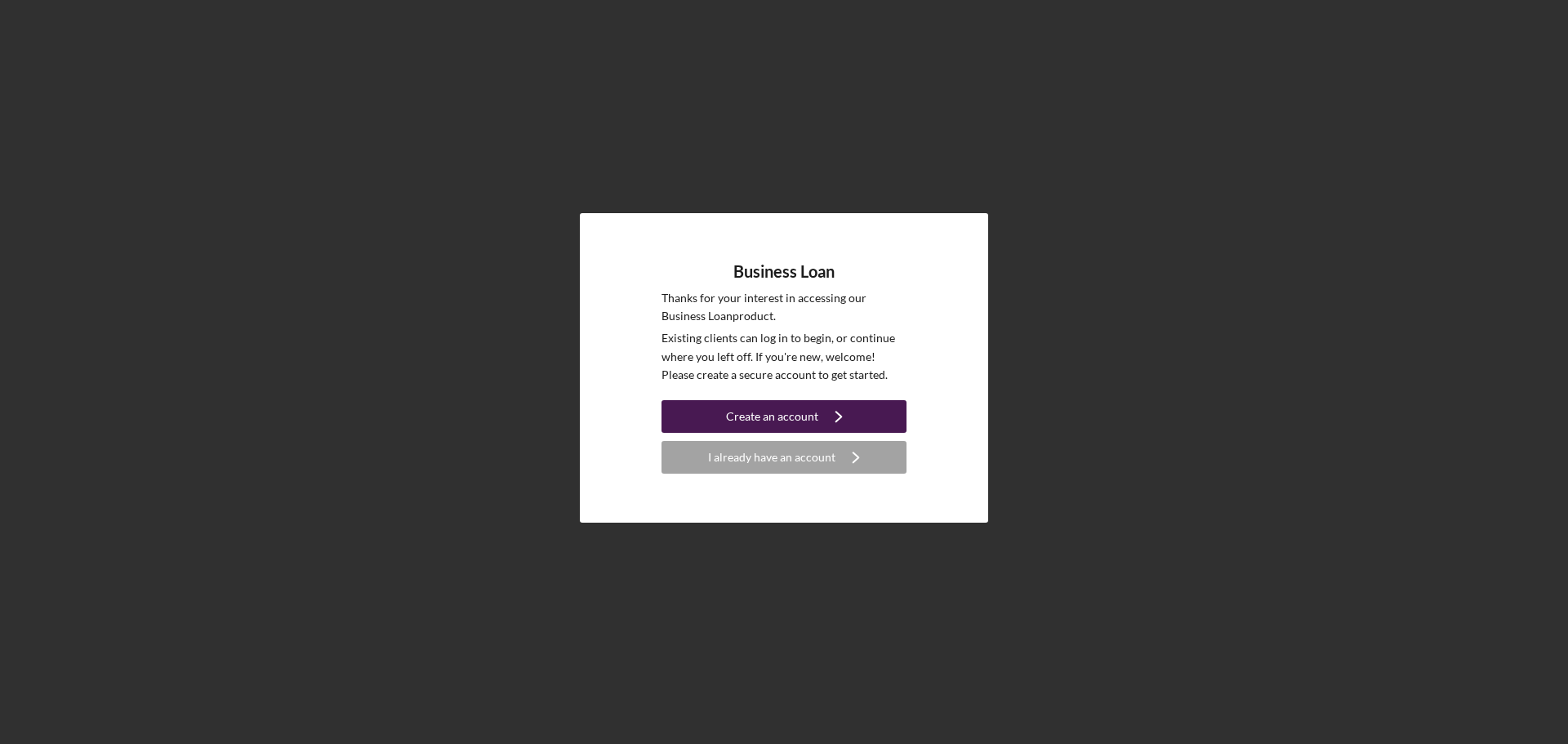
click at [798, 418] on div "Create an account" at bounding box center [772, 416] width 92 height 33
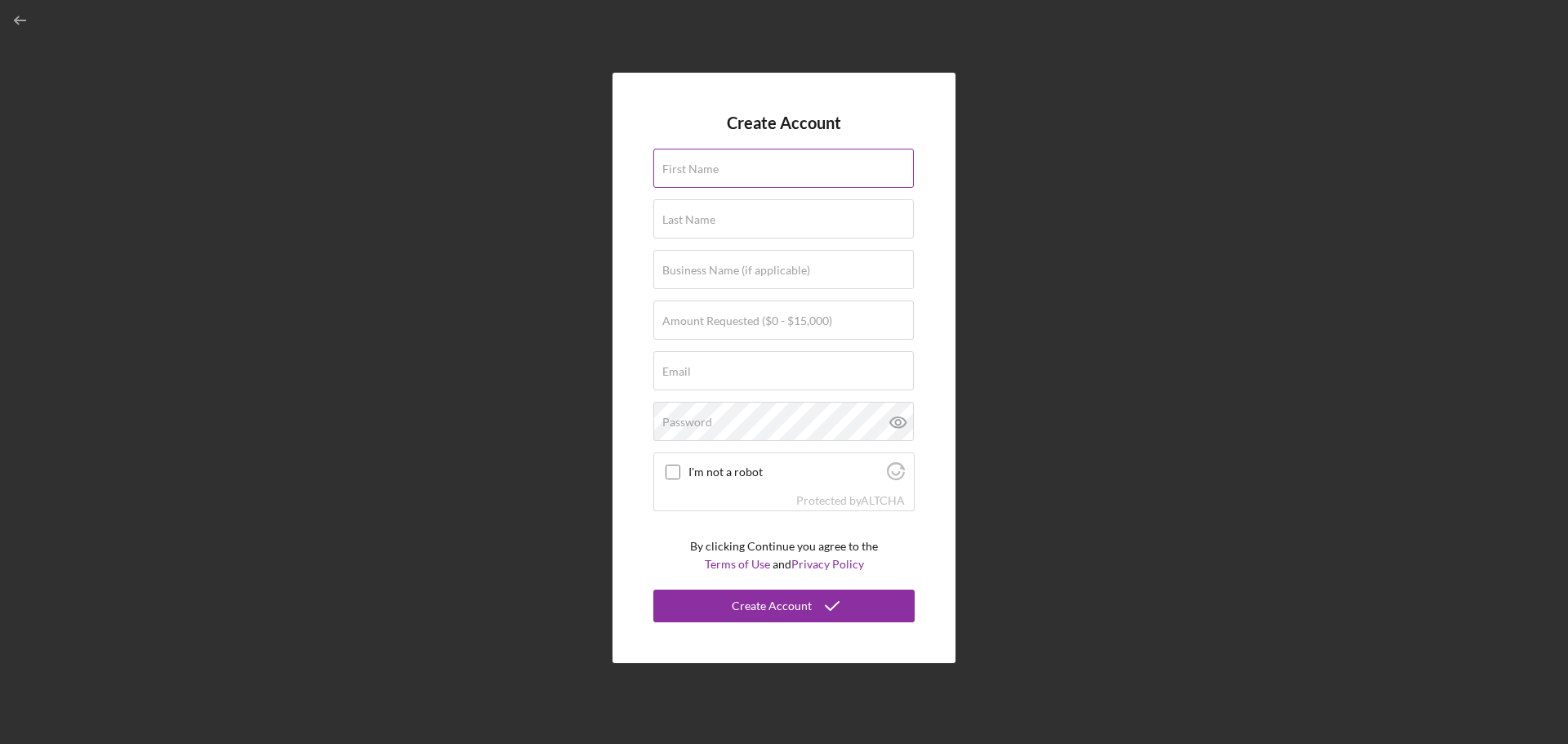
click at [731, 162] on div "First Name" at bounding box center [784, 169] width 262 height 41
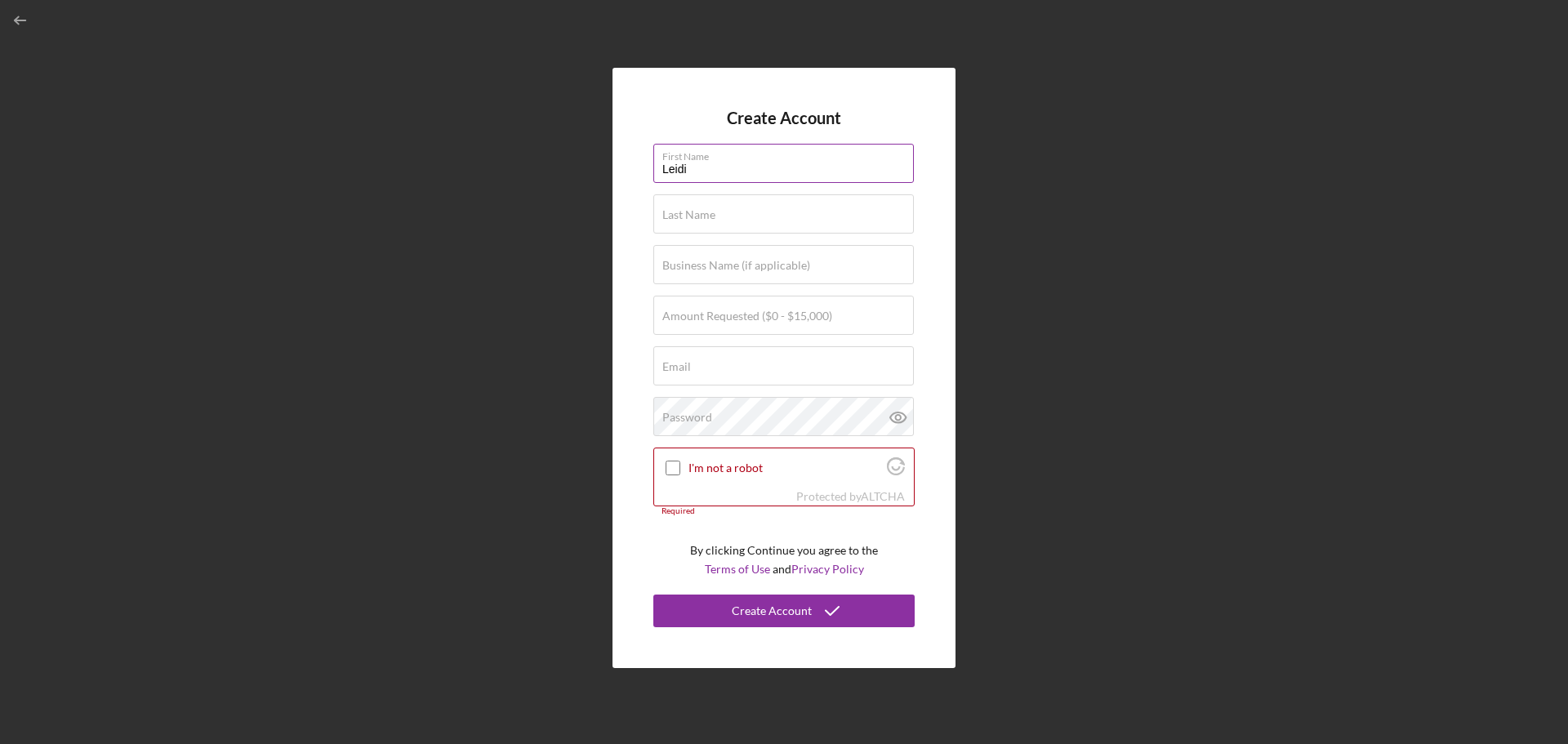
type input "Leidi"
type input "[PERSON_NAME]"
type input "T"
type input "El Club de las Almas Doradas"
type input "$10,000"
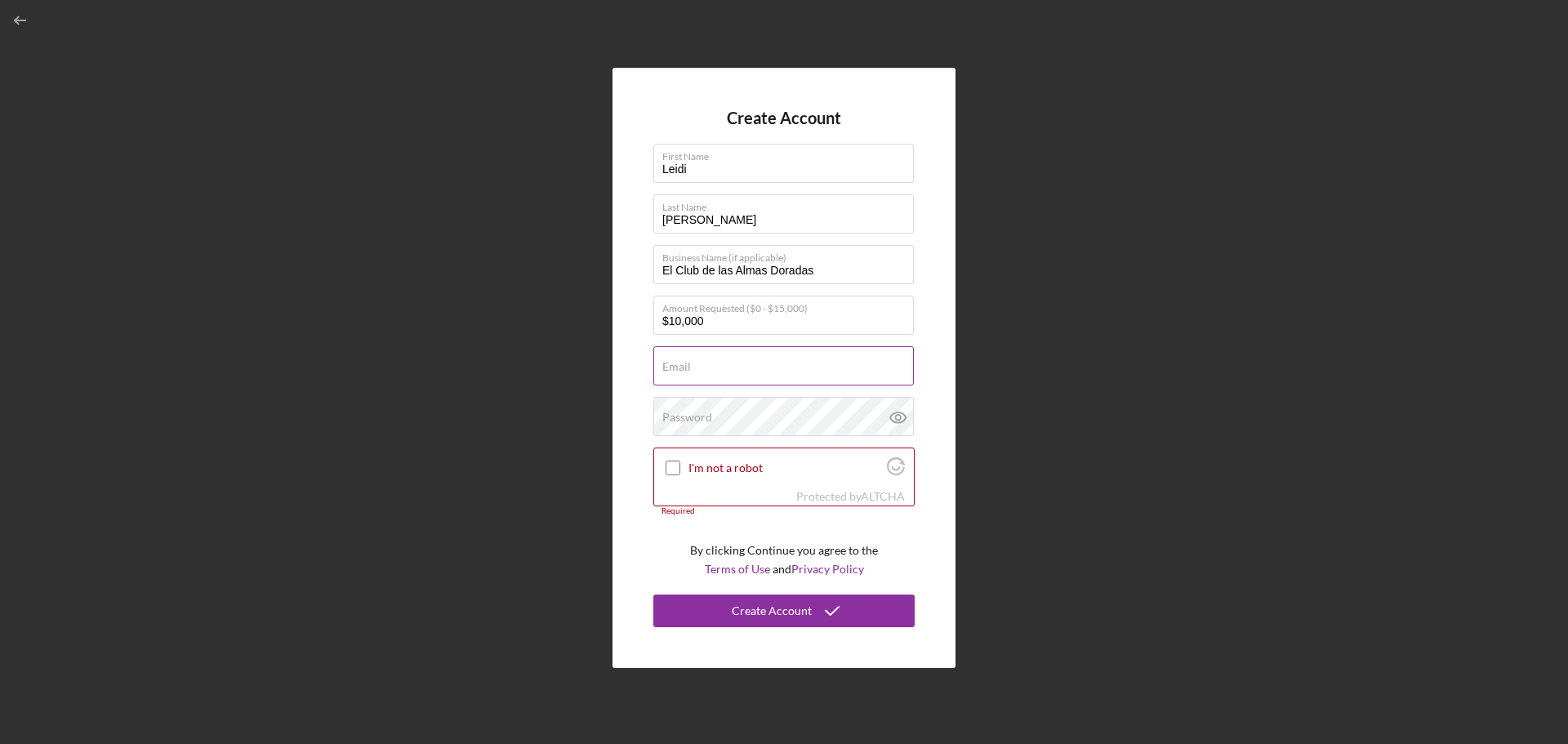
click at [771, 368] on input "Email" at bounding box center [784, 365] width 261 height 39
drag, startPoint x: 850, startPoint y: 366, endPoint x: 522, endPoint y: 352, distance: 328.3
click at [522, 352] on div "Create Account First Name [PERSON_NAME] Last Name [PERSON_NAME] Business Name (…" at bounding box center [784, 368] width 1552 height 736
type input "[EMAIL_ADDRESS][PERSON_NAME][DOMAIN_NAME]"
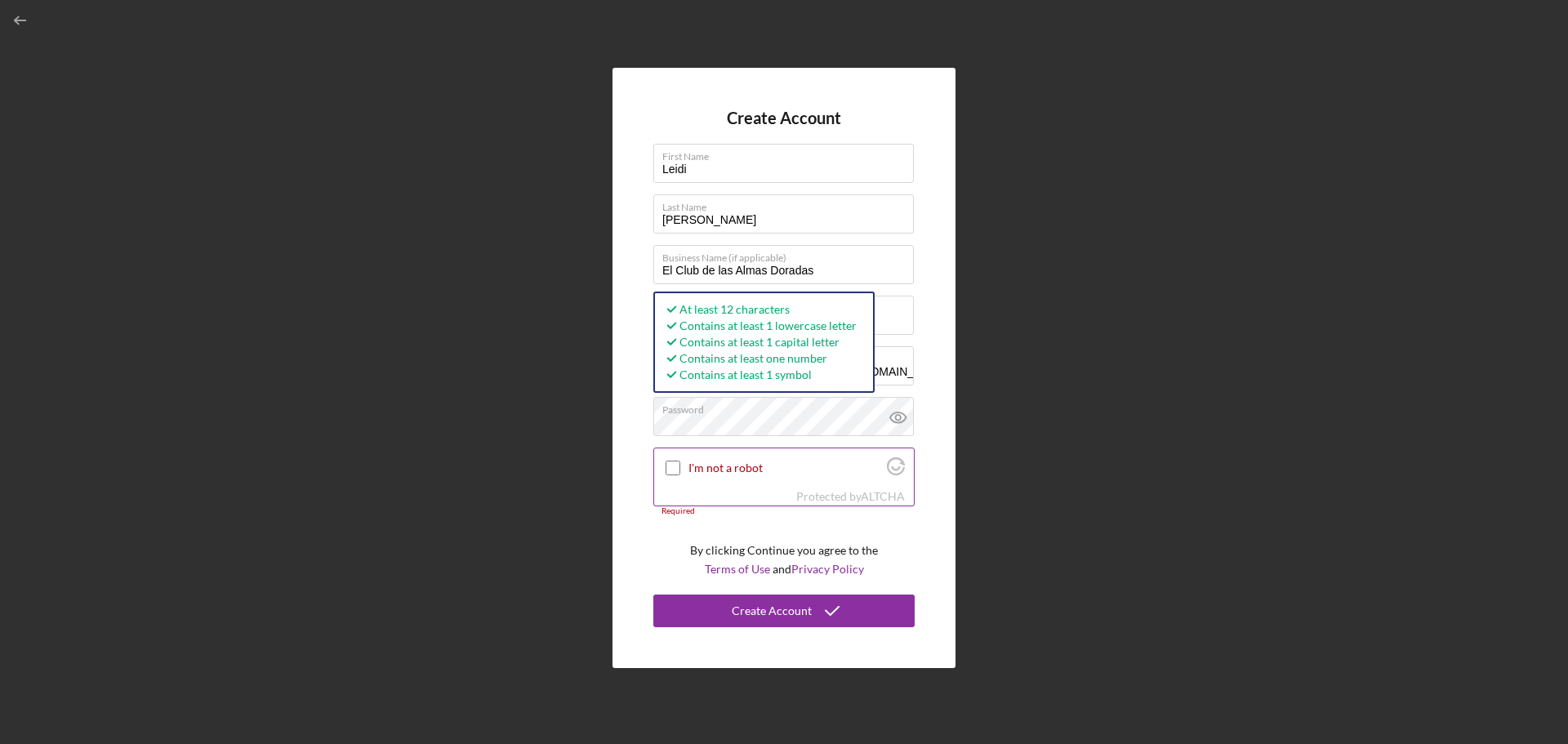
click at [674, 473] on input "I'm not a robot" at bounding box center [673, 468] width 15 height 15
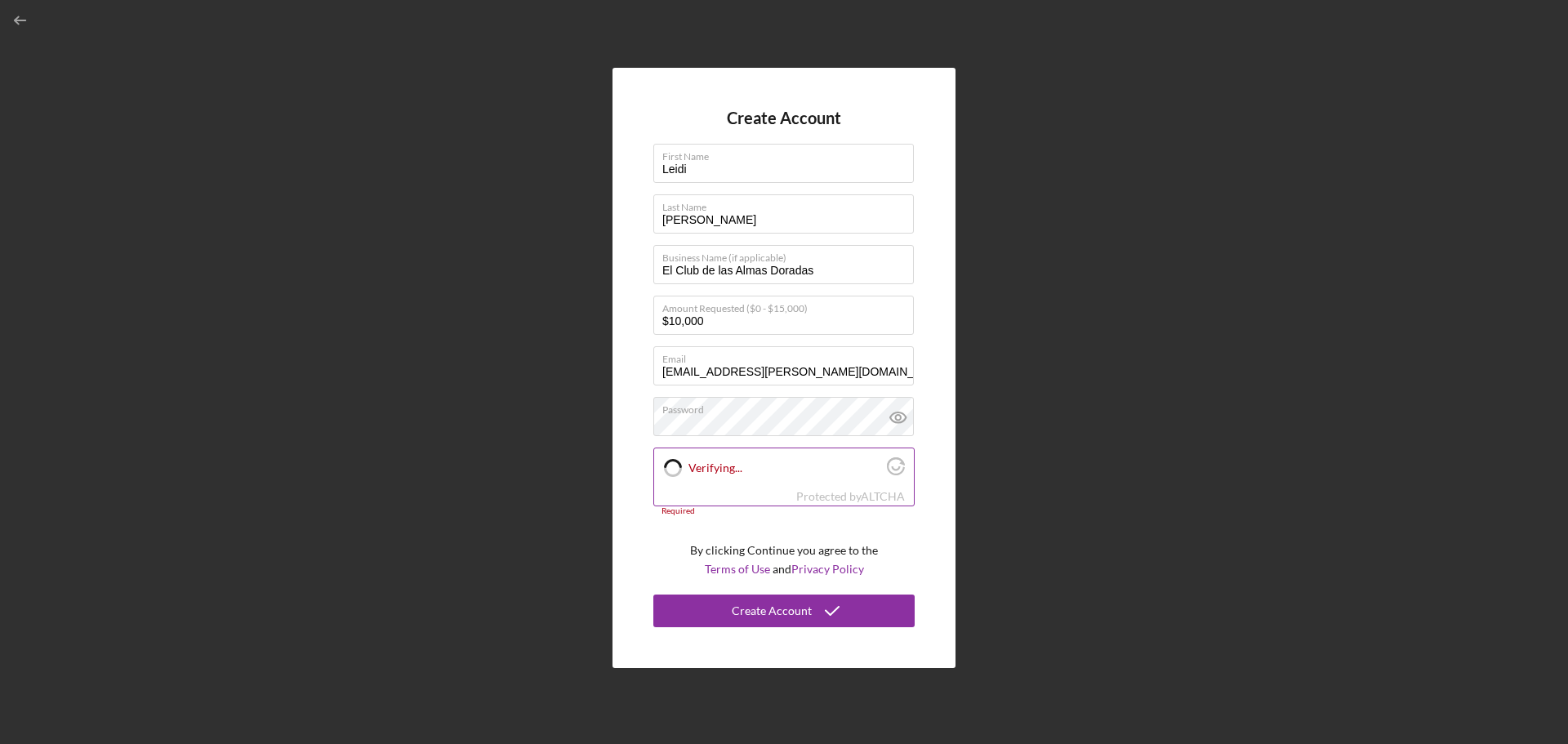
checkbox input "true"
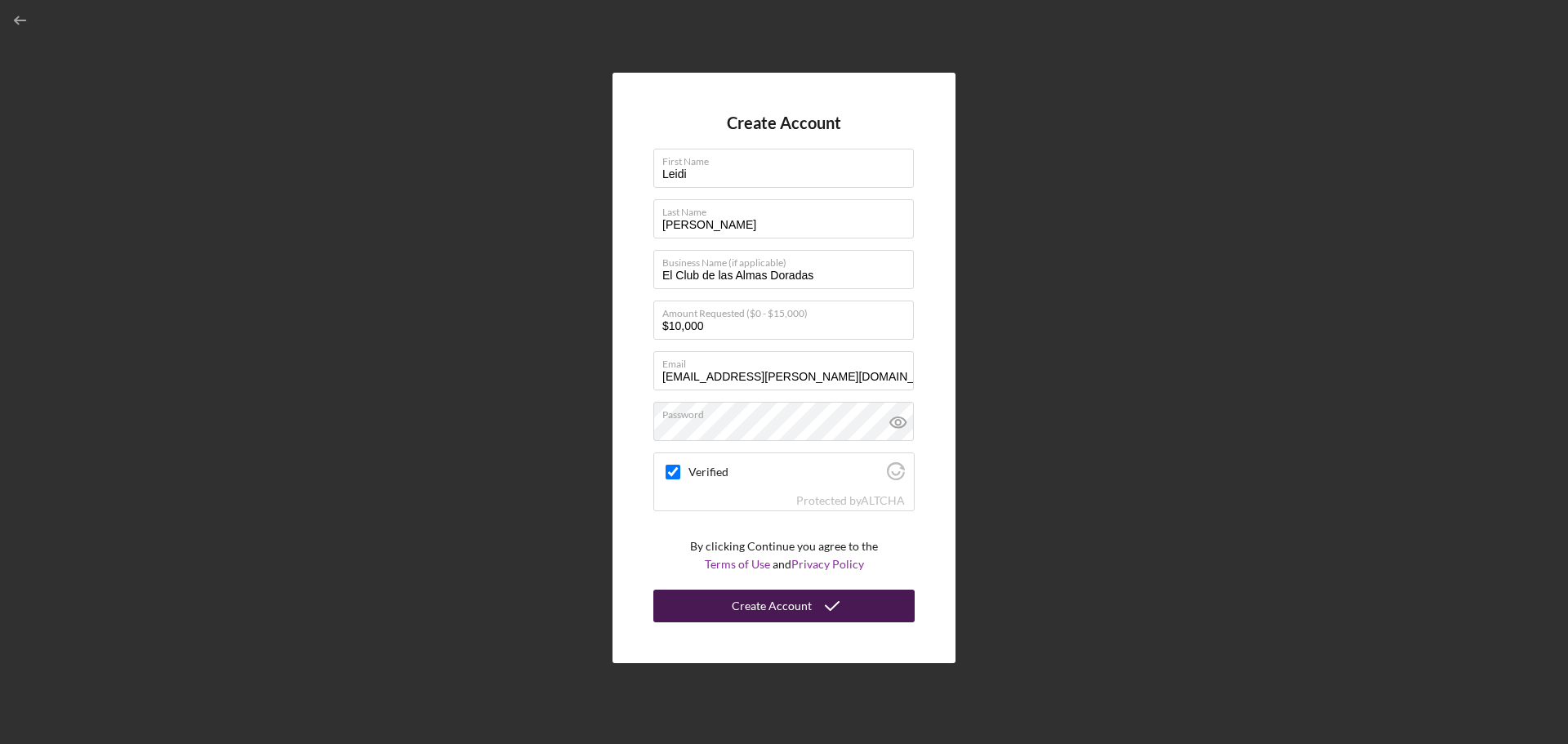
click at [794, 607] on div "Create Account" at bounding box center [772, 606] width 80 height 33
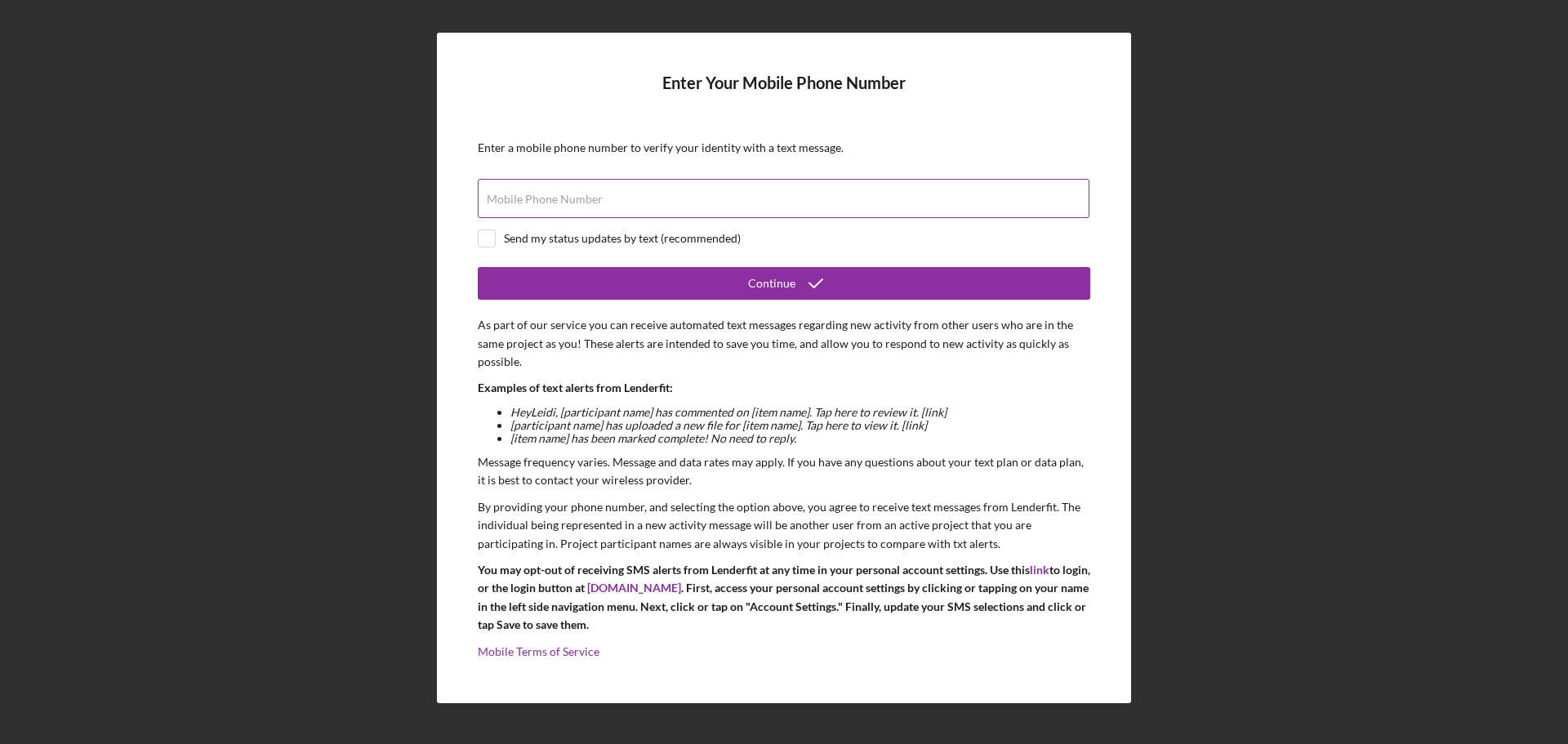
click at [579, 197] on label "Mobile Phone Number" at bounding box center [544, 200] width 116 height 13
click at [579, 197] on input "Mobile Phone Number" at bounding box center [784, 198] width 612 height 39
type input "[PHONE_NUMBER]"
click at [490, 235] on input "checkbox" at bounding box center [487, 239] width 17 height 17
checkbox input "true"
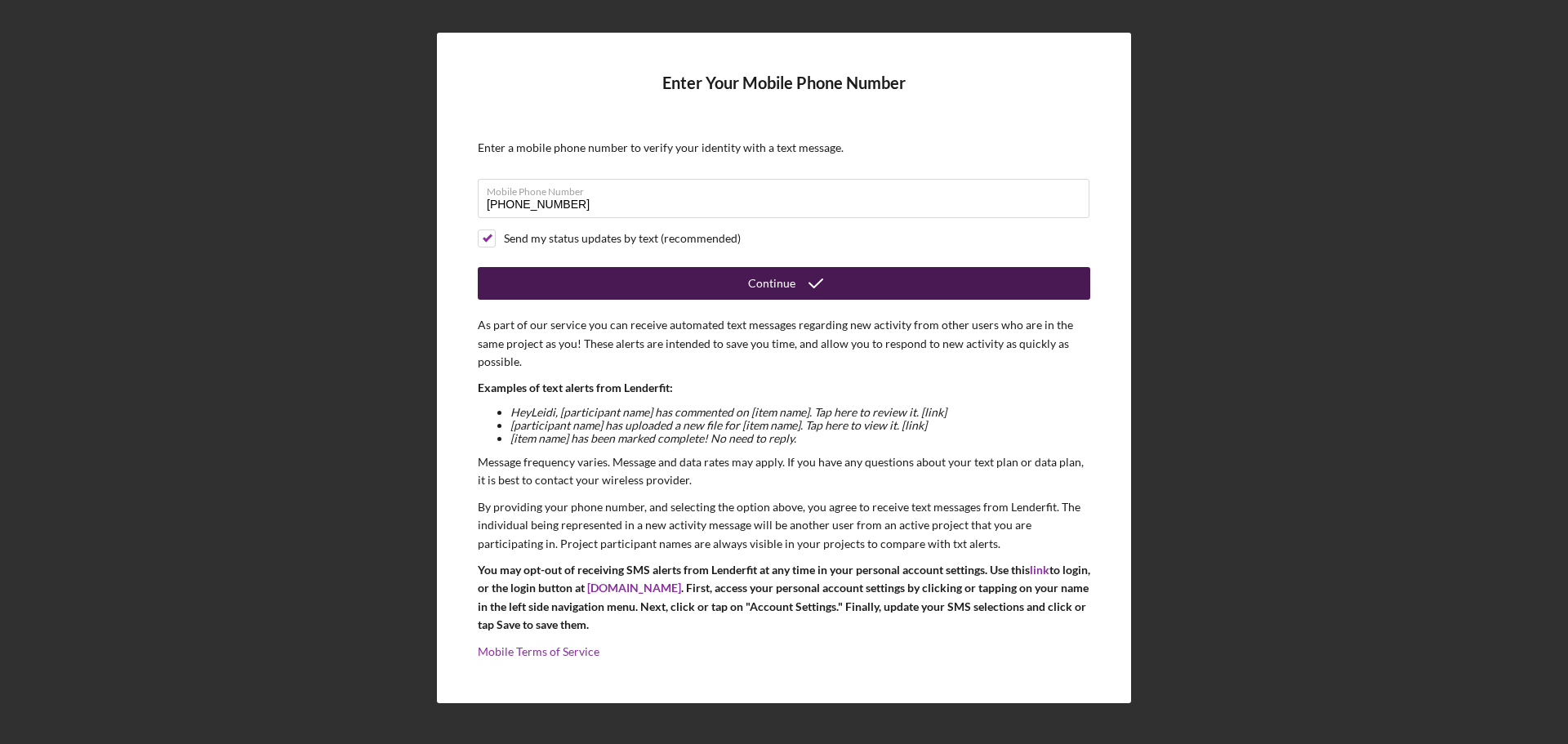
click at [780, 285] on div "Continue" at bounding box center [771, 283] width 48 height 33
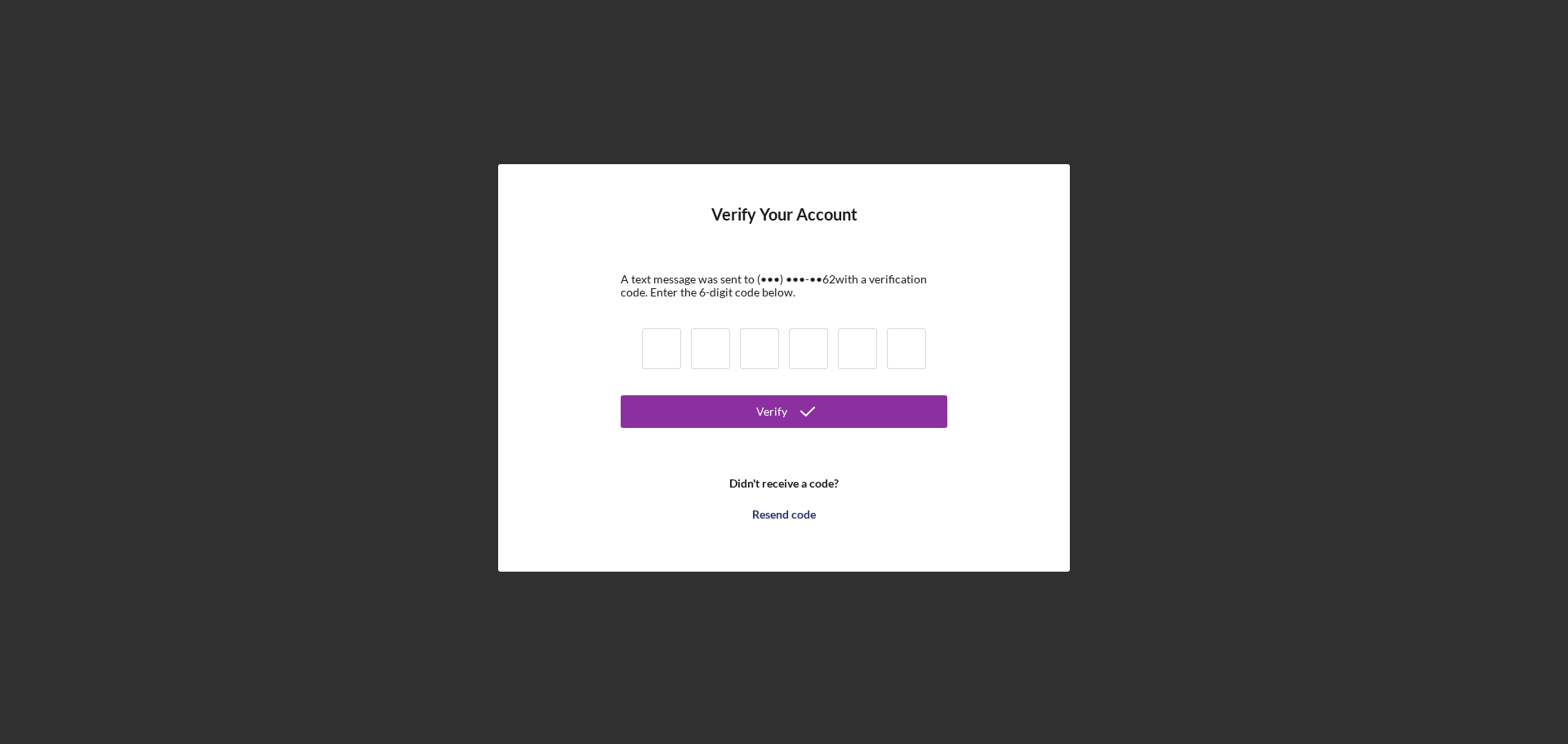
click at [654, 354] on input at bounding box center [661, 349] width 39 height 41
type input "2"
type input "1"
type input "4"
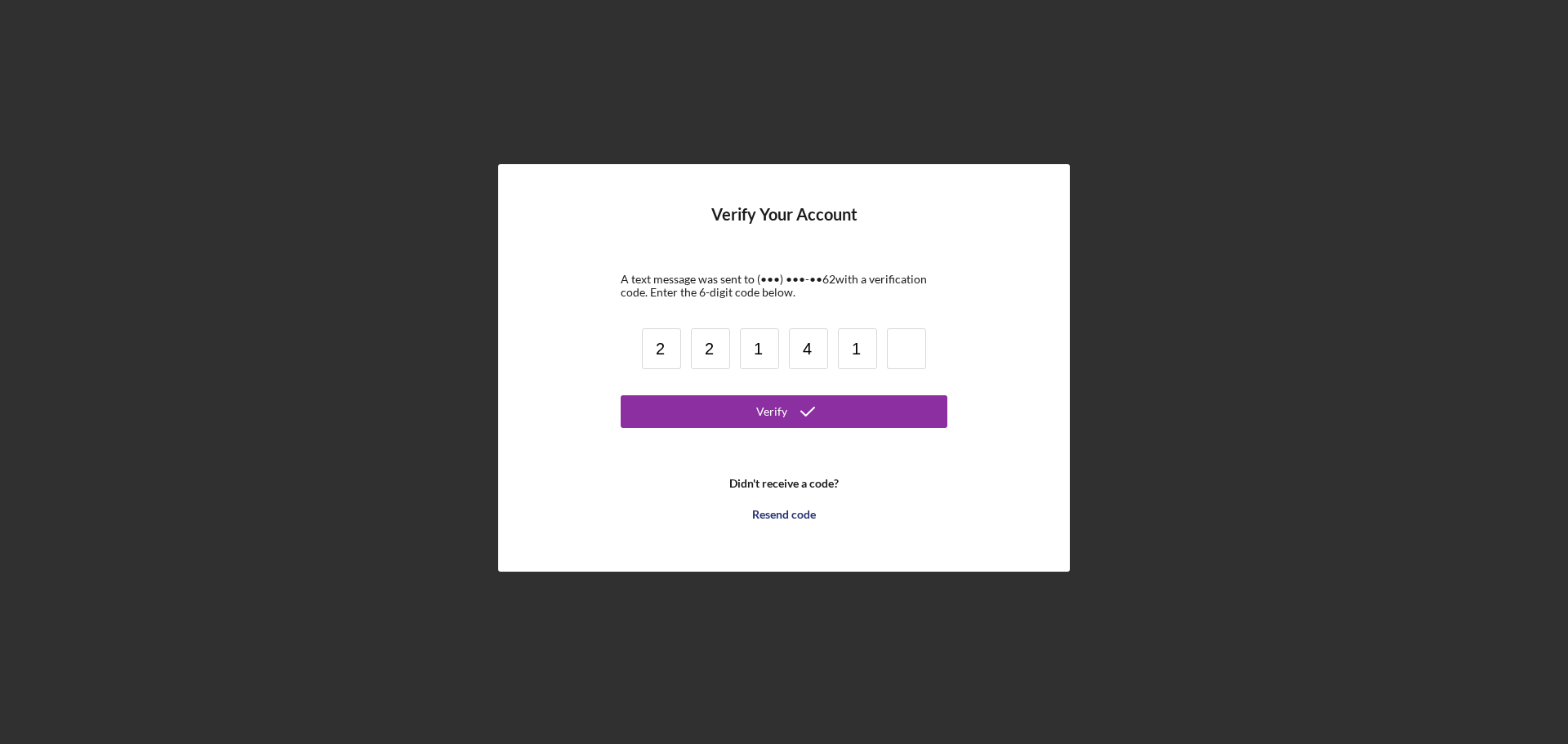
type input "1"
type input "9"
click at [751, 406] on button "Verify" at bounding box center [784, 411] width 327 height 33
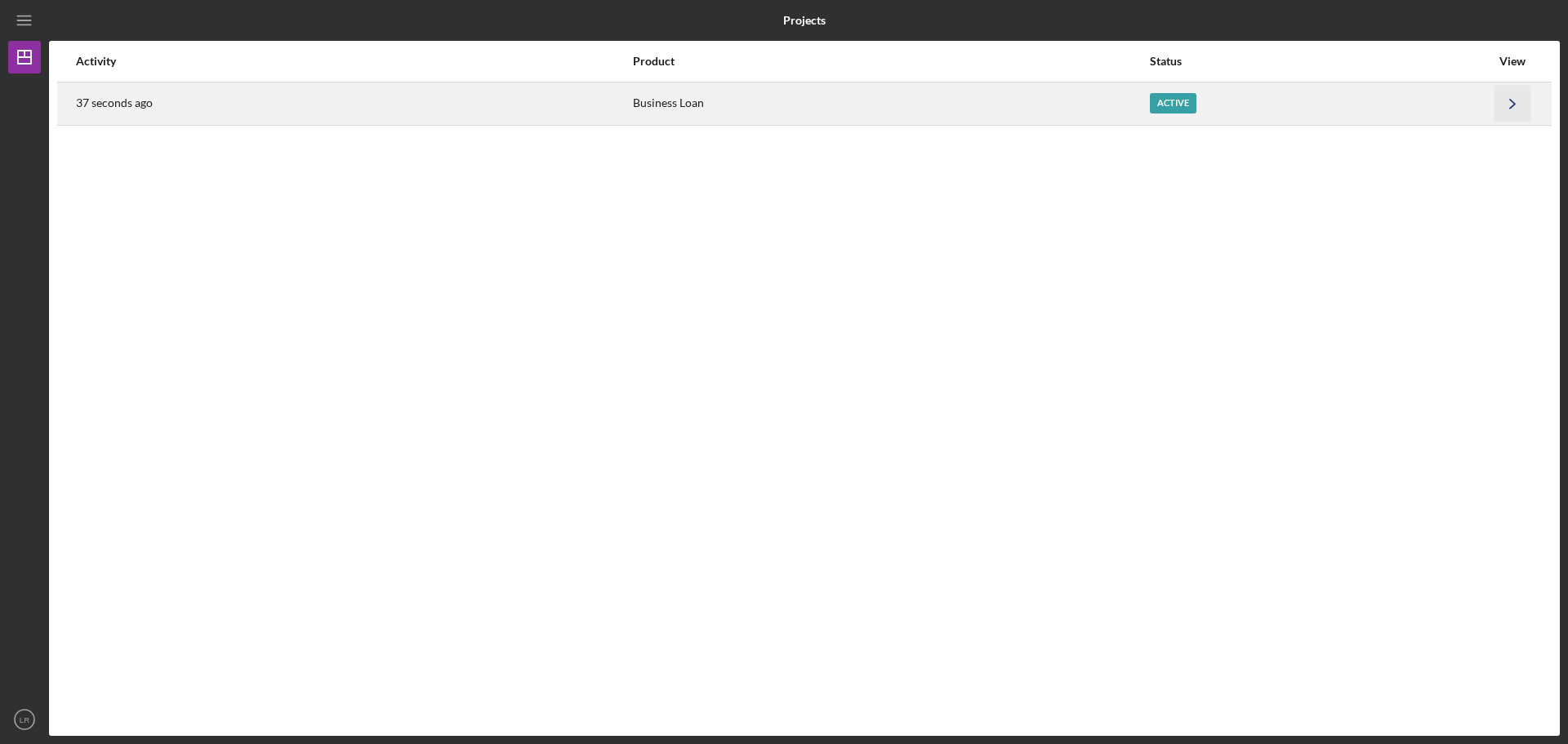
click at [1518, 103] on icon "Icon/Navigate" at bounding box center [1513, 104] width 37 height 37
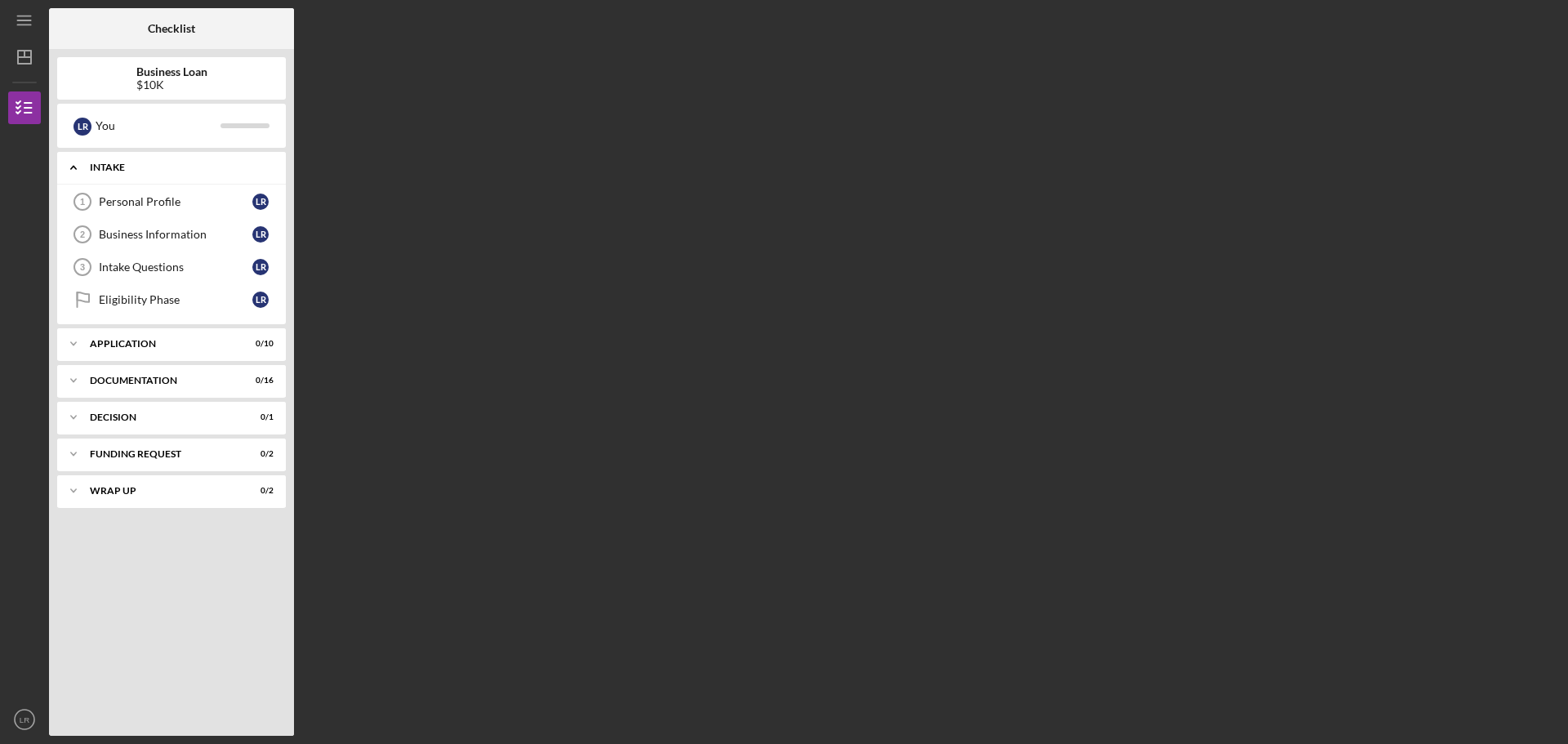
click at [105, 165] on div "Intake" at bounding box center [177, 167] width 176 height 10
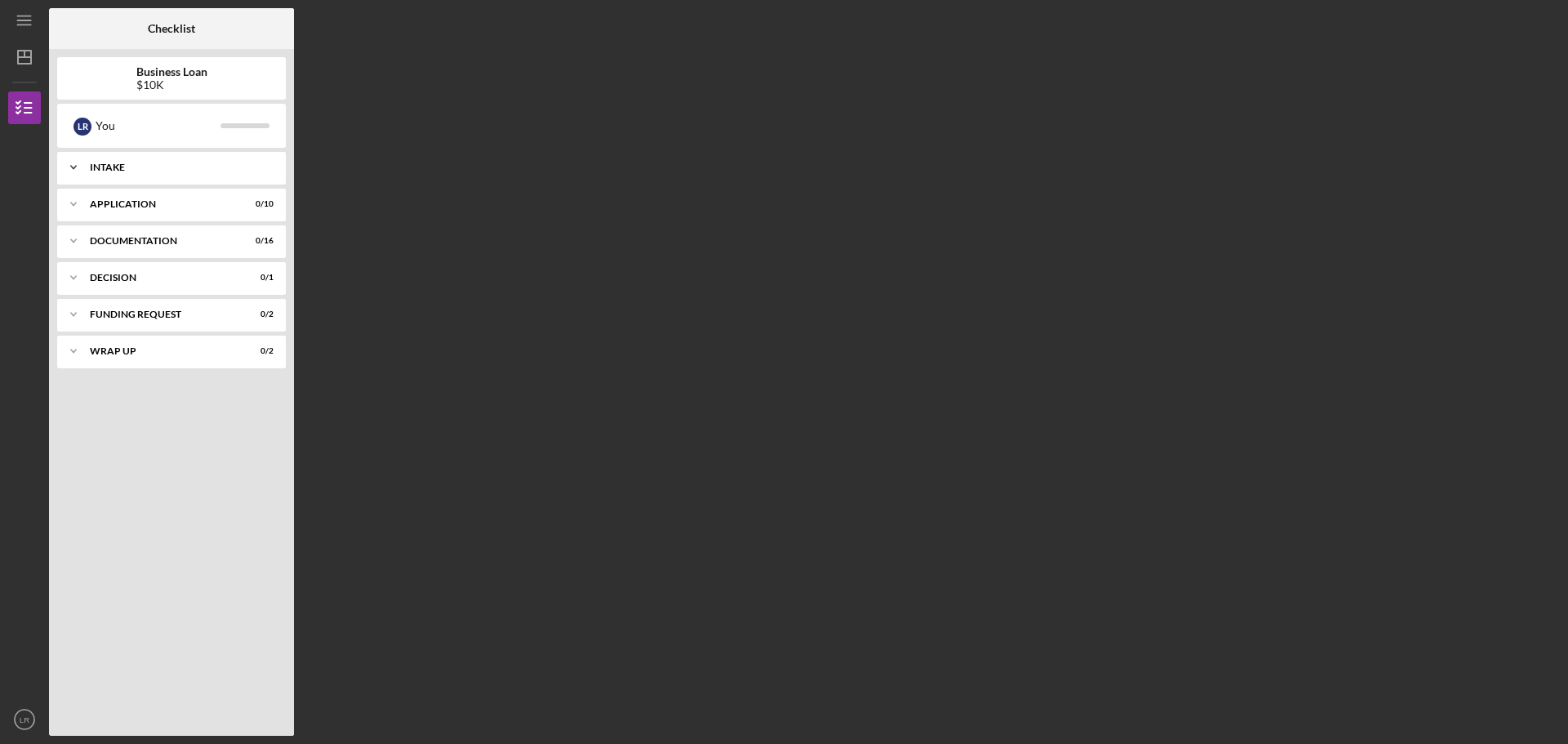
click at [105, 165] on div "Intake" at bounding box center [177, 167] width 176 height 10
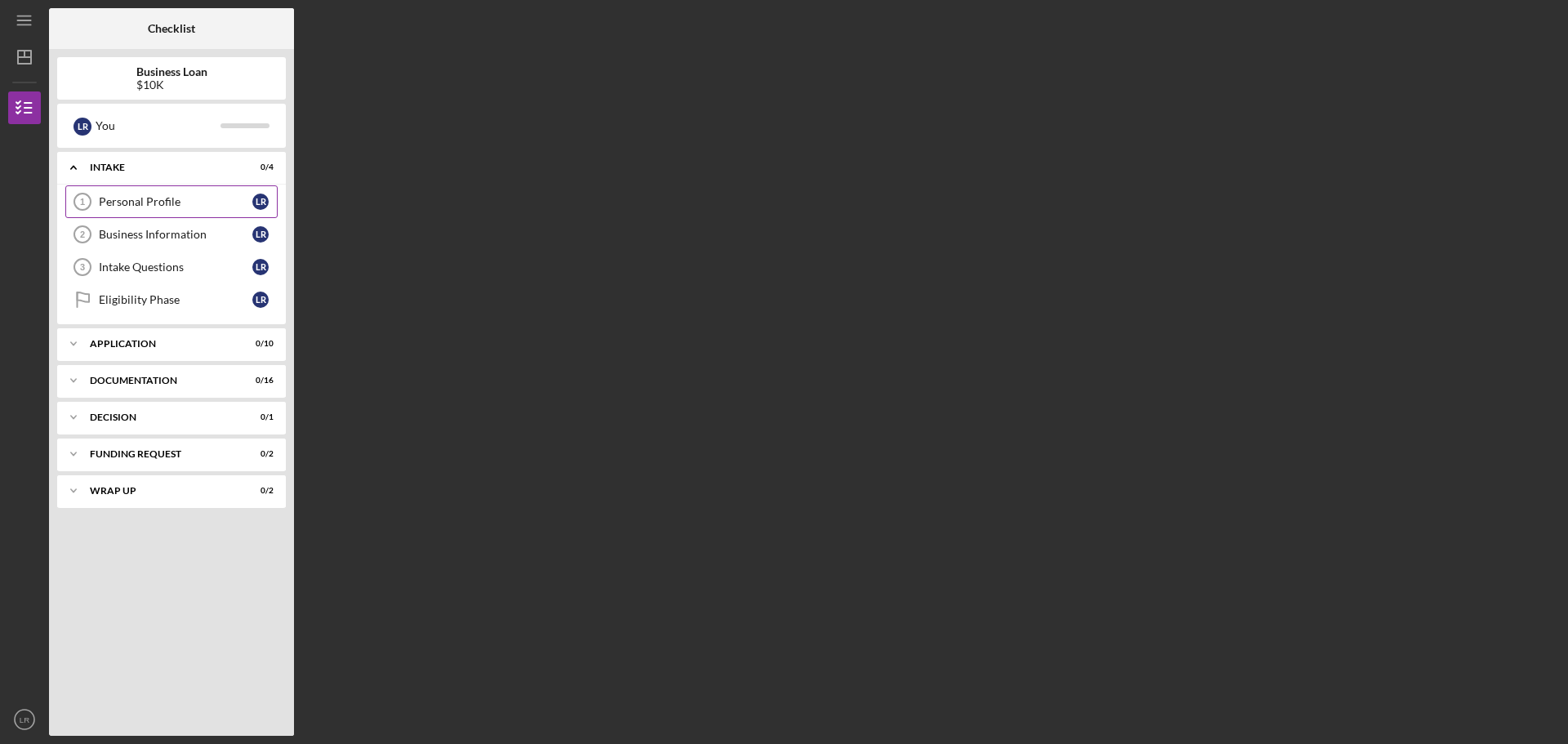
click at [135, 201] on div "Personal Profile" at bounding box center [176, 202] width 154 height 13
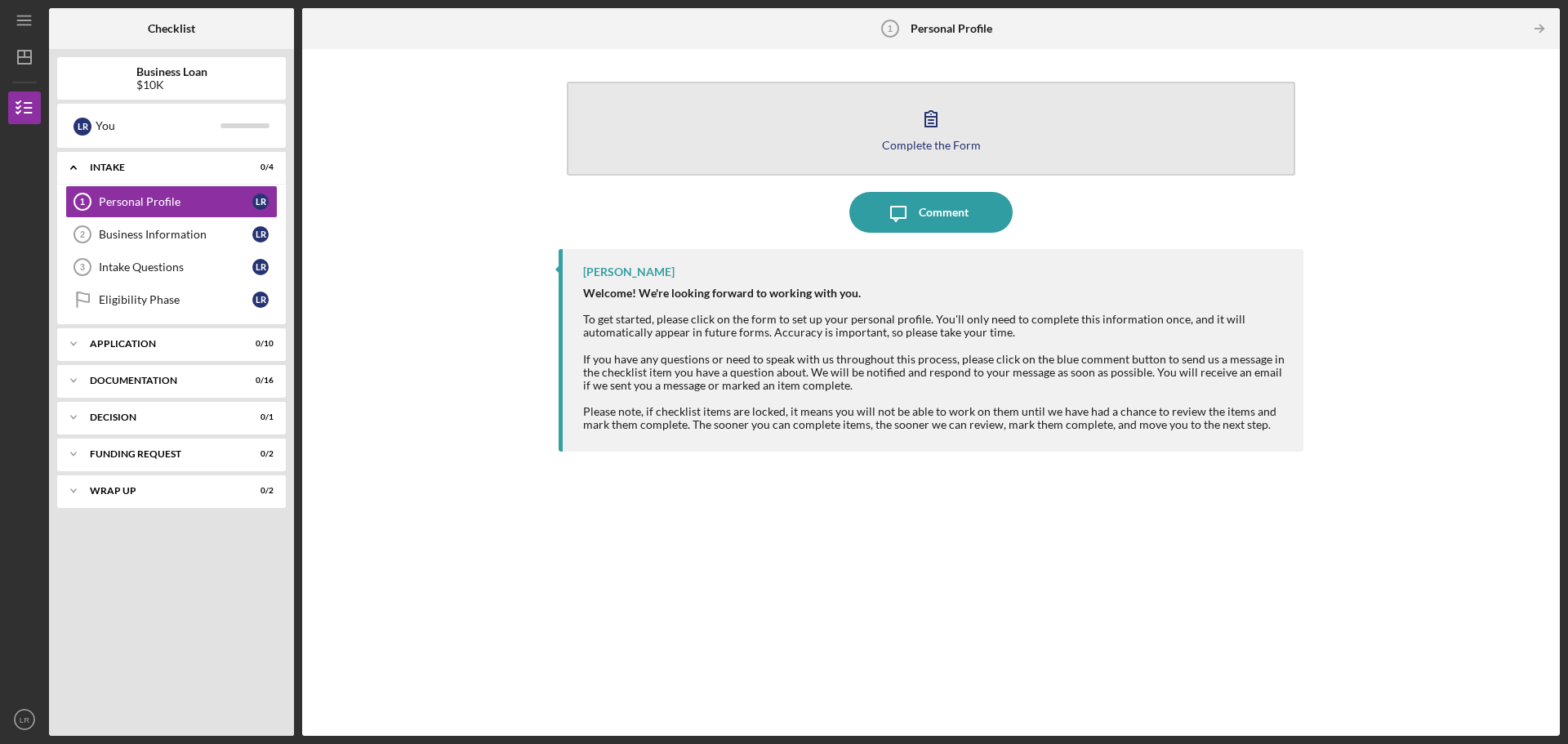
click at [948, 137] on button "Complete the Form Form" at bounding box center [931, 129] width 729 height 94
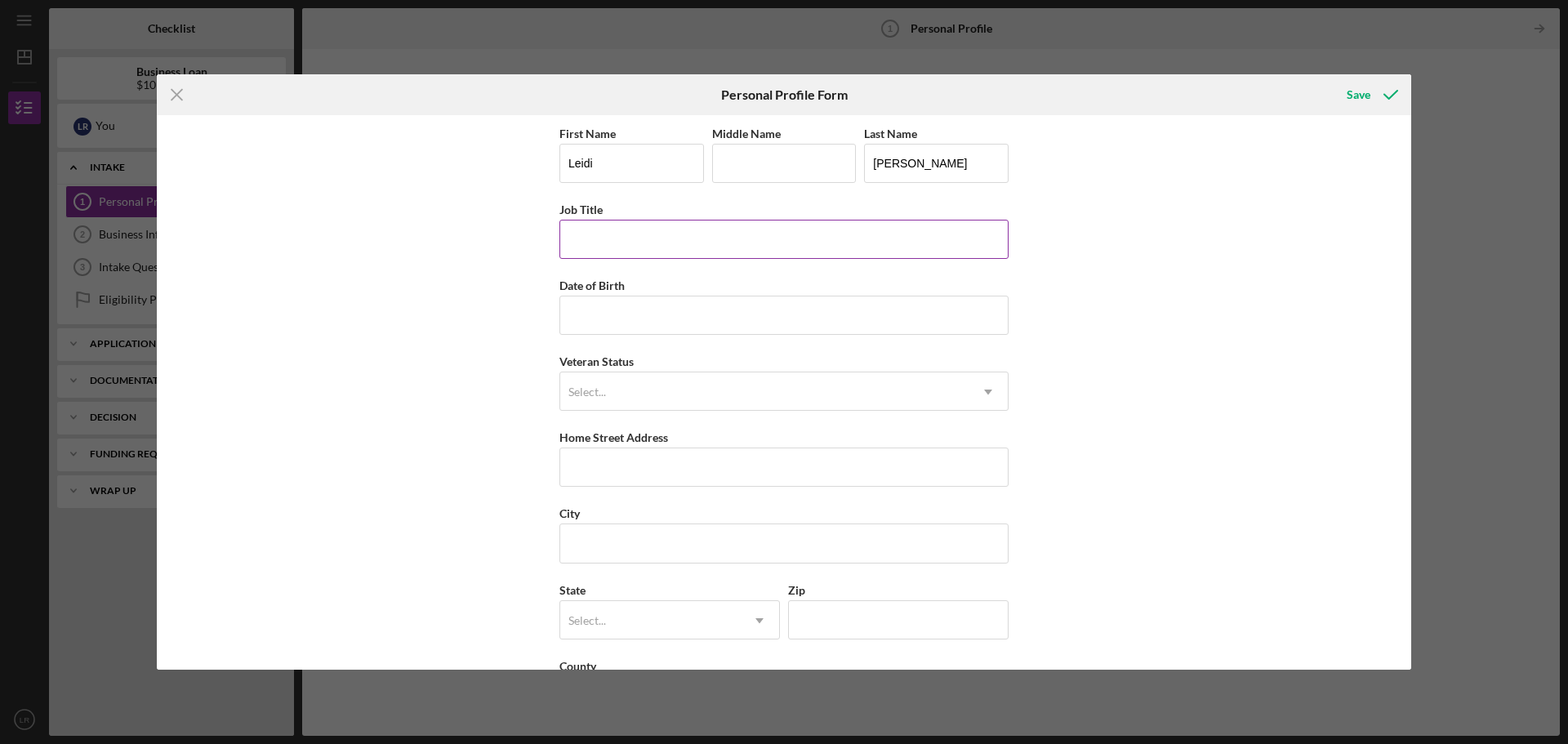
click at [620, 239] on input "Job Title" at bounding box center [783, 239] width 449 height 39
type input "Social Worker"
type input "[DATE]"
click at [627, 395] on div "Select..." at bounding box center [764, 392] width 409 height 38
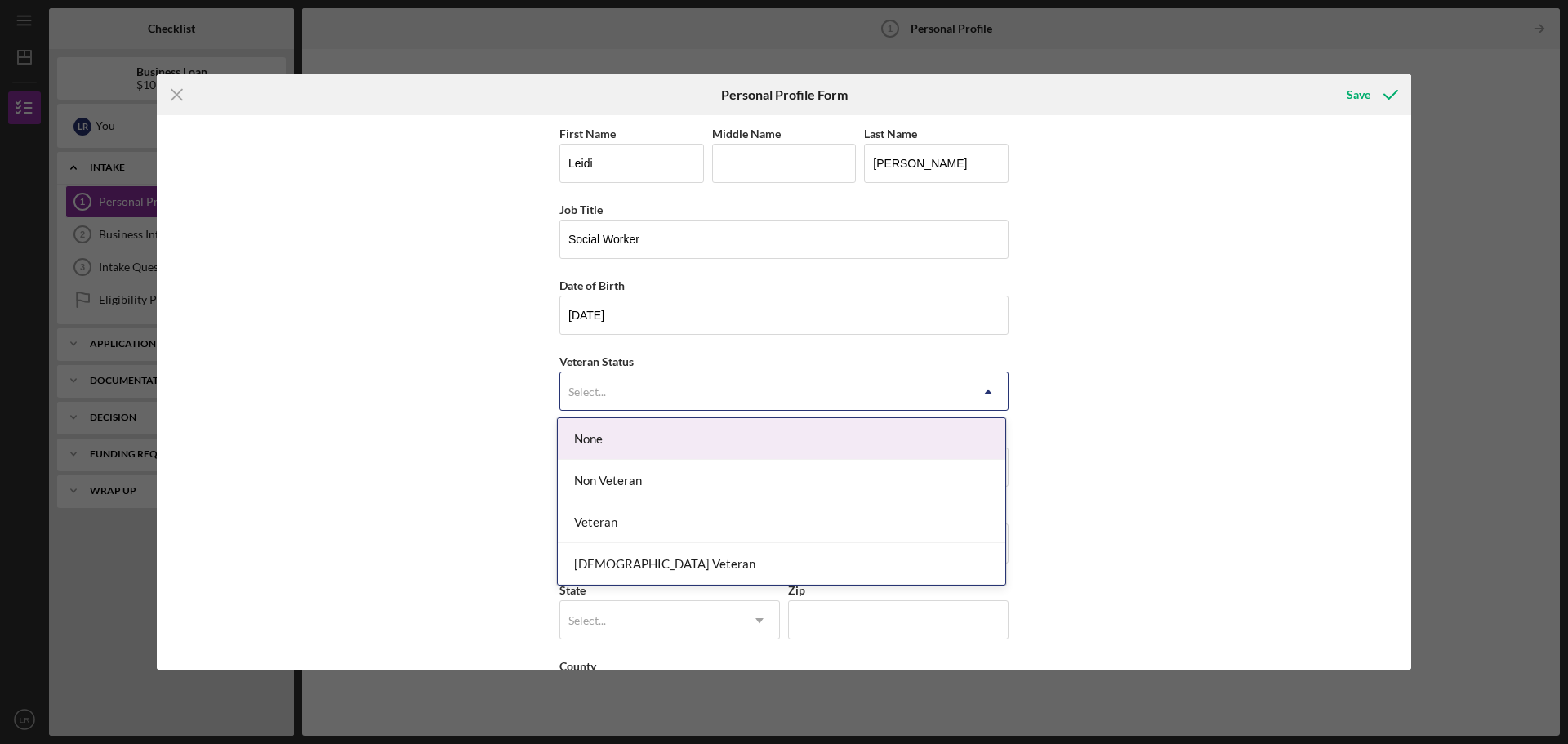
click at [629, 435] on div "None" at bounding box center [781, 439] width 448 height 42
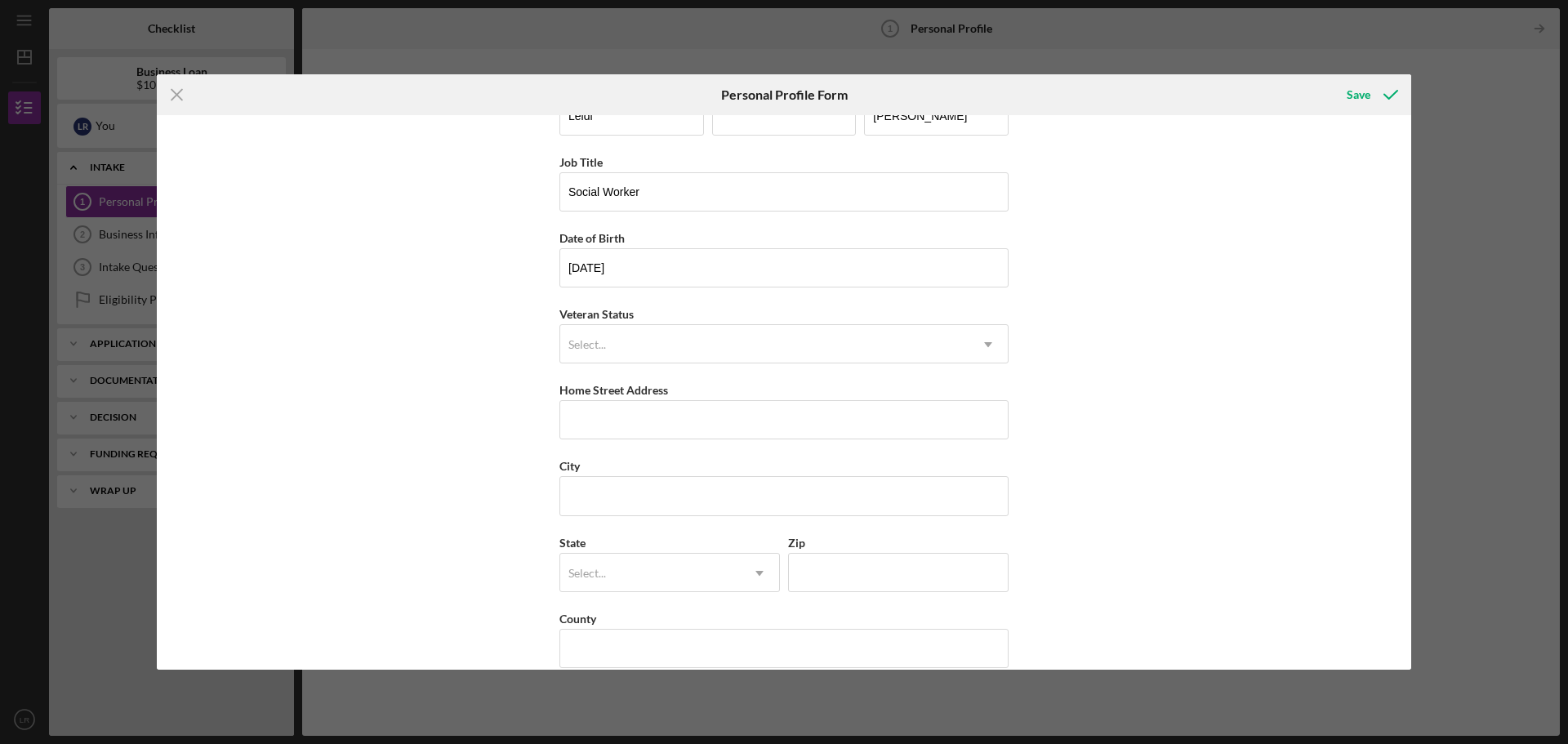
scroll to position [70, 0]
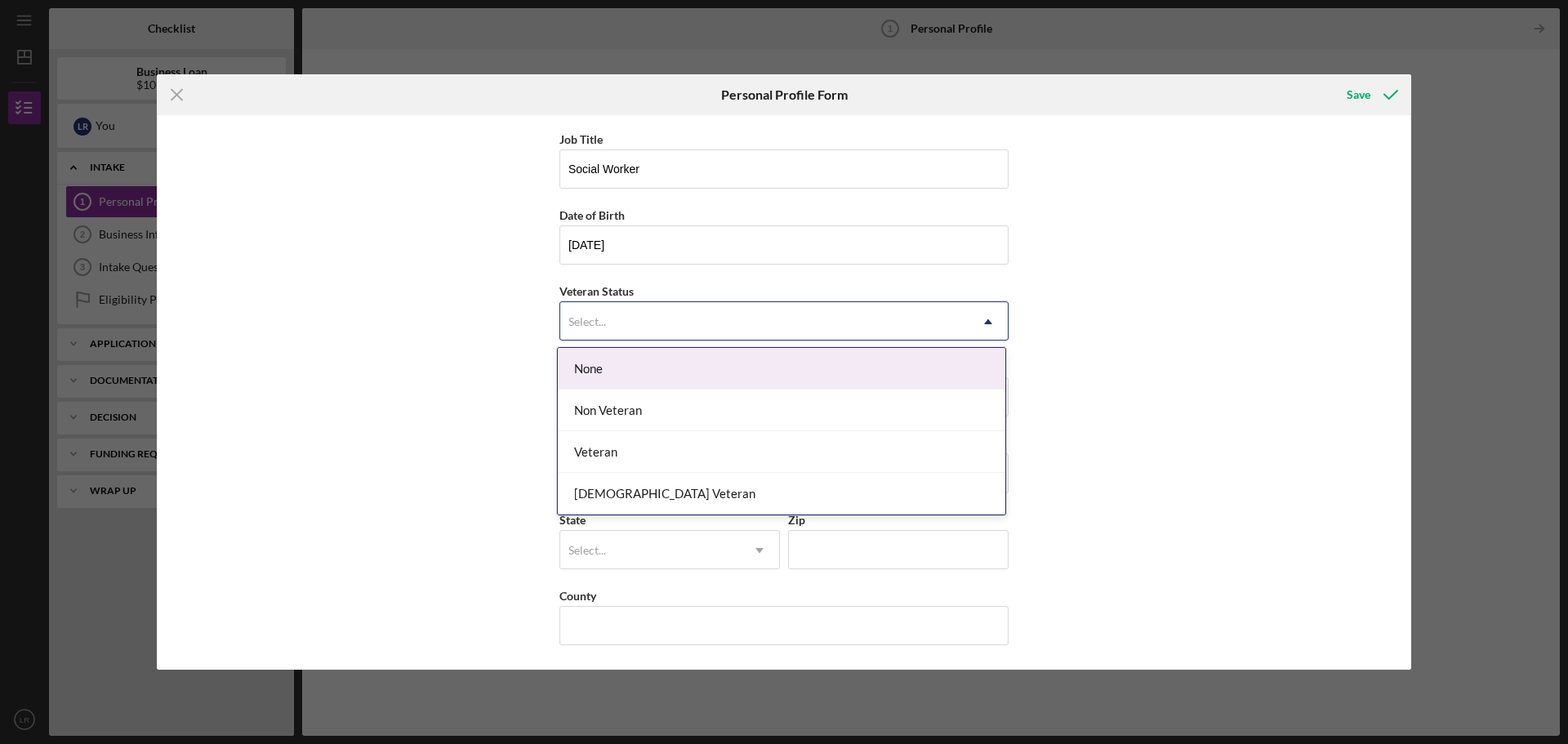
click at [680, 324] on div "Select..." at bounding box center [764, 322] width 409 height 38
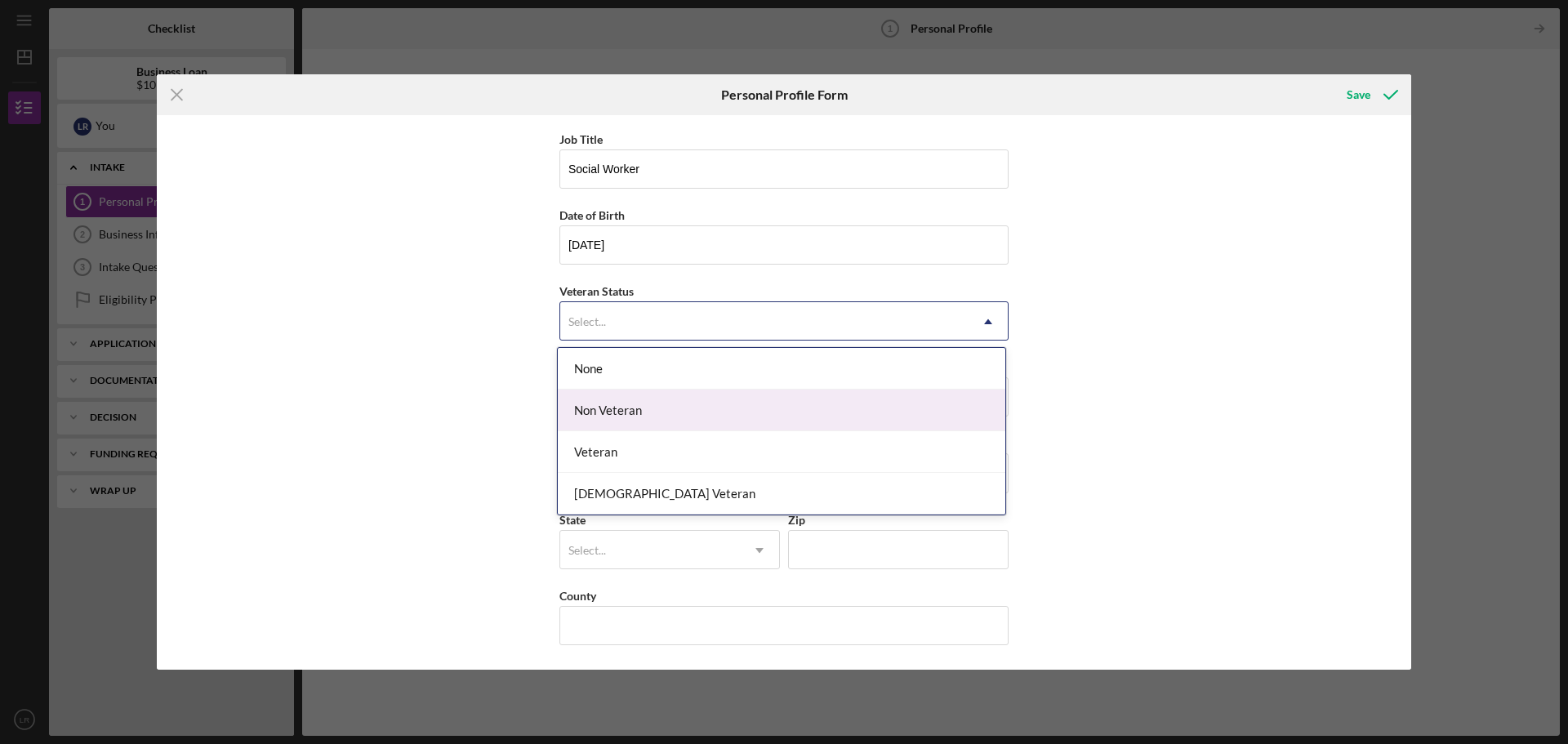
click at [644, 417] on div "Non Veteran" at bounding box center [781, 410] width 448 height 42
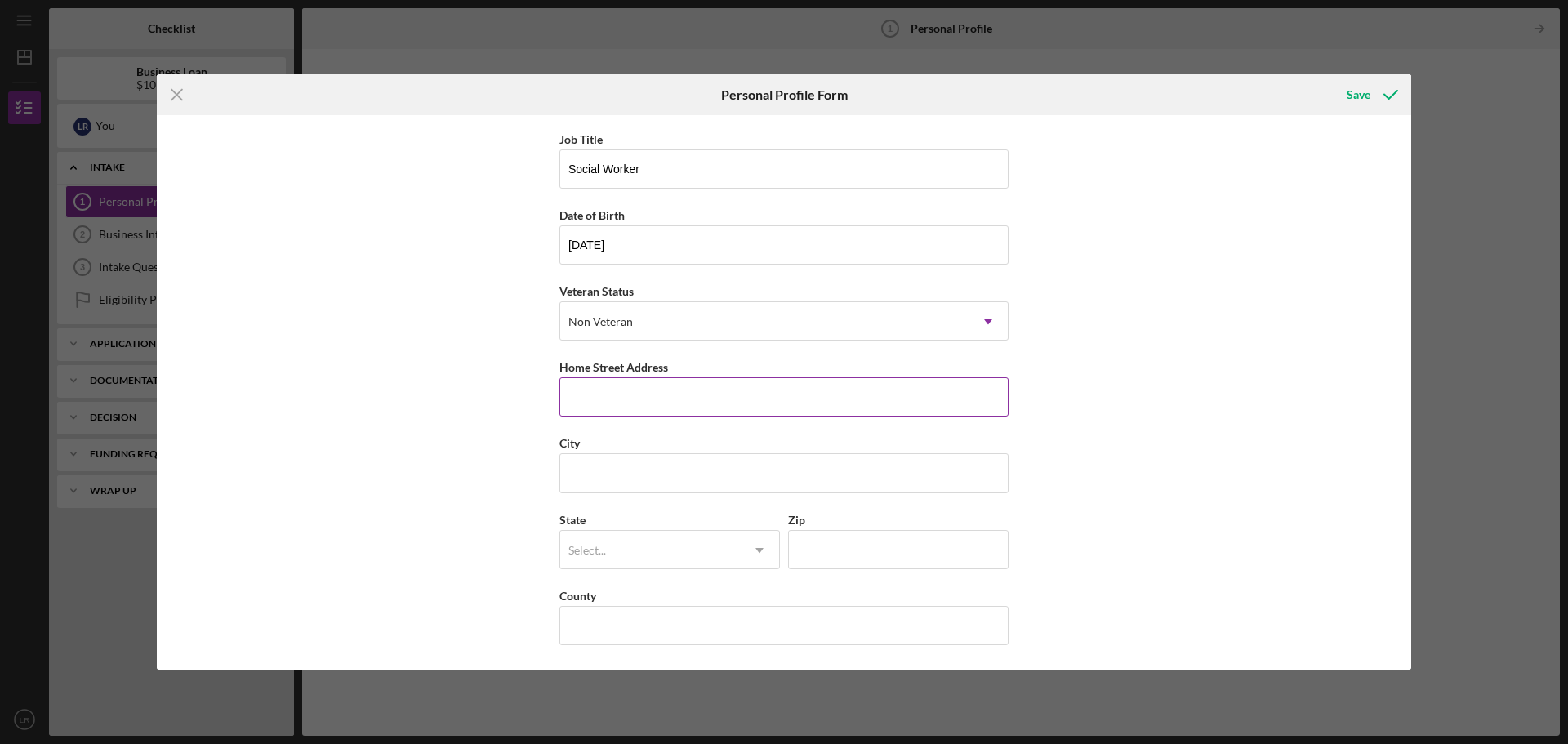
click at [625, 383] on input "Home Street Address" at bounding box center [783, 396] width 449 height 39
type input "[STREET_ADDRESS][PERSON_NAME]"
click at [632, 471] on input "City" at bounding box center [783, 472] width 449 height 39
type input "Savannah"
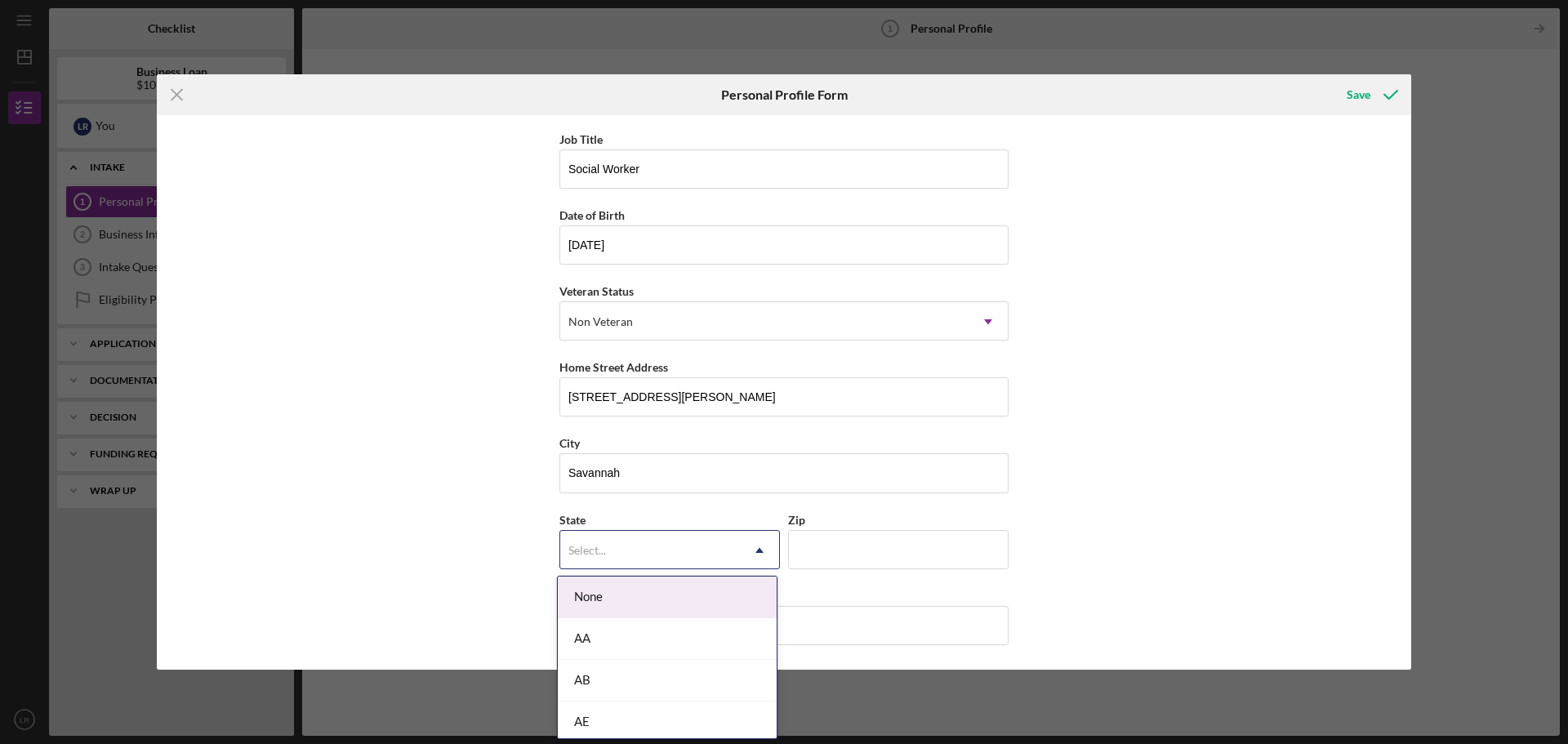
click at [601, 546] on div "Select..." at bounding box center [587, 551] width 38 height 13
type input "g"
click at [613, 598] on div "GA" at bounding box center [667, 598] width 219 height 42
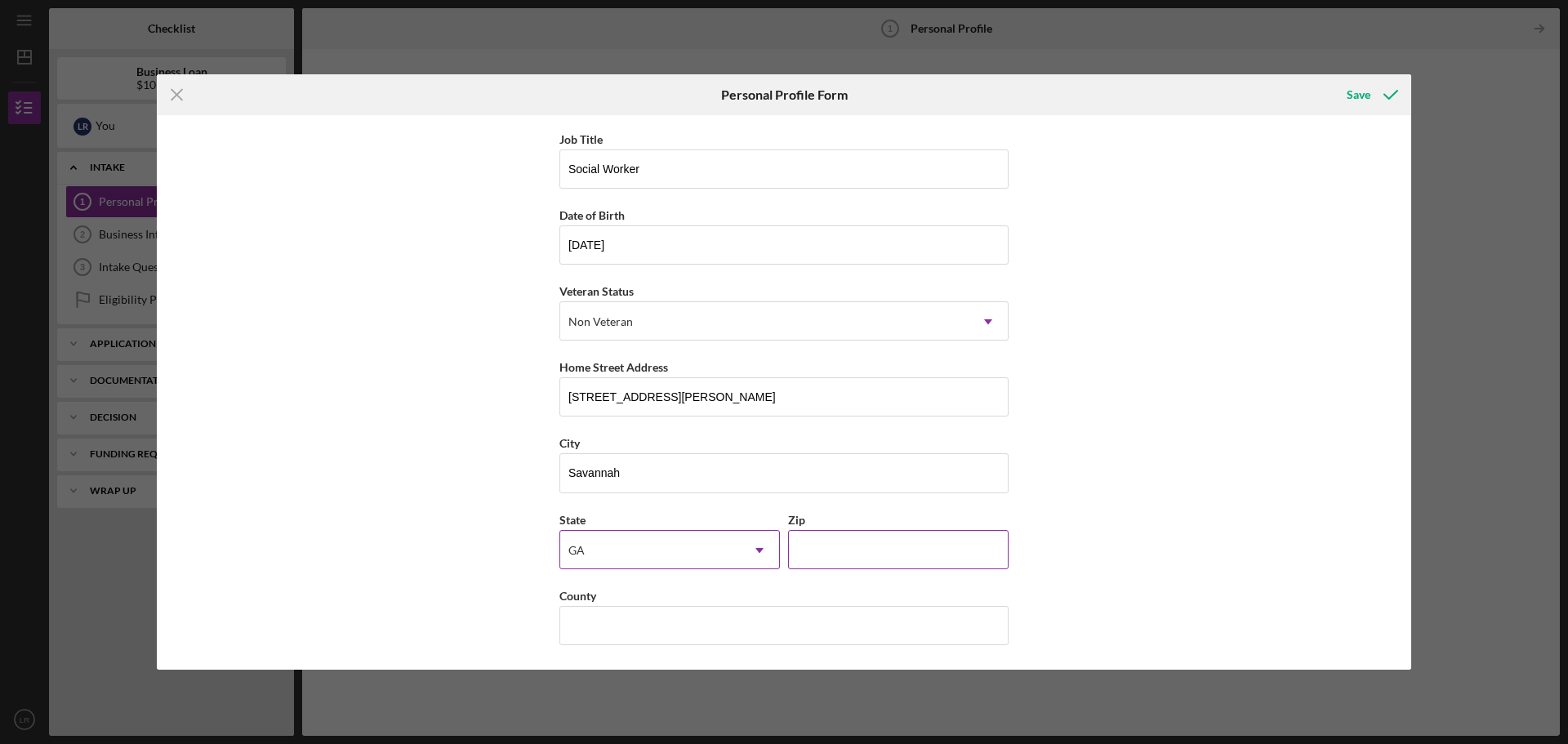
click at [856, 548] on input "Zip" at bounding box center [899, 549] width 221 height 39
type input "31419"
click at [1104, 416] on div "First Name [PERSON_NAME] Middle Name Last Name [PERSON_NAME] Job Title Social W…" at bounding box center [784, 393] width 1255 height 555
click at [684, 640] on input "County" at bounding box center [783, 625] width 449 height 39
type input "[GEOGRAPHIC_DATA]"
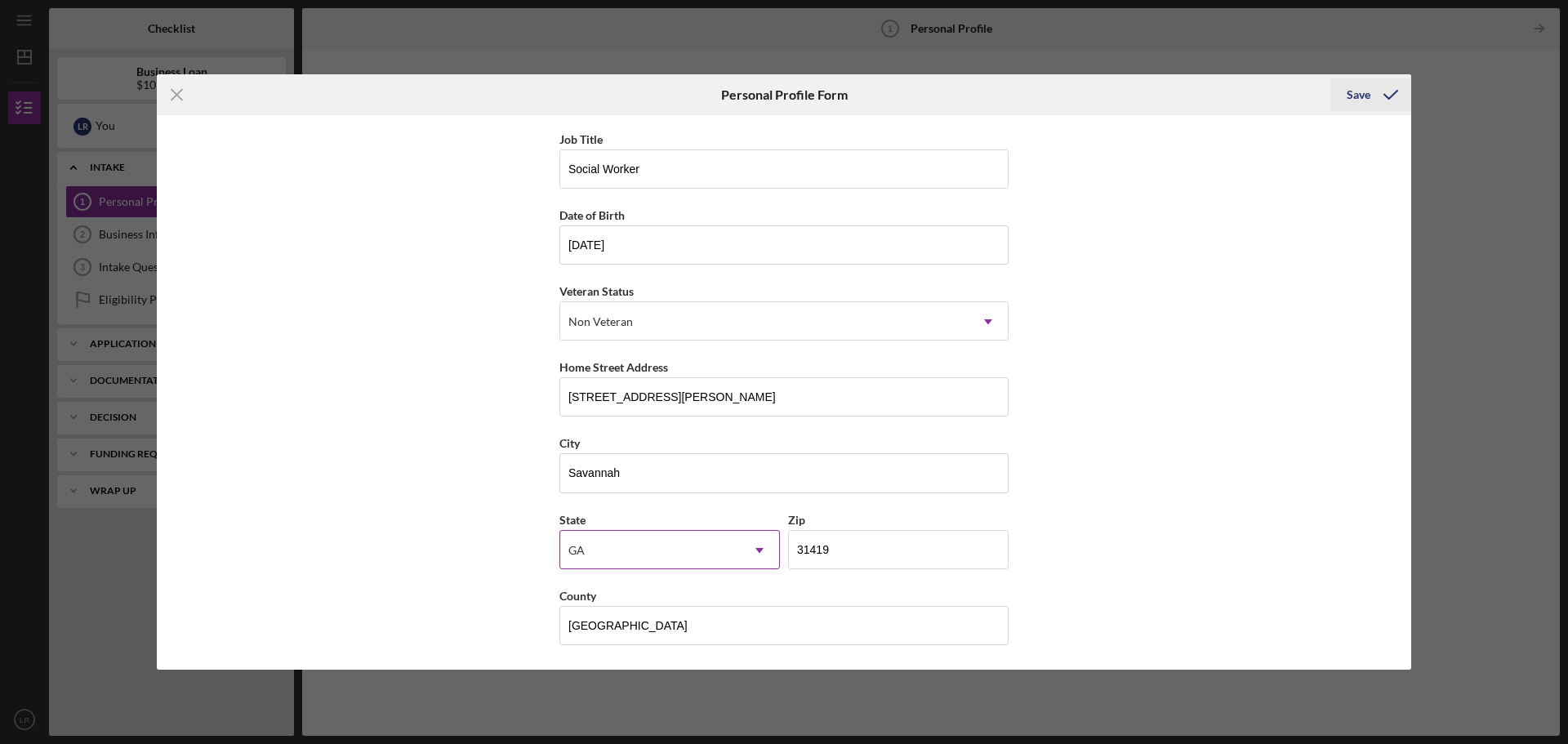
click at [1362, 92] on div "Save" at bounding box center [1358, 94] width 23 height 33
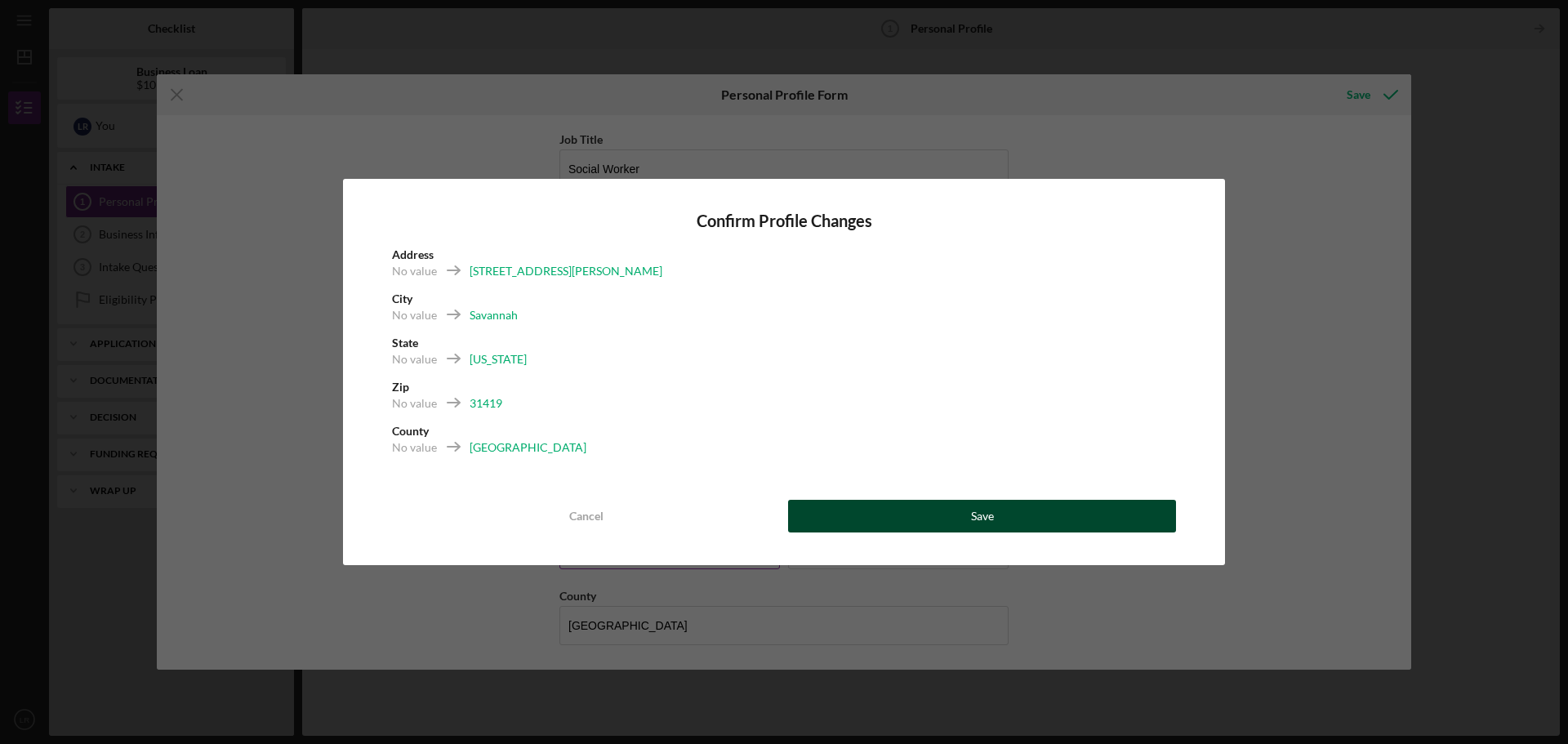
click at [965, 516] on button "Save" at bounding box center [982, 516] width 388 height 33
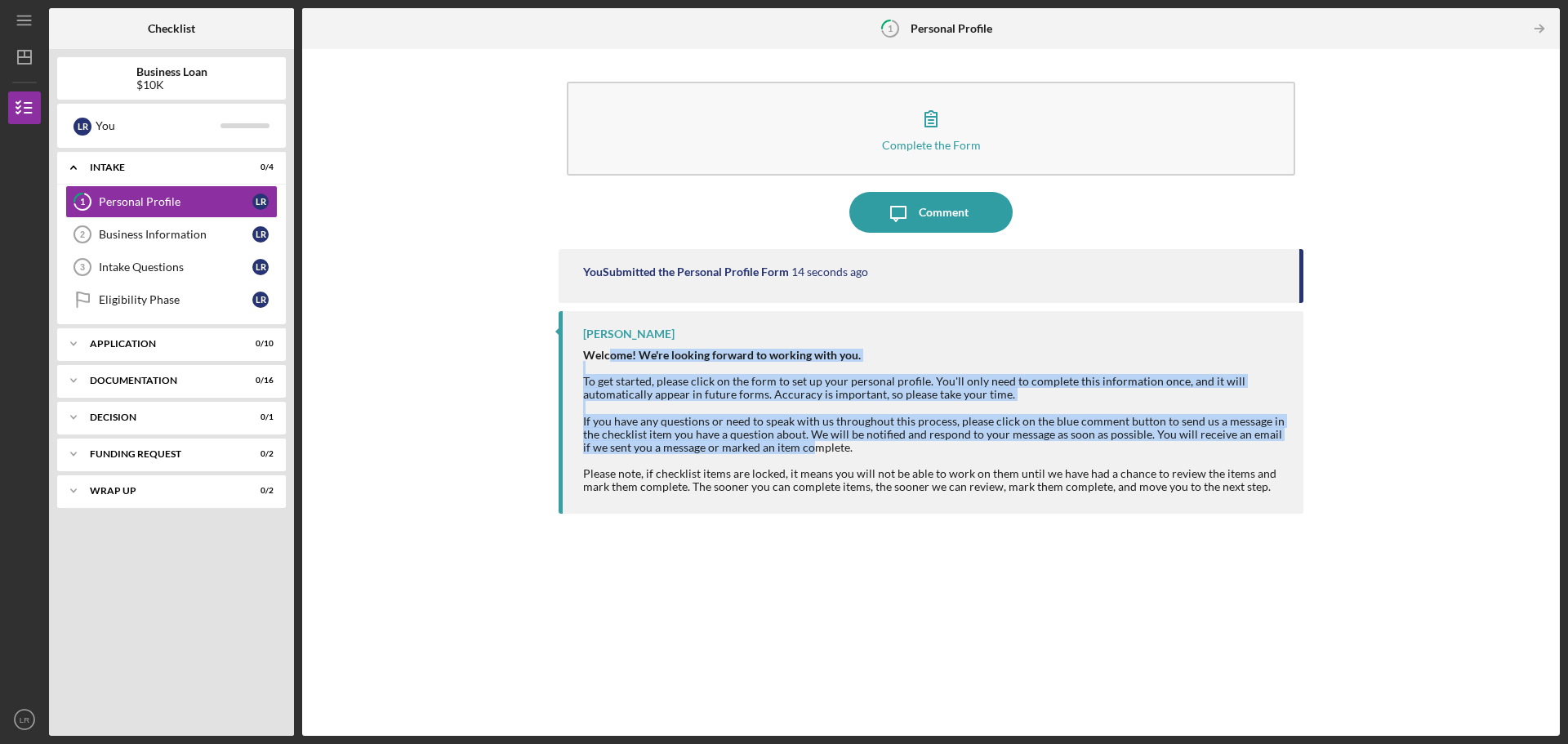
drag, startPoint x: 613, startPoint y: 358, endPoint x: 806, endPoint y: 448, distance: 213.0
click at [806, 448] on div "Welcome! We're looking forward to working with you. To get started, please clic…" at bounding box center [935, 420] width 704 height 145
click at [806, 449] on div "Welcome! We're looking forward to working with you. To get started, please clic…" at bounding box center [935, 420] width 704 height 145
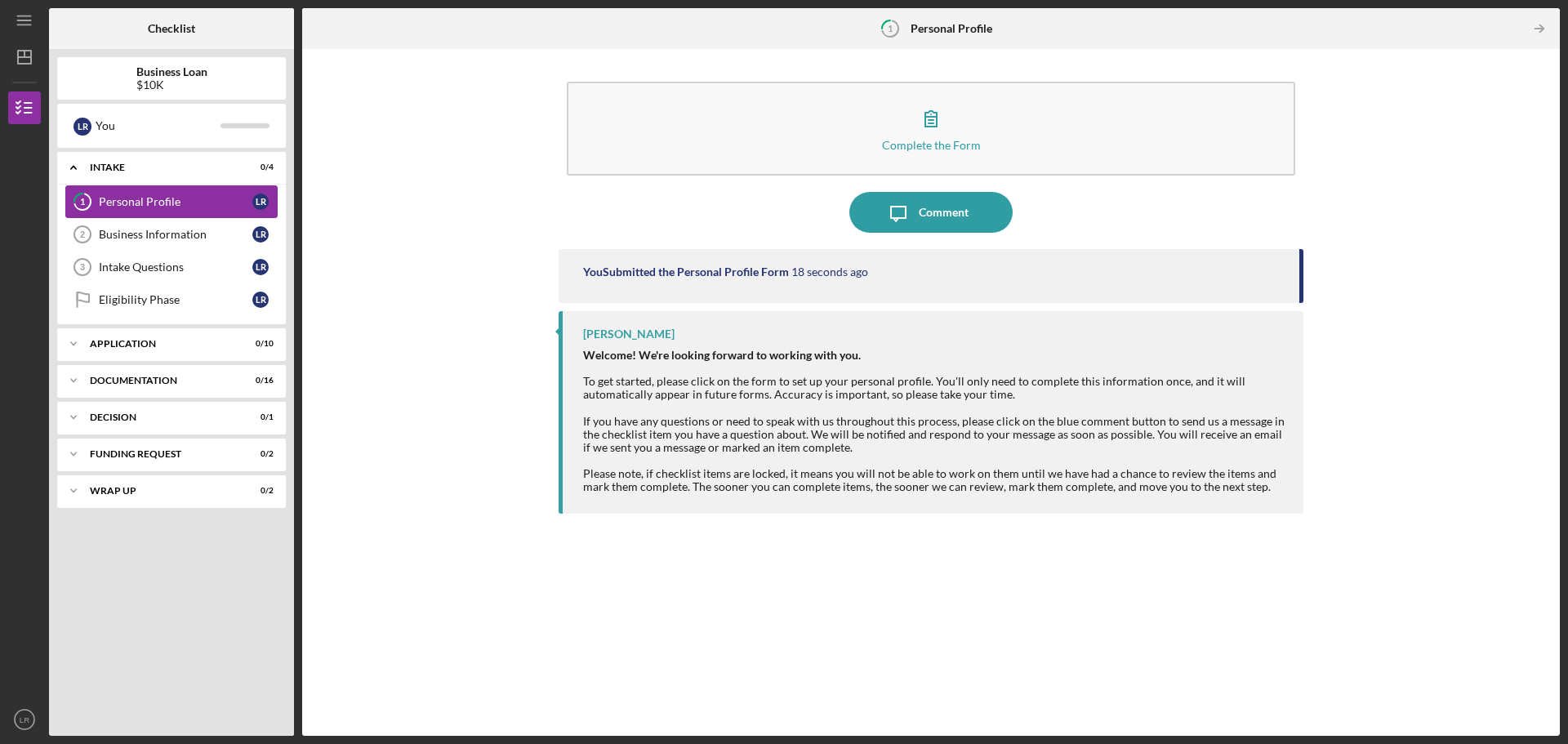
click at [196, 201] on div "Personal Profile" at bounding box center [176, 202] width 154 height 13
click at [182, 228] on div "Business Information" at bounding box center [176, 235] width 154 height 13
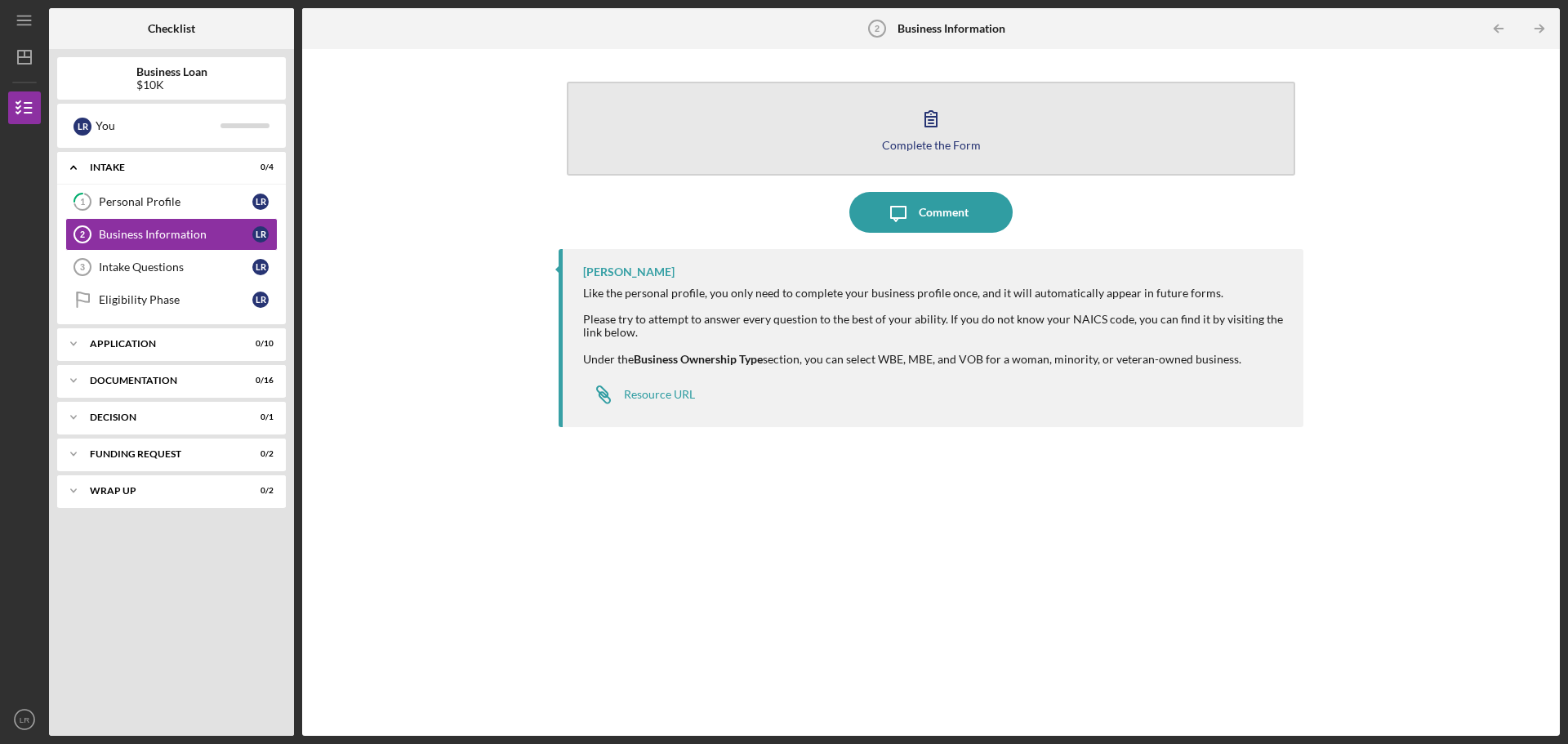
click at [921, 140] on div "Complete the Form" at bounding box center [931, 145] width 99 height 13
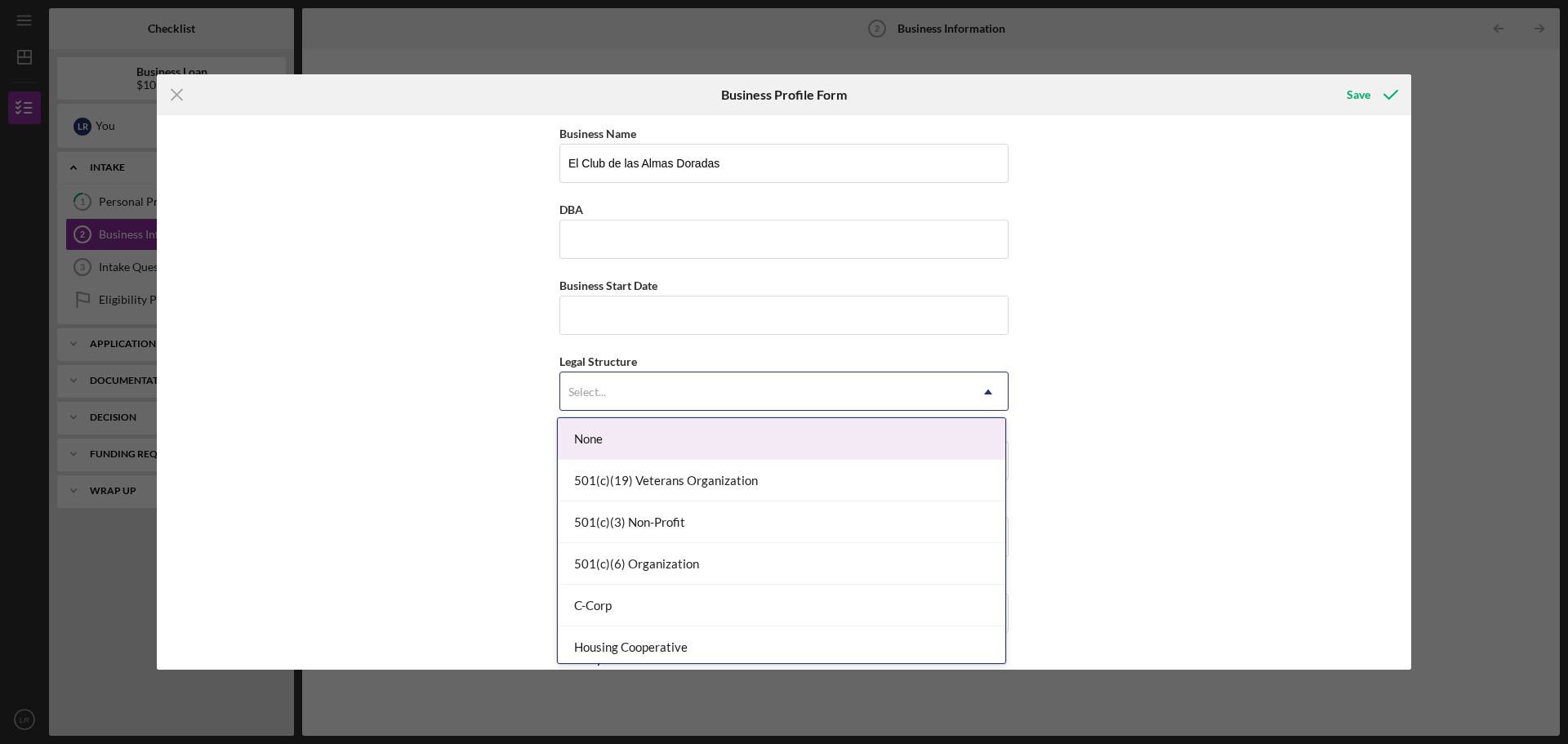
click at [675, 400] on div "Select..." at bounding box center [764, 392] width 409 height 38
click at [629, 436] on div "None" at bounding box center [781, 439] width 448 height 42
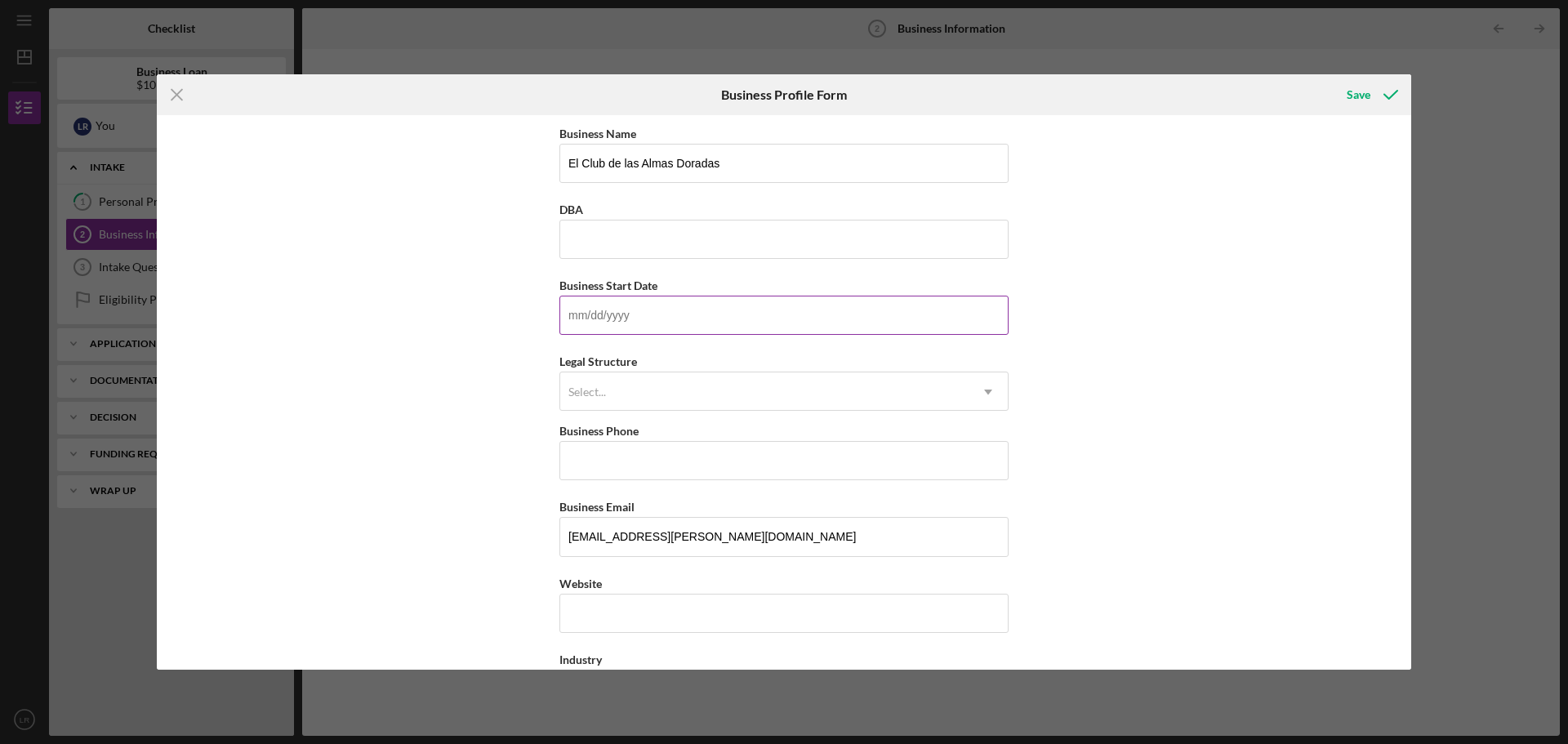
click at [632, 311] on input "Business Start Date" at bounding box center [783, 315] width 449 height 39
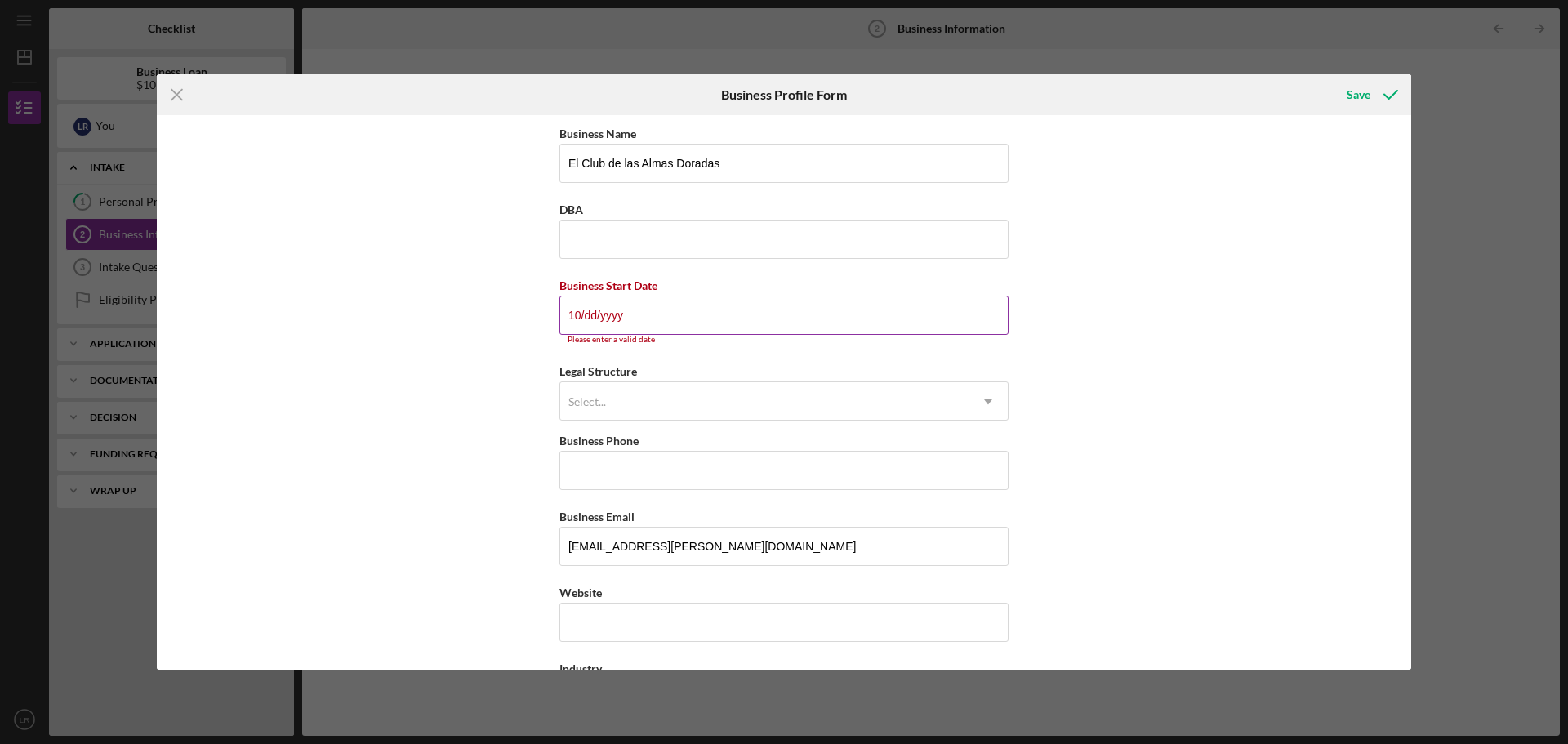
click at [585, 314] on input "10/dd/yyyy" at bounding box center [783, 315] width 449 height 39
type input "[DATE]"
click at [685, 469] on input "Business Phone" at bounding box center [783, 470] width 449 height 39
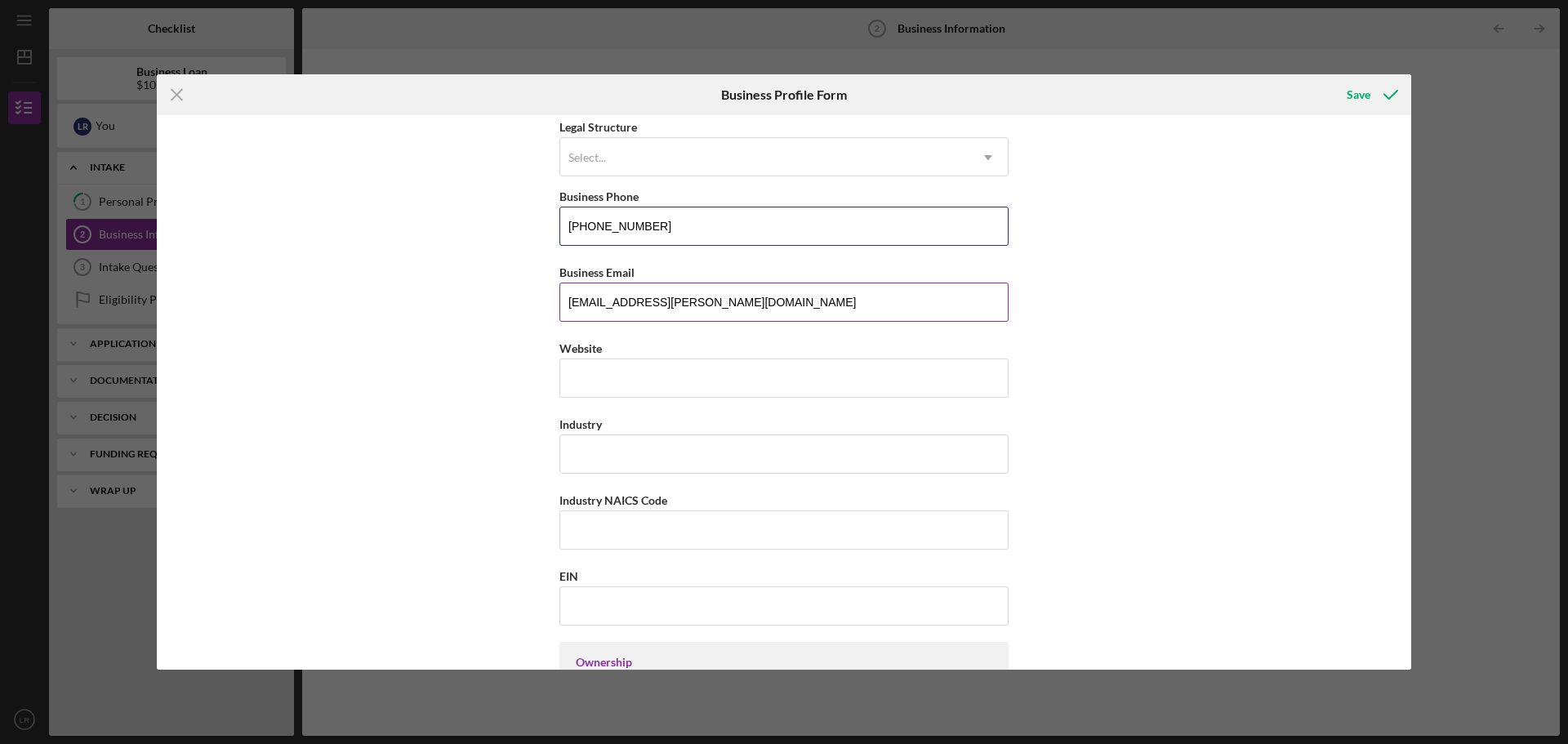
scroll to position [245, 0]
type input "[PHONE_NUMBER]"
click at [624, 384] on input "Website" at bounding box center [783, 377] width 449 height 39
paste input "[DOMAIN_NAME]/"
type input "[DOMAIN_NAME]/"
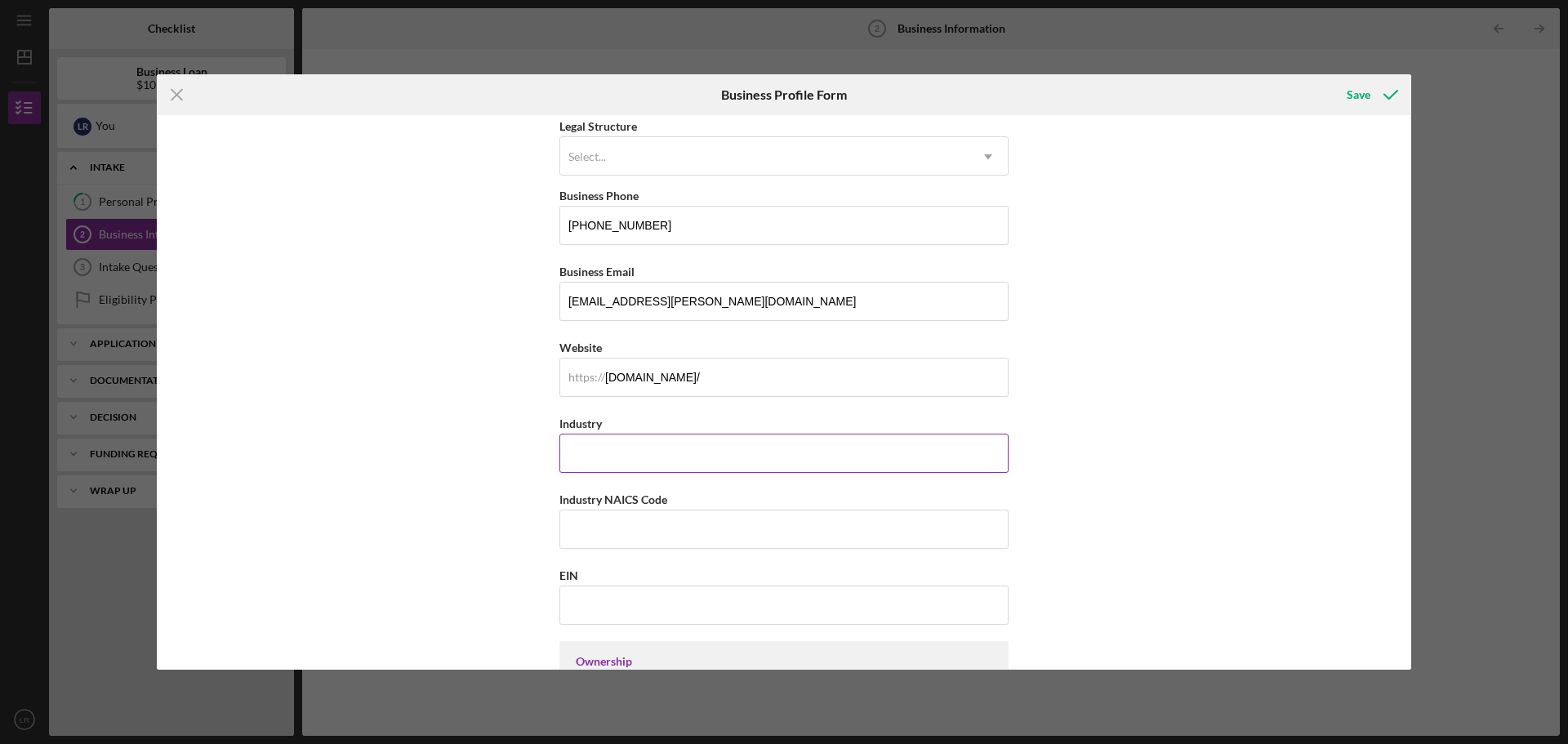
click at [650, 448] on input "Industry" at bounding box center [783, 453] width 449 height 39
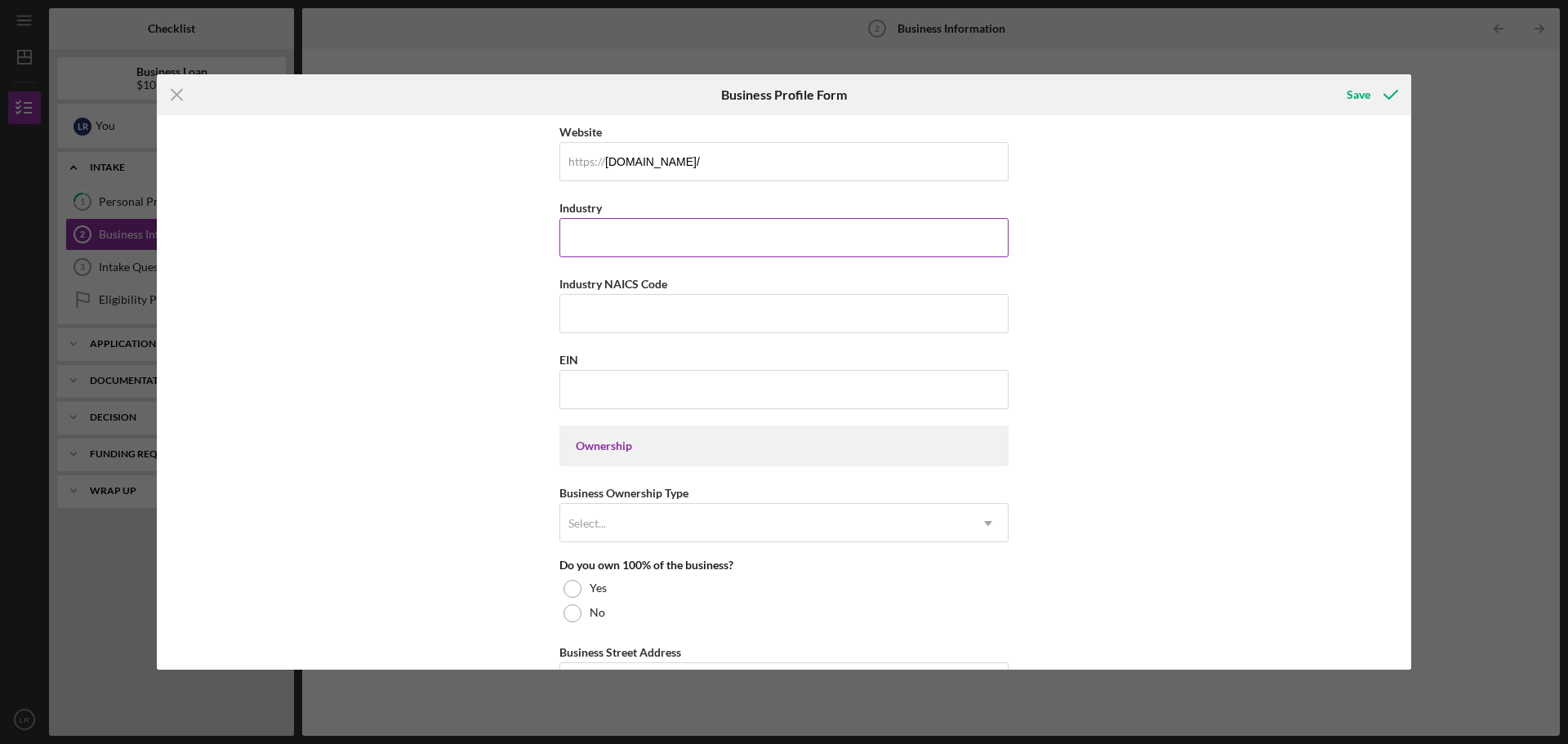
scroll to position [572, 0]
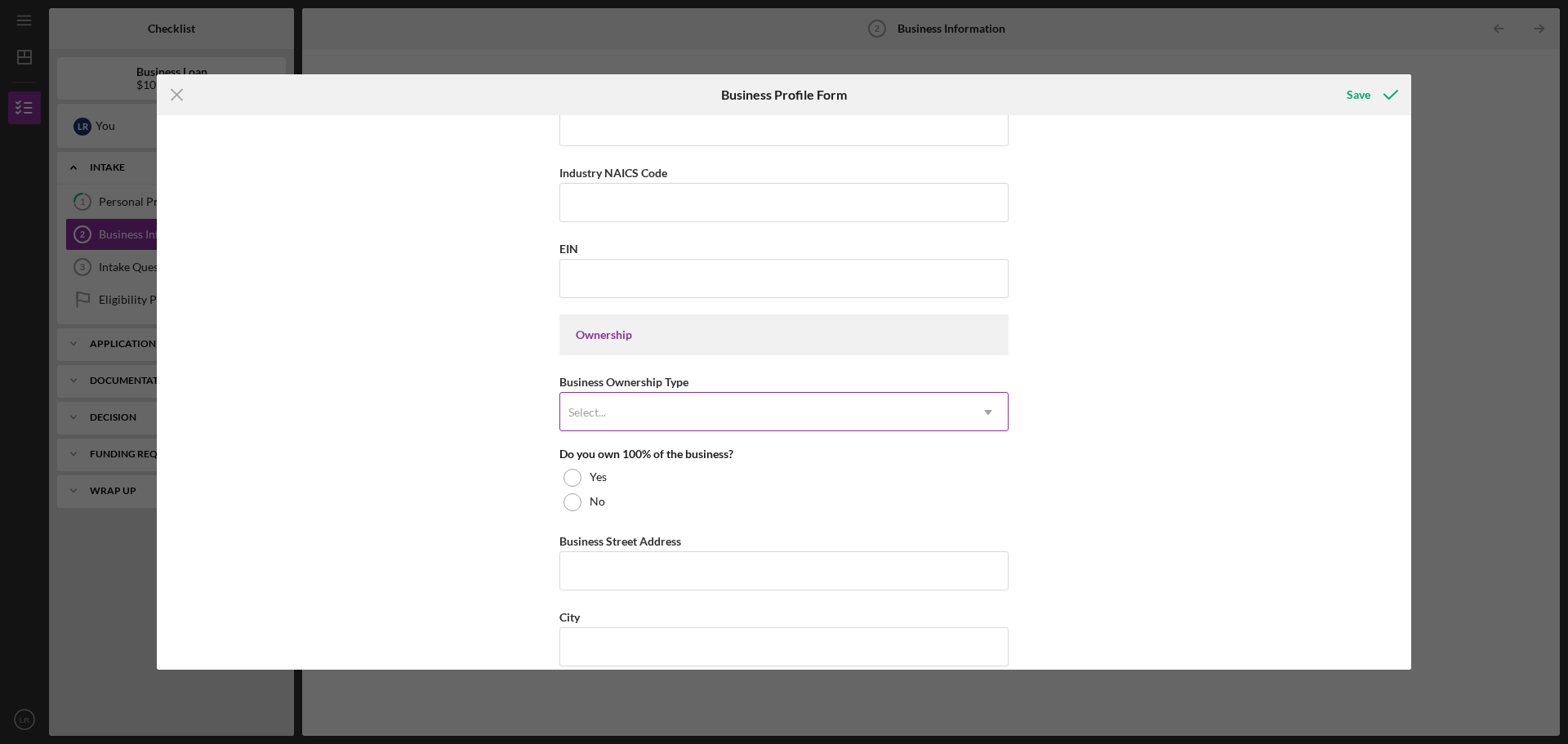
click at [615, 409] on div "Select..." at bounding box center [764, 412] width 409 height 38
click at [1180, 338] on div "Business Name El Club de las Almas Doradas DBA Business Start Date [DATE] Pleas…" at bounding box center [784, 393] width 1255 height 555
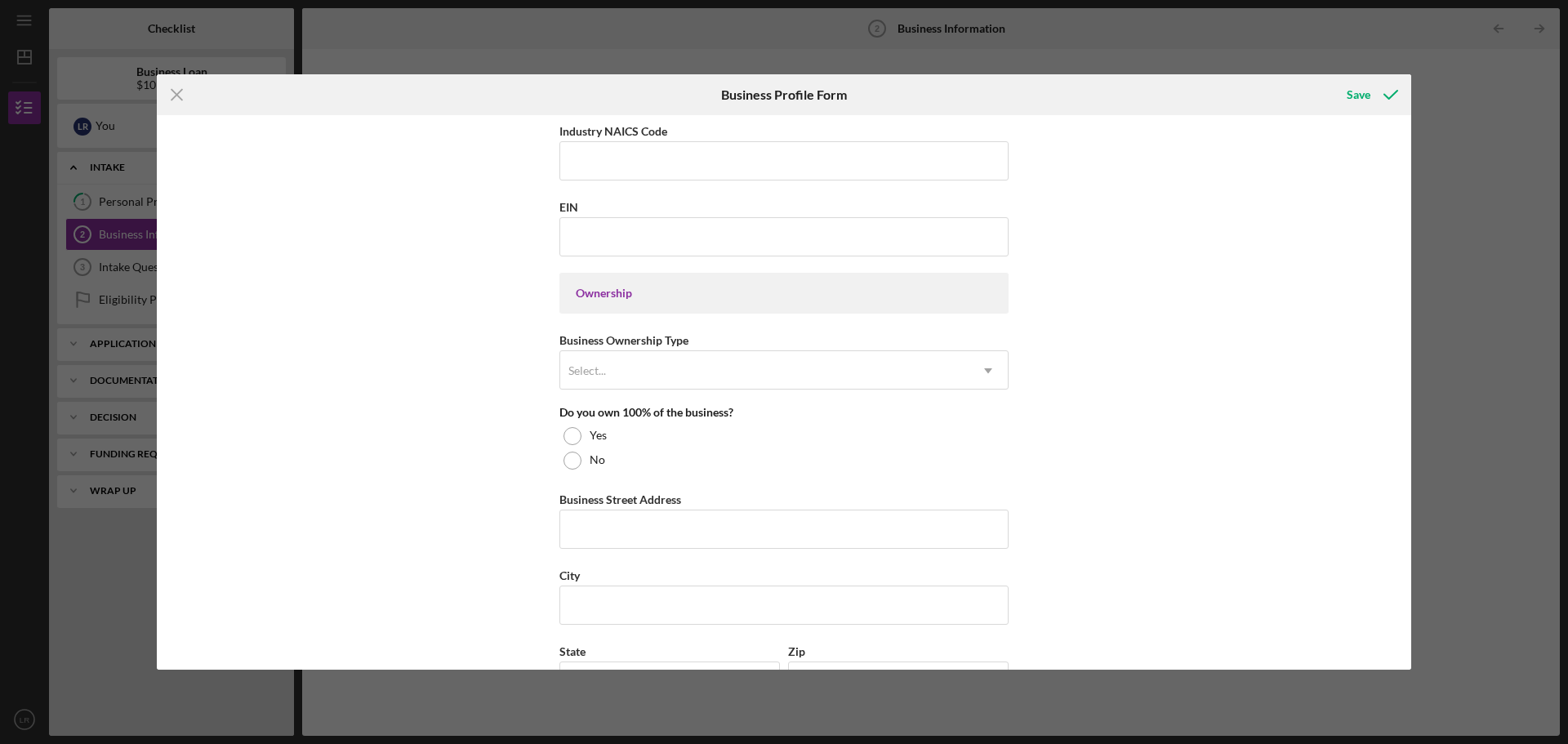
scroll to position [735, 0]
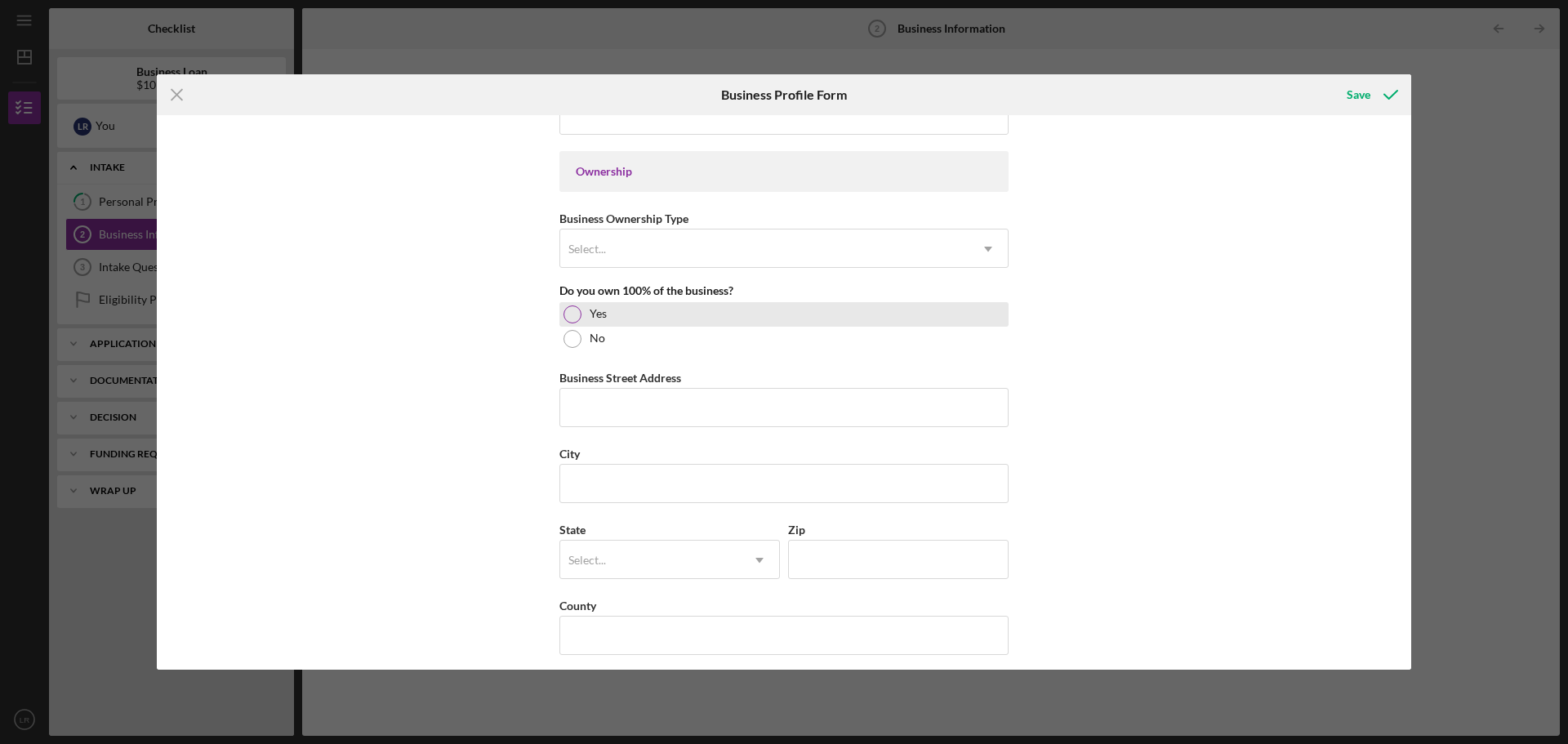
click at [573, 312] on div at bounding box center [572, 313] width 18 height 18
click at [598, 405] on input "Business Street Address" at bounding box center [783, 407] width 449 height 39
type input "[STREET_ADDRESS][PERSON_NAME]"
click at [614, 476] on input "City" at bounding box center [783, 483] width 449 height 39
type input "Savannah"
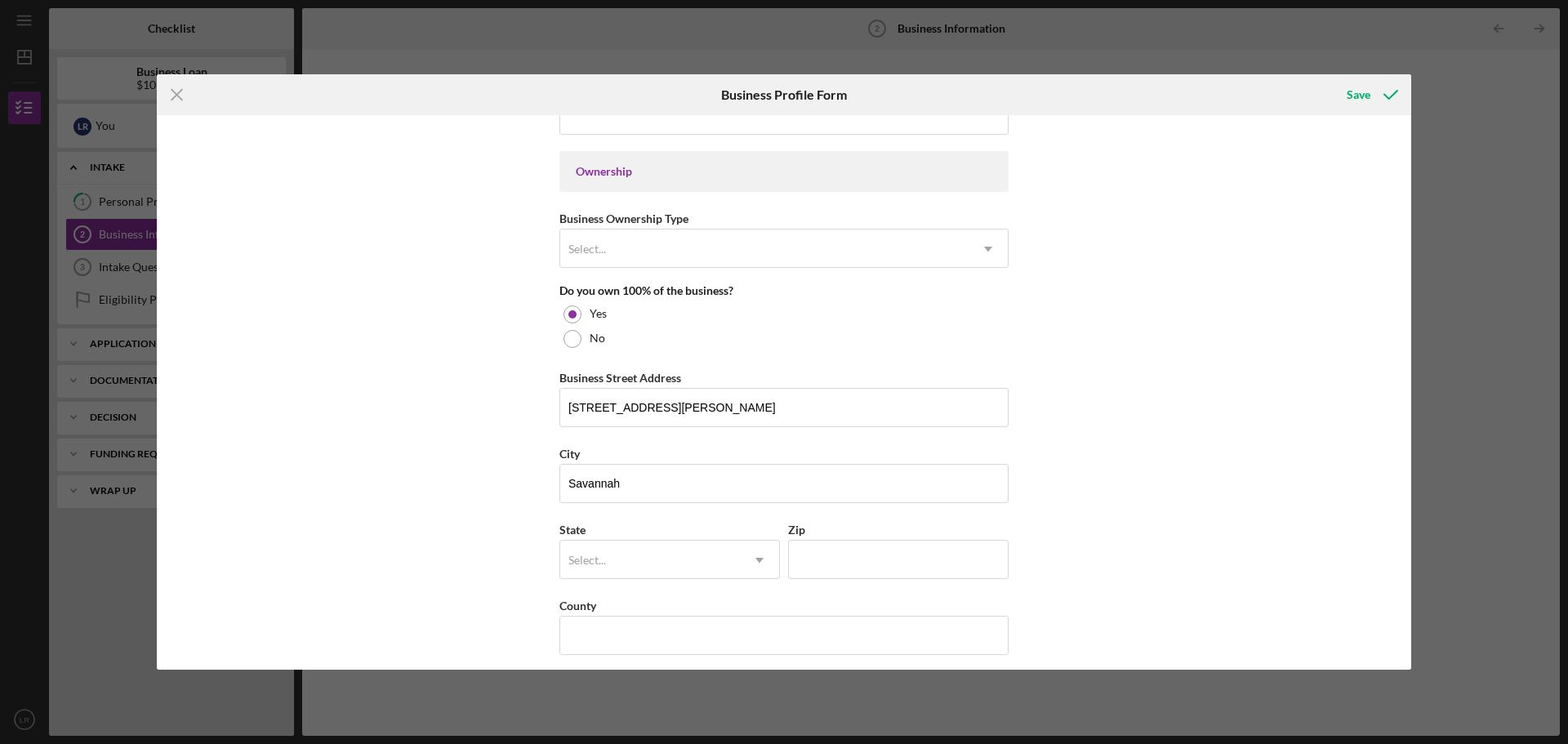
click at [1145, 482] on div "Business Name El Club de las Almas Doradas DBA Business Start Date [DATE] Pleas…" at bounding box center [784, 393] width 1255 height 555
click at [645, 554] on div "Select..." at bounding box center [649, 560] width 180 height 38
type input "g"
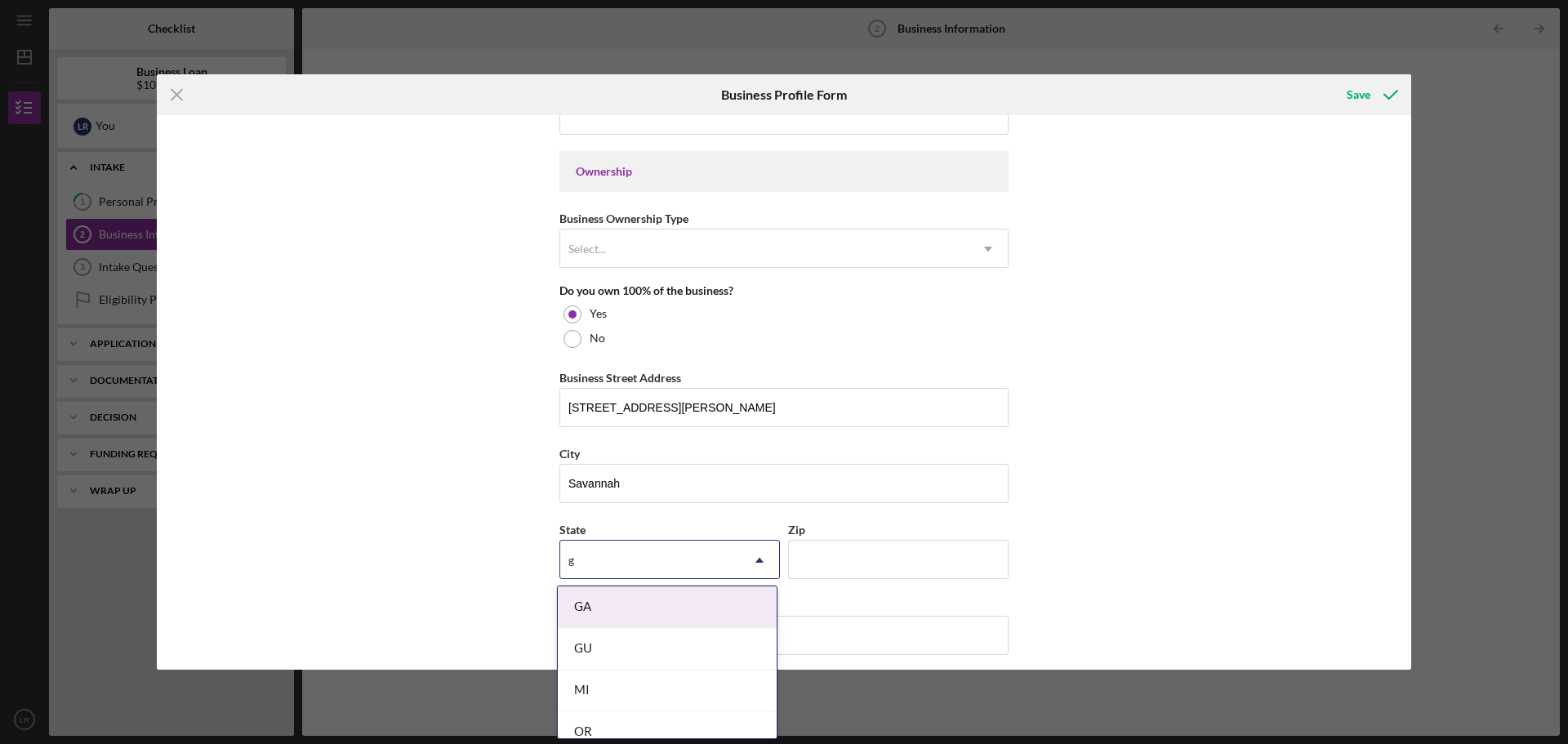
click at [627, 604] on div "GA" at bounding box center [667, 608] width 219 height 42
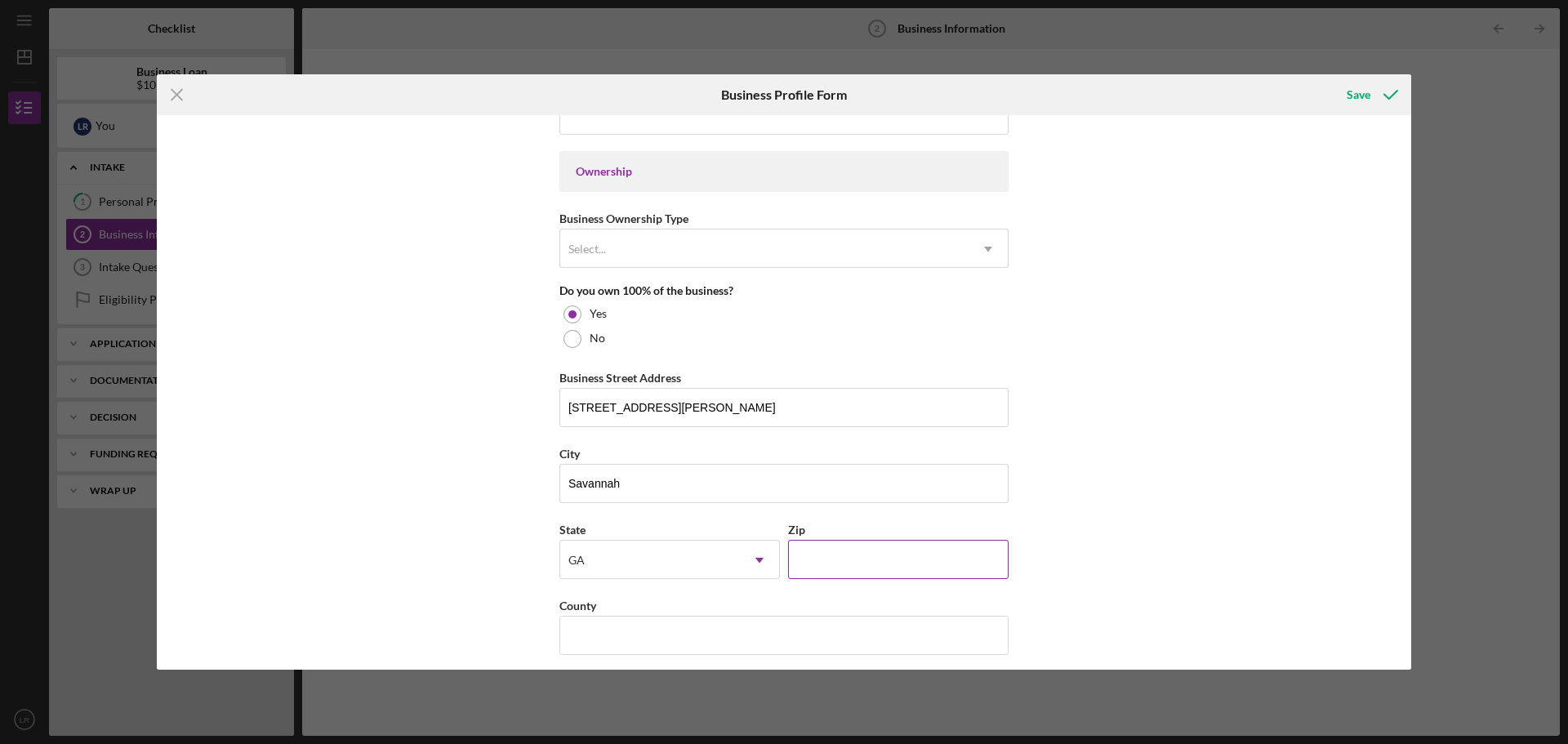
drag, startPoint x: 873, startPoint y: 563, endPoint x: 887, endPoint y: 536, distance: 30.4
click at [874, 558] on input "Zip" at bounding box center [899, 559] width 221 height 39
type input "31419"
click at [723, 625] on input "County" at bounding box center [783, 635] width 449 height 39
type input "[GEOGRAPHIC_DATA]"
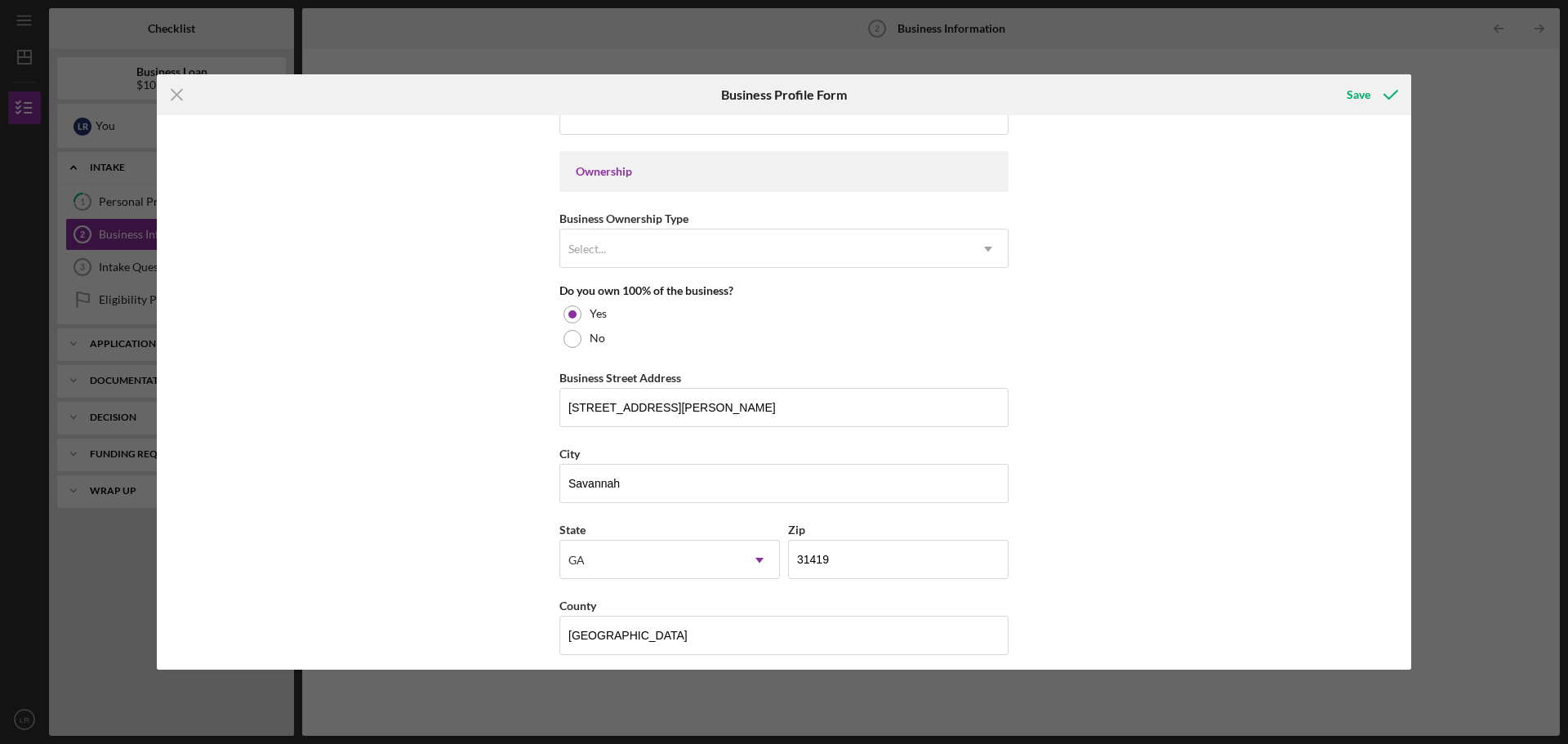
click at [1099, 495] on div "Business Name El Club de las Almas Doradas DBA Business Start Date [DATE] Pleas…" at bounding box center [784, 393] width 1255 height 555
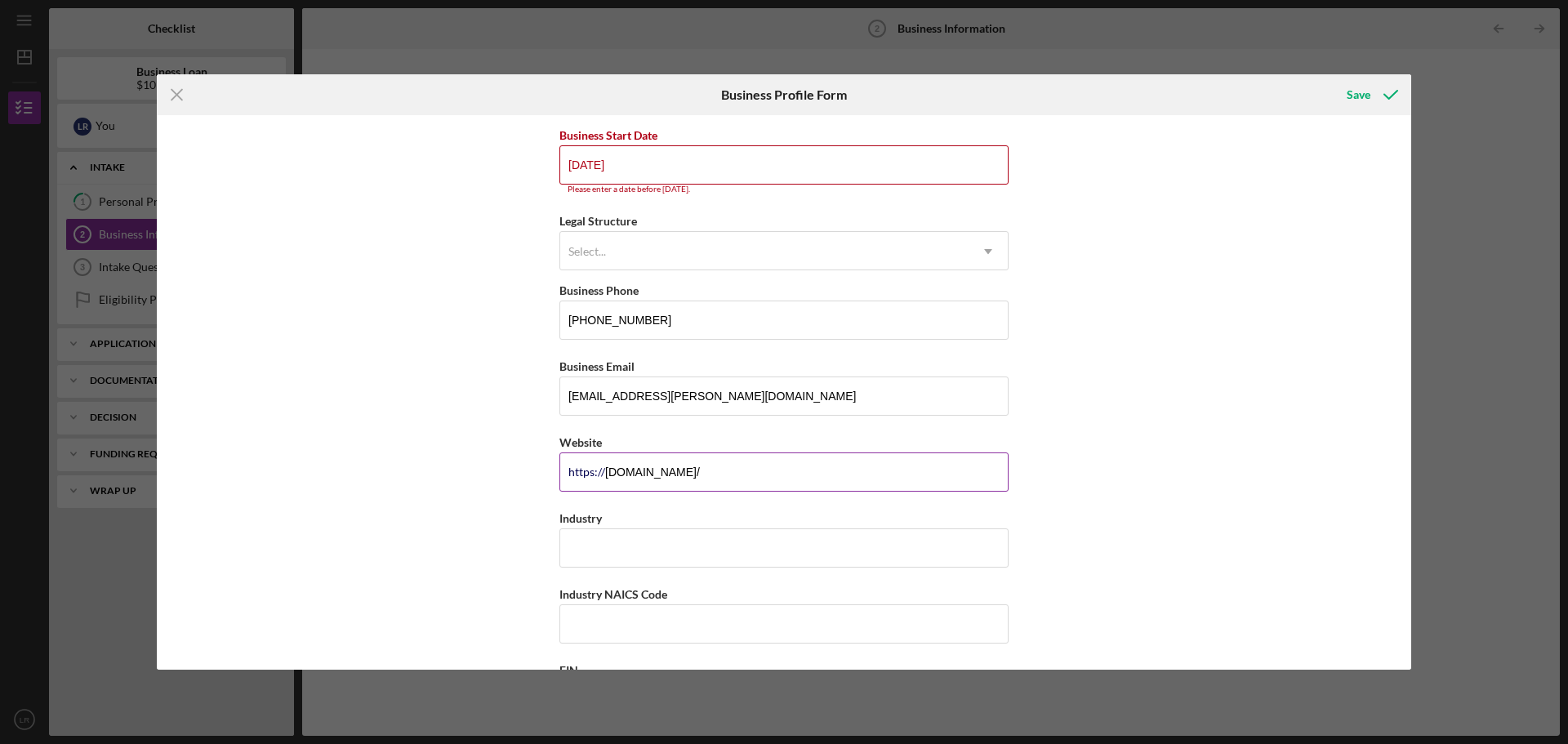
scroll to position [0, 0]
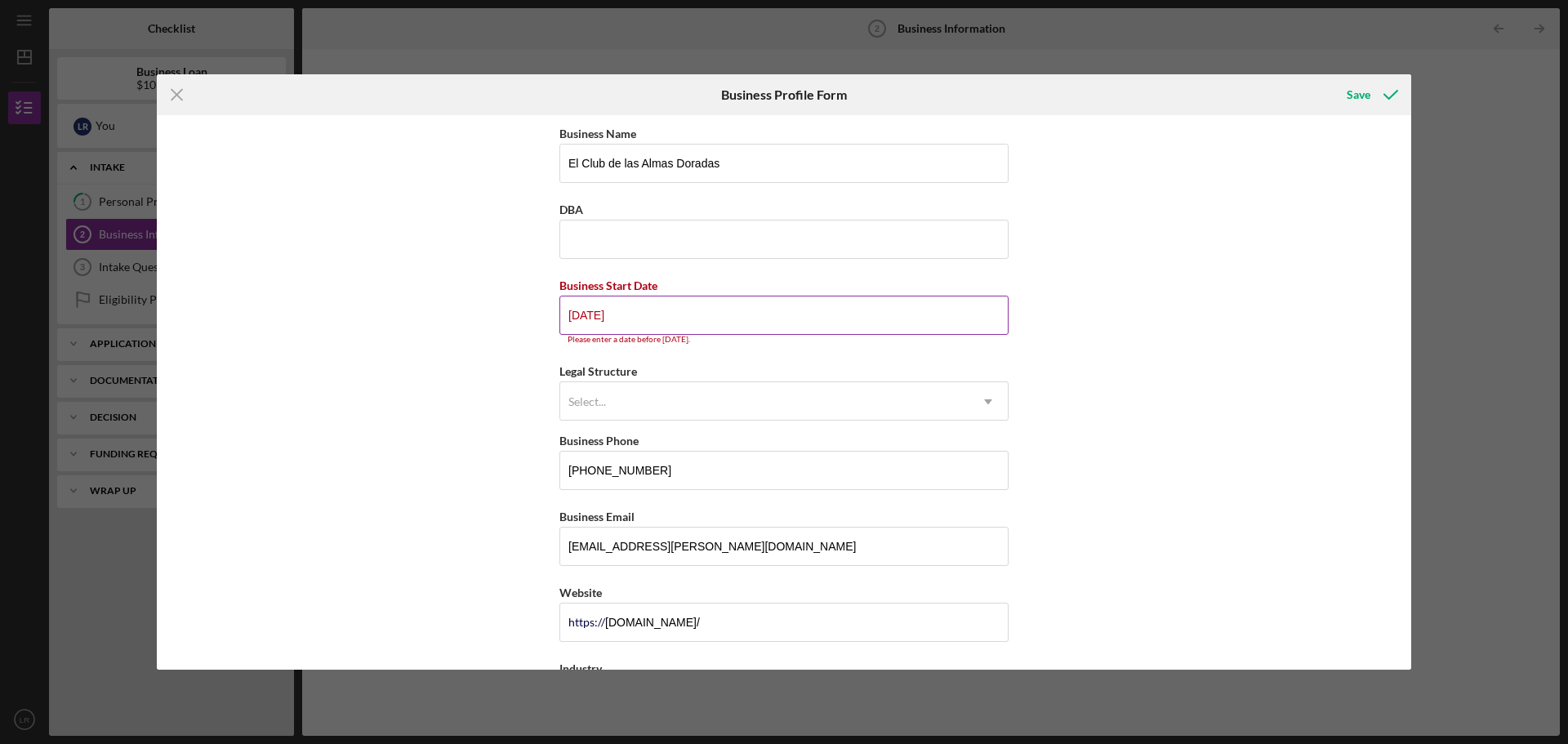
click at [565, 315] on input "[DATE]" at bounding box center [783, 315] width 449 height 39
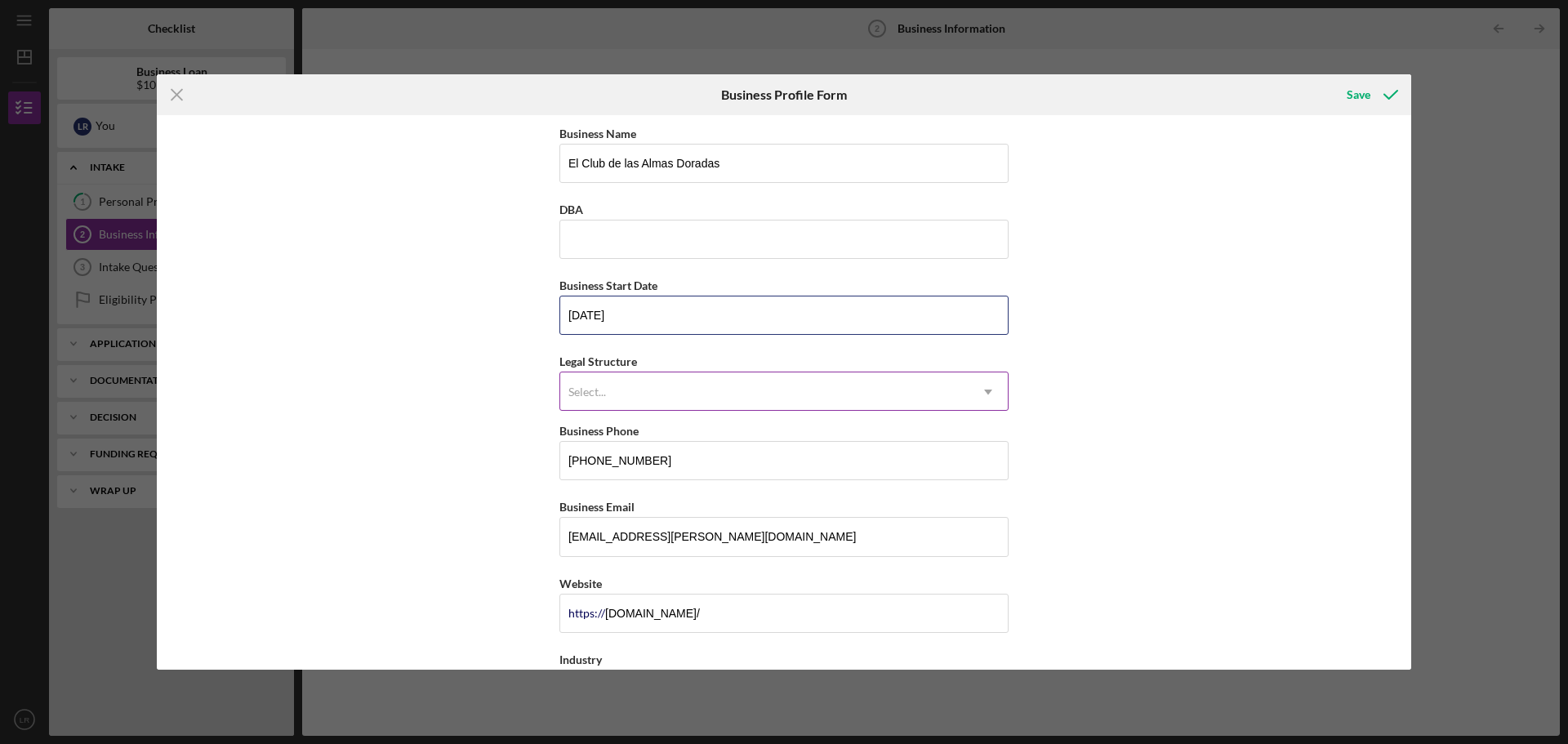
type input "[DATE]"
click at [760, 375] on div "Select..." at bounding box center [764, 392] width 409 height 38
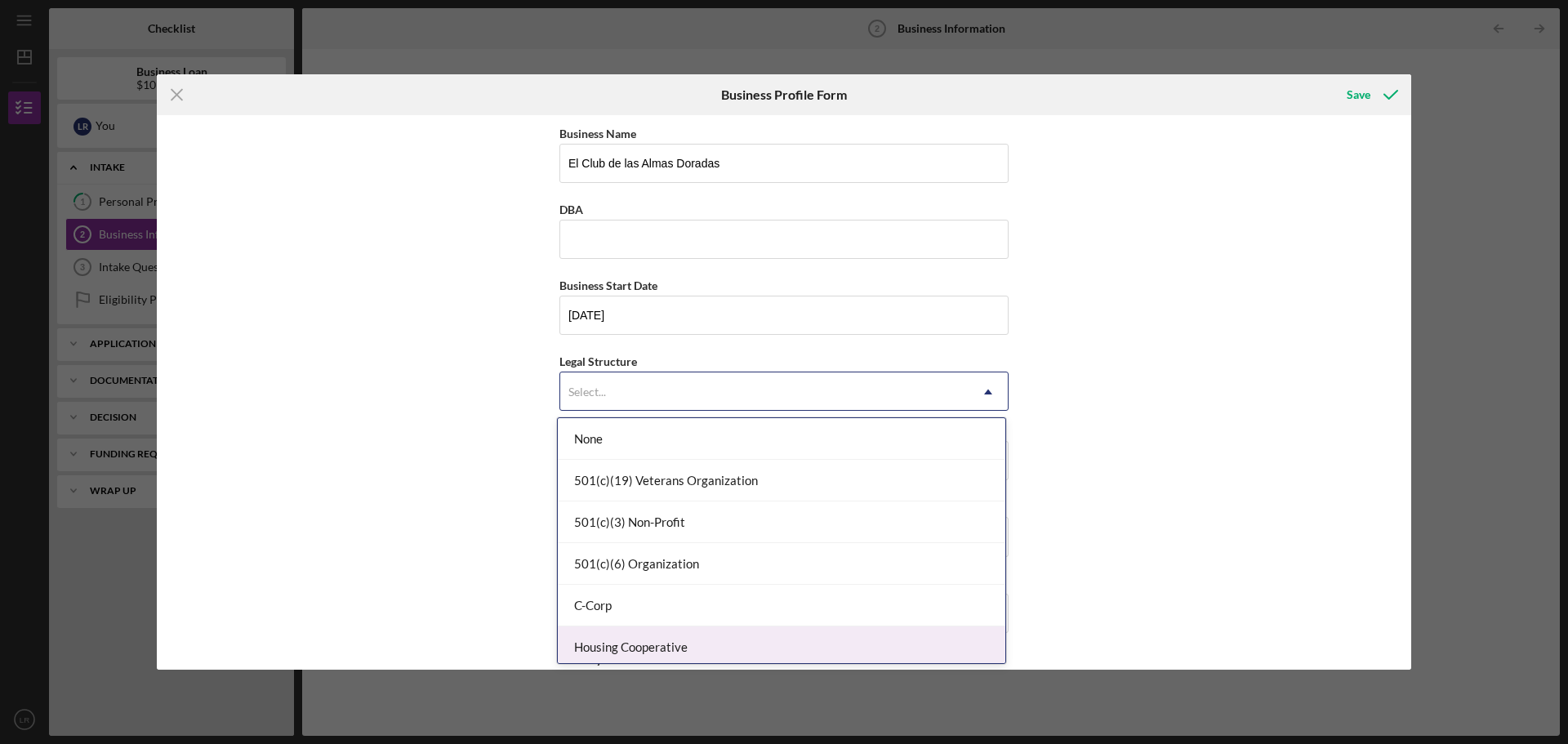
click at [735, 639] on div "Housing Cooperative" at bounding box center [781, 648] width 448 height 42
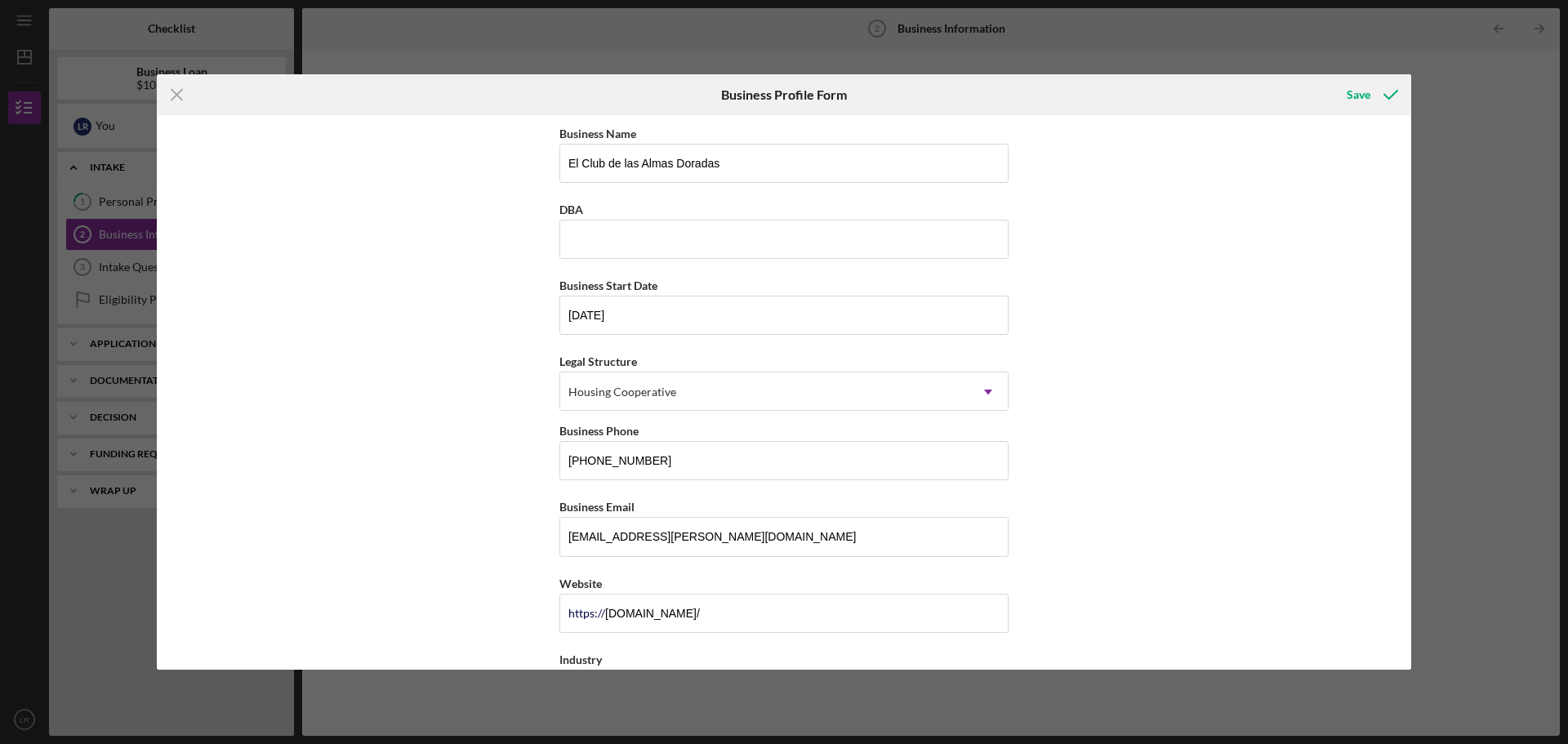
click at [1092, 466] on div "Business Name El Club de las Almas Doradas DBA Business Start Date [DATE] Legal…" at bounding box center [784, 393] width 1255 height 555
click at [916, 394] on div "Housing Cooperative" at bounding box center [764, 392] width 409 height 38
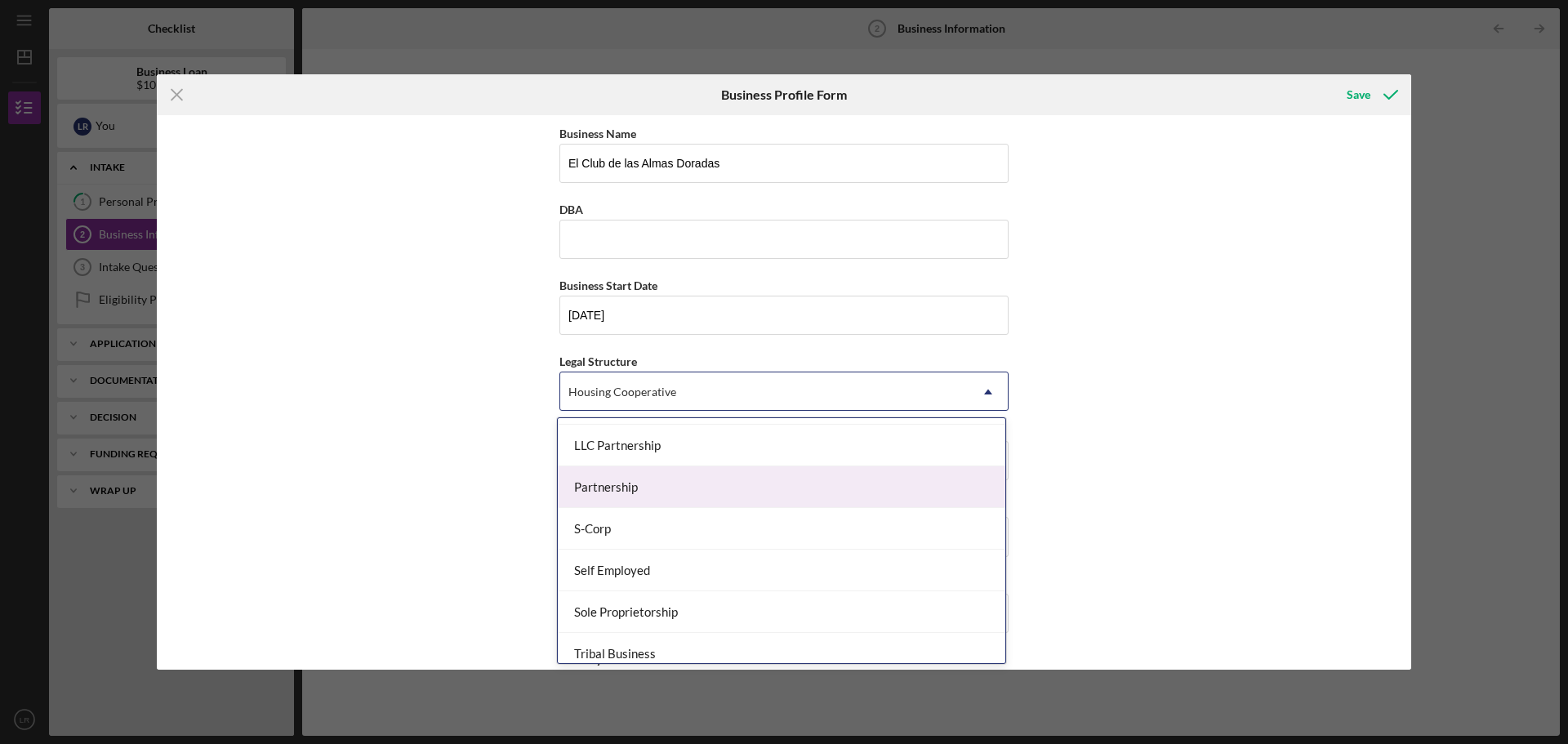
scroll to position [380, 0]
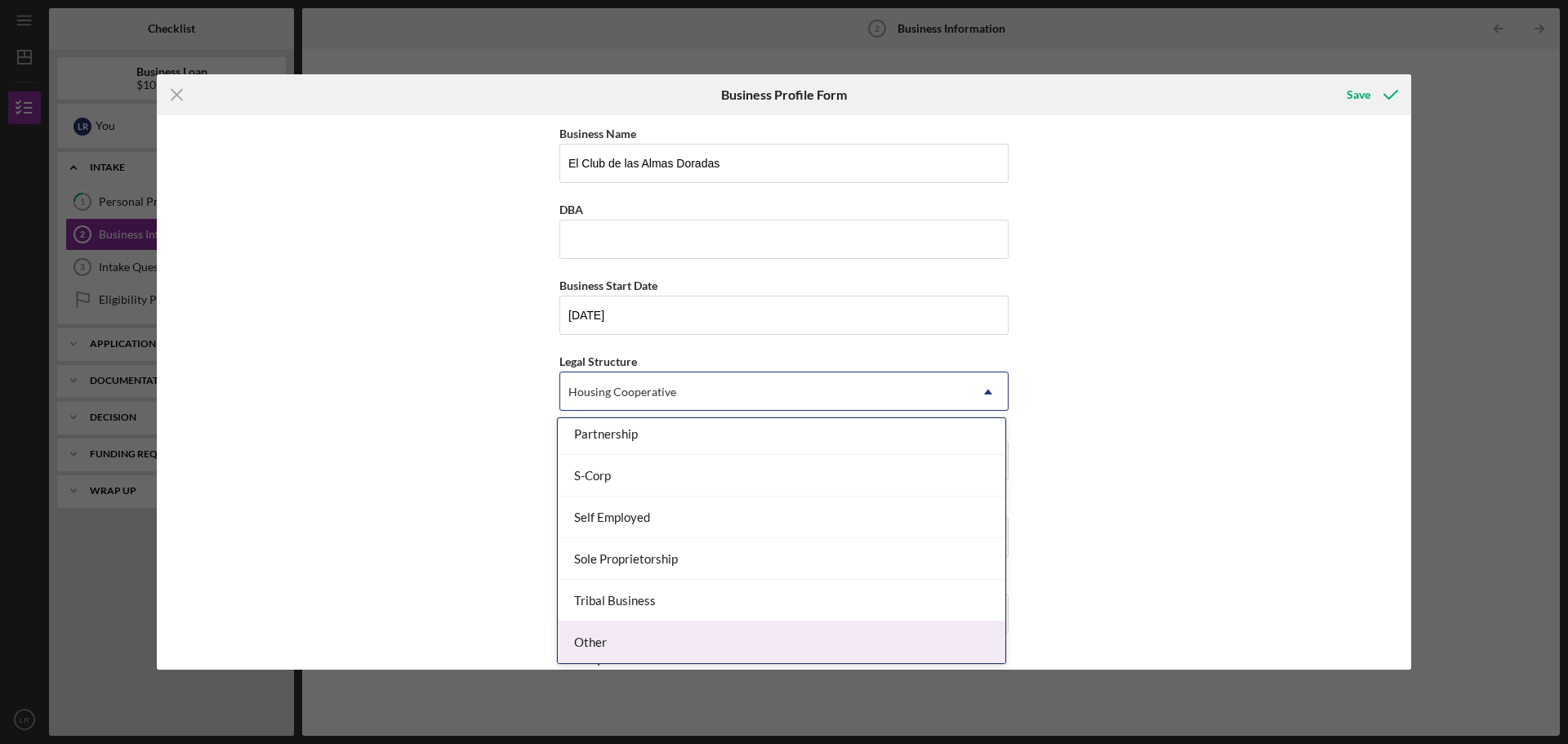
click at [713, 641] on div "Other" at bounding box center [781, 643] width 448 height 42
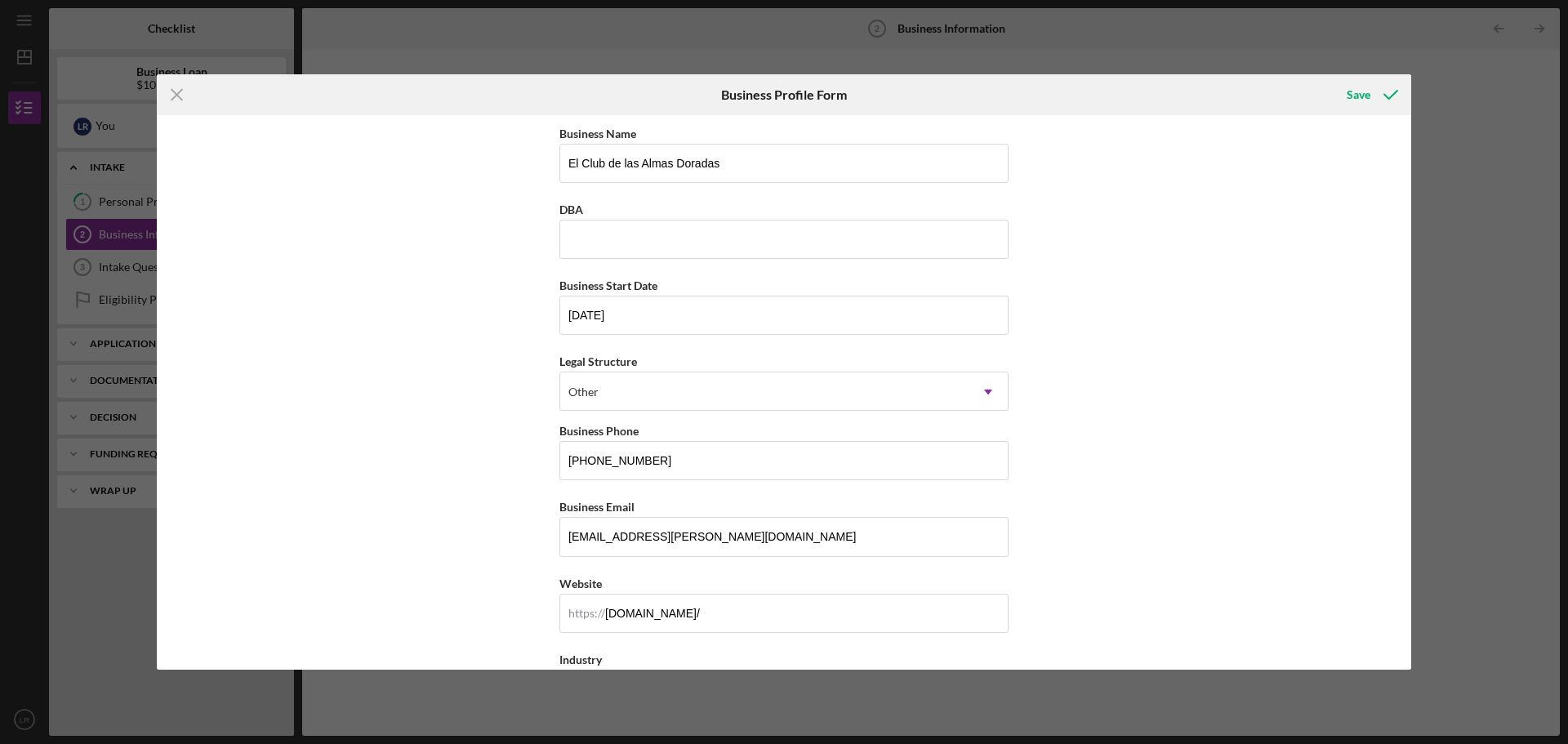
click at [1128, 451] on div "Business Name El Club de las Almas Doradas DBA Business Start Date [DATE] Legal…" at bounding box center [784, 393] width 1255 height 555
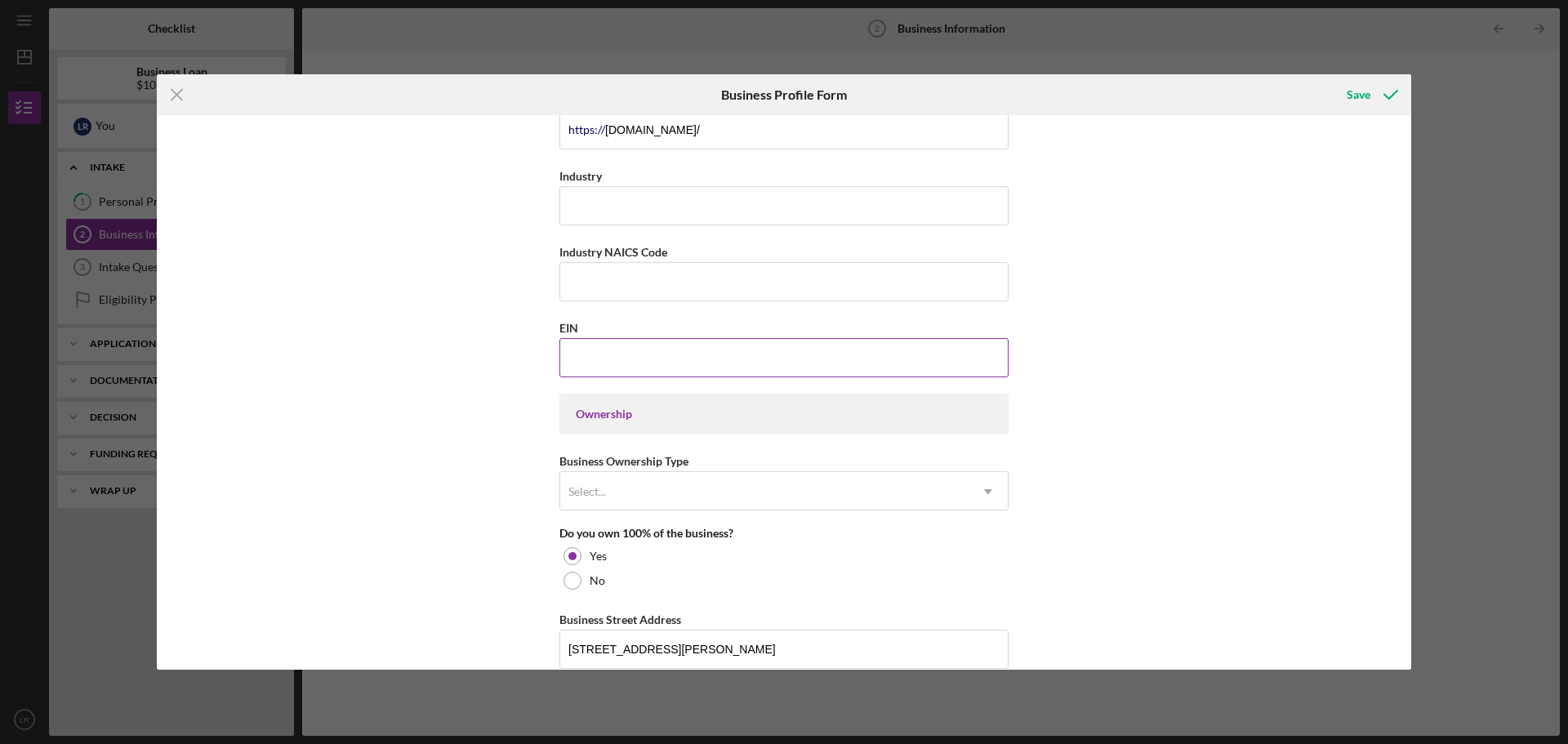
scroll to position [409, 0]
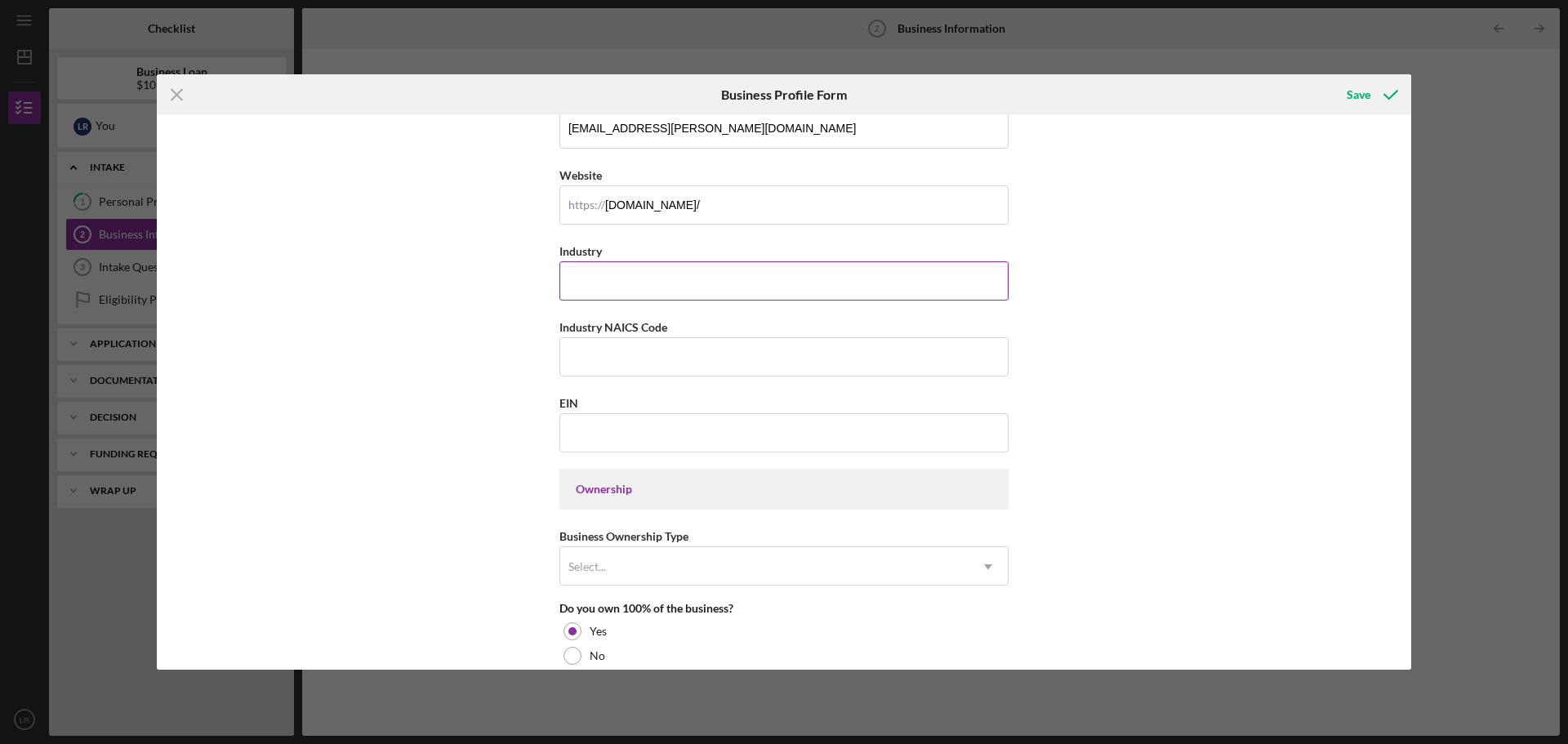
click at [608, 285] on input "Industry" at bounding box center [783, 281] width 449 height 39
type input "Non Profit"
click at [1362, 94] on div "Save" at bounding box center [1358, 94] width 23 height 33
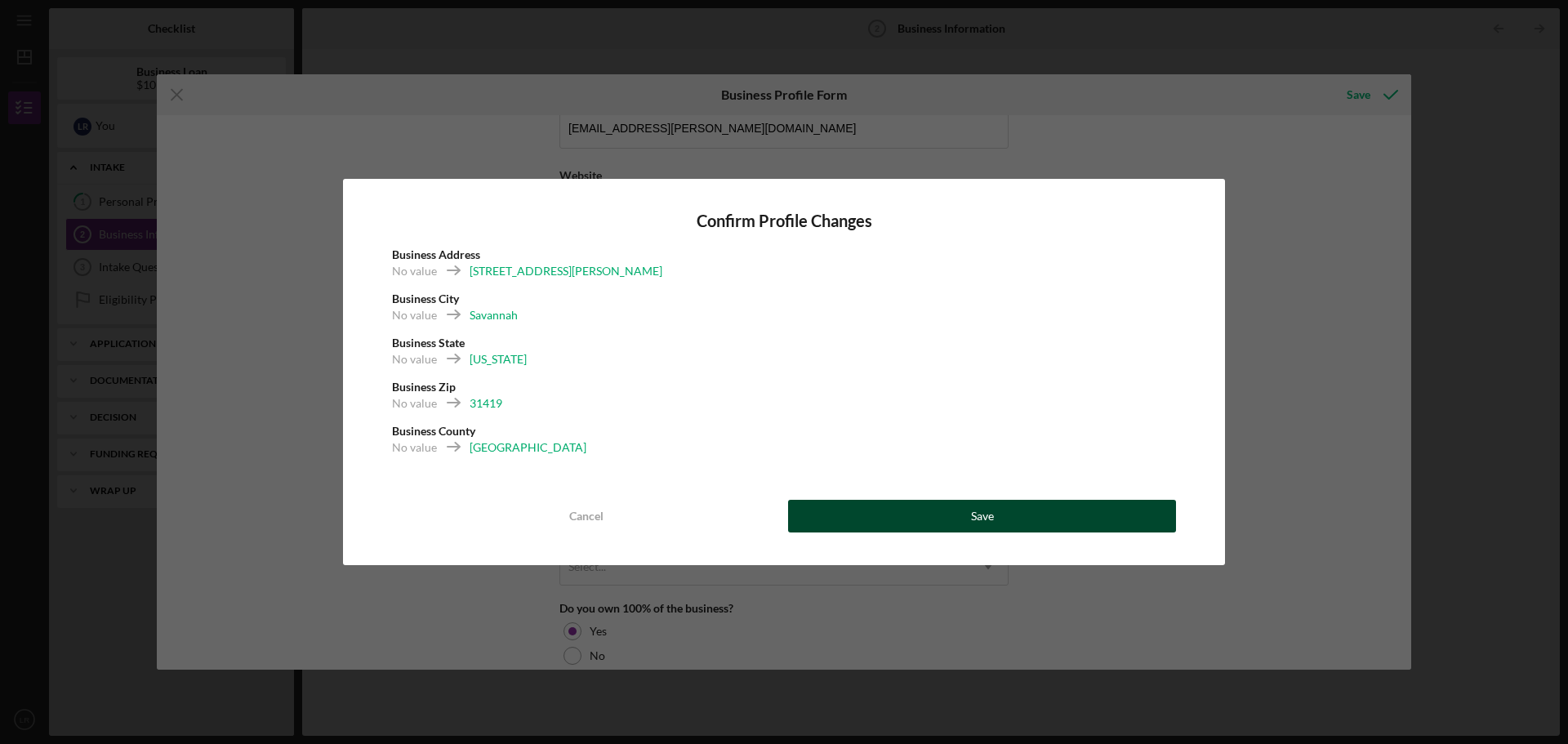
click at [1019, 514] on button "Save" at bounding box center [982, 516] width 388 height 33
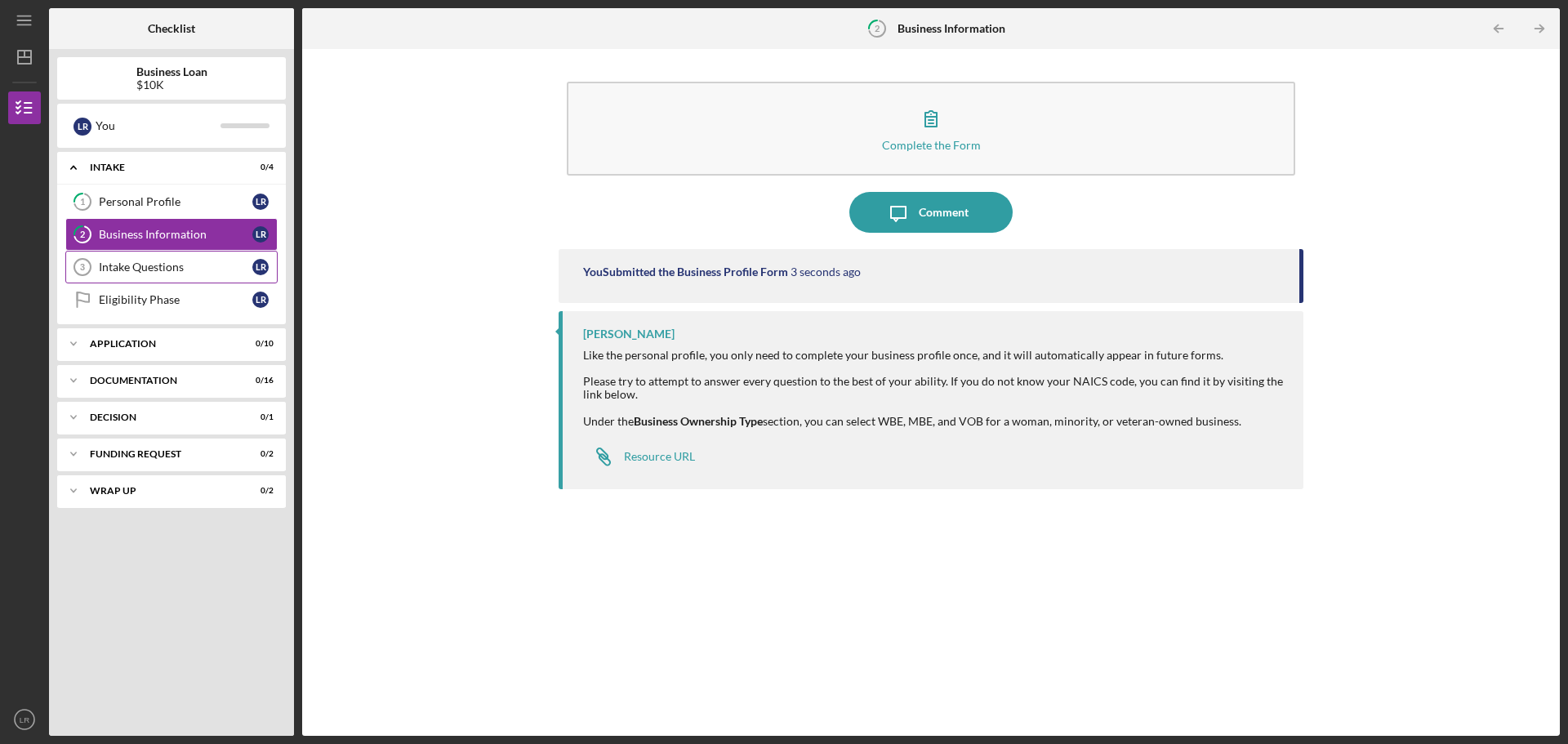
click at [186, 264] on div "Intake Questions" at bounding box center [176, 268] width 154 height 13
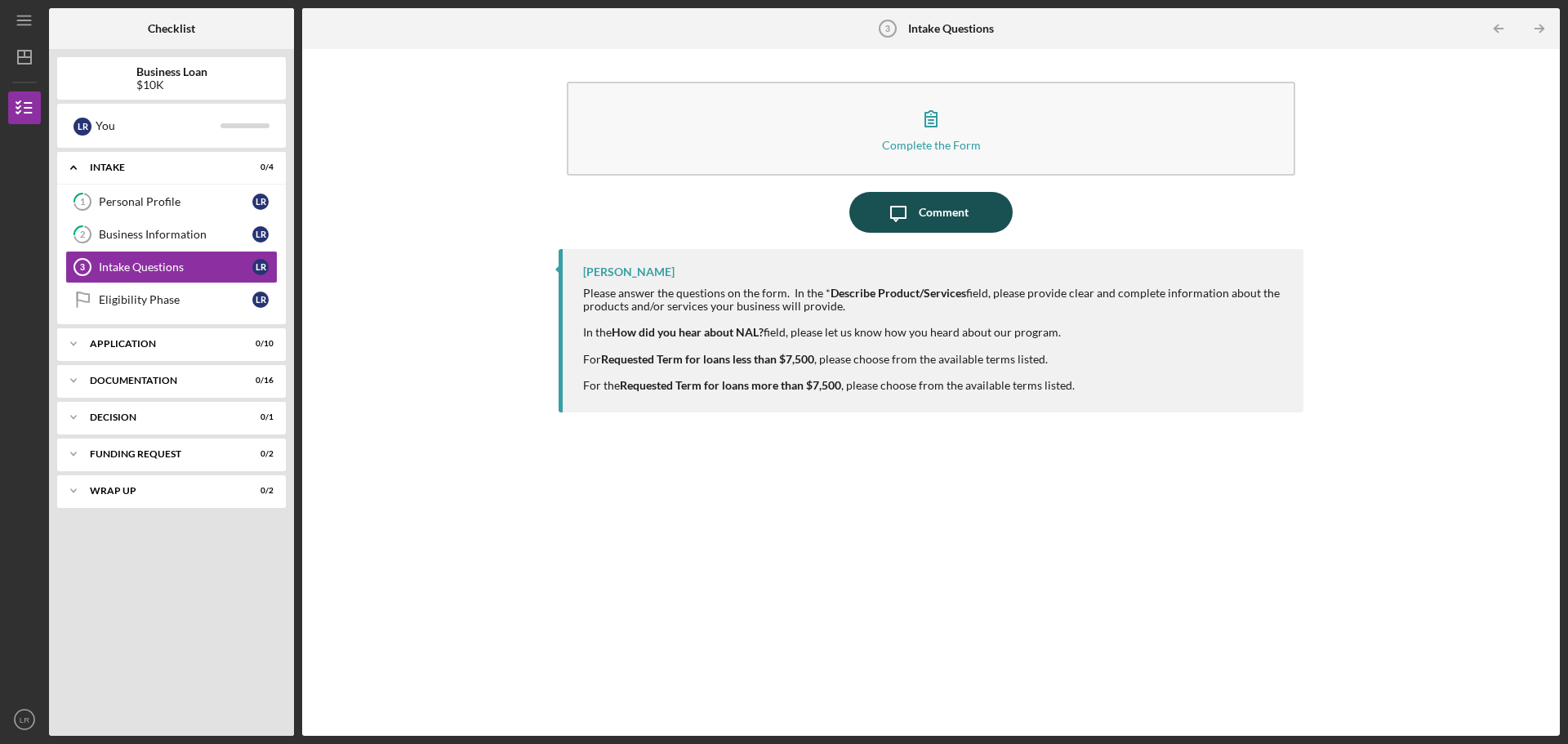
click at [924, 213] on div "Comment" at bounding box center [944, 212] width 50 height 41
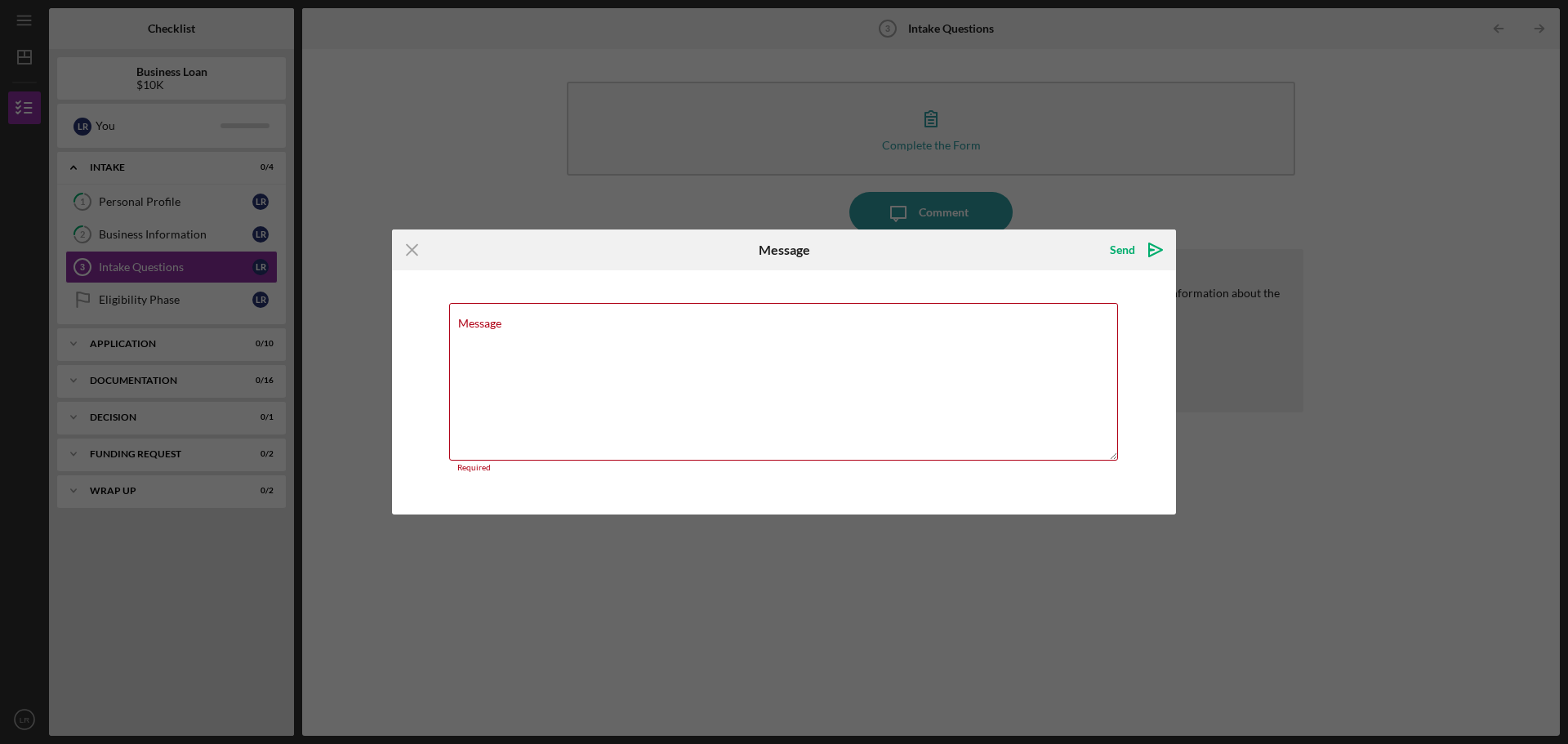
drag, startPoint x: 1124, startPoint y: 259, endPoint x: 349, endPoint y: 242, distance: 775.2
click at [520, 299] on form "Icon/Menu Close Message Send Icon/icon-invite-send Message Required Cancel Send…" at bounding box center [784, 373] width 784 height 286
click at [407, 252] on icon "Icon/Menu Close" at bounding box center [412, 250] width 41 height 41
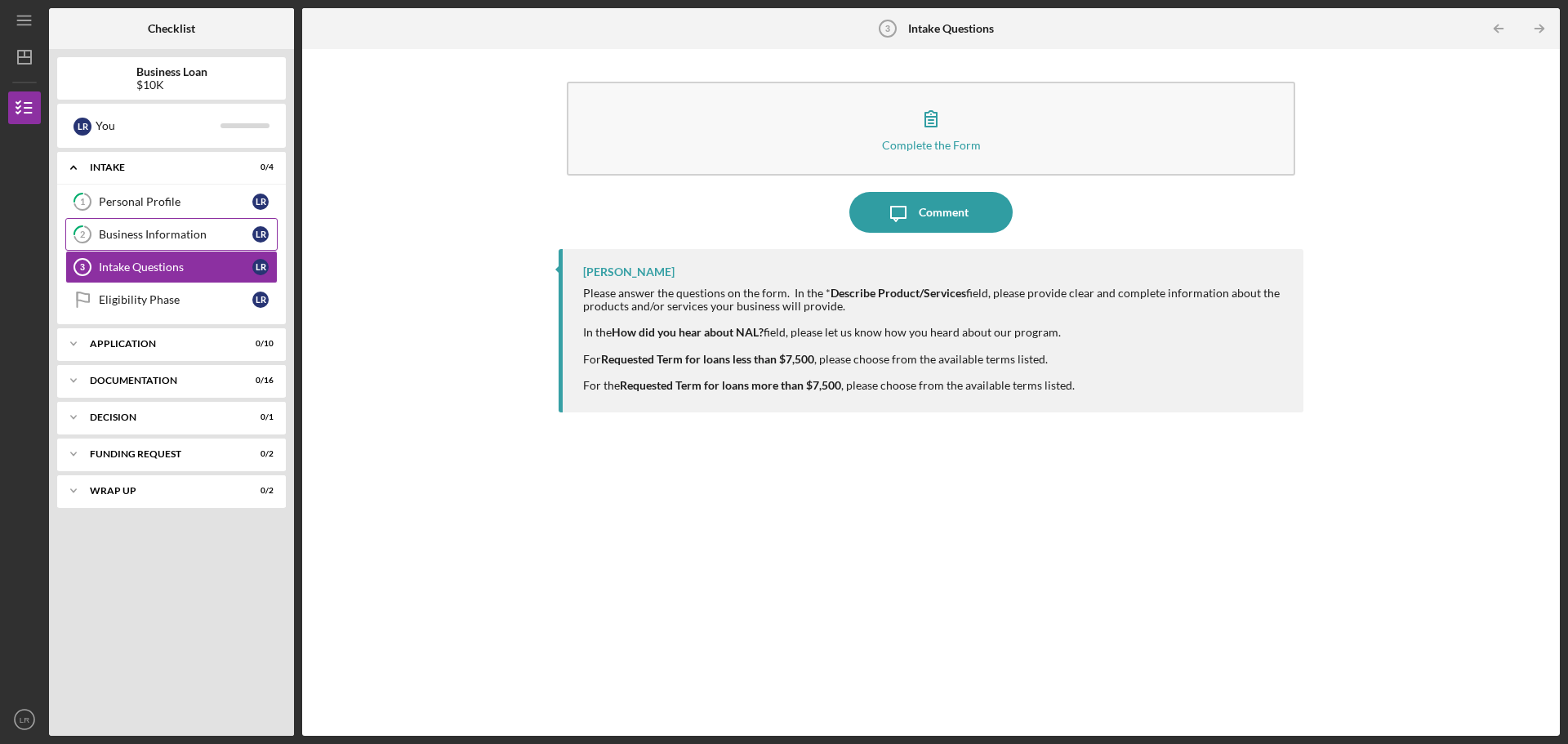
click at [201, 233] on div "Business Information" at bounding box center [176, 235] width 154 height 13
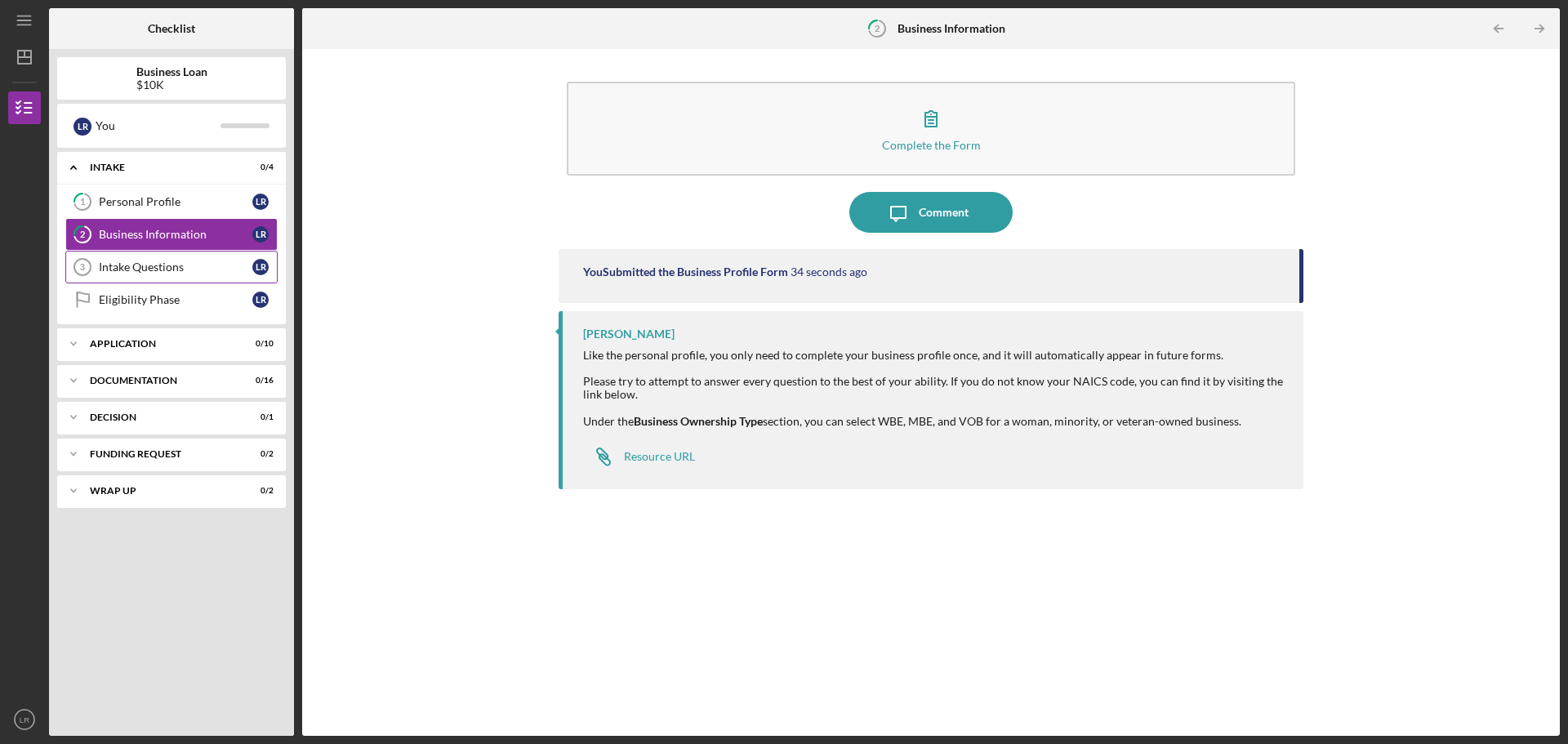
click at [167, 268] on div "Intake Questions" at bounding box center [176, 268] width 154 height 13
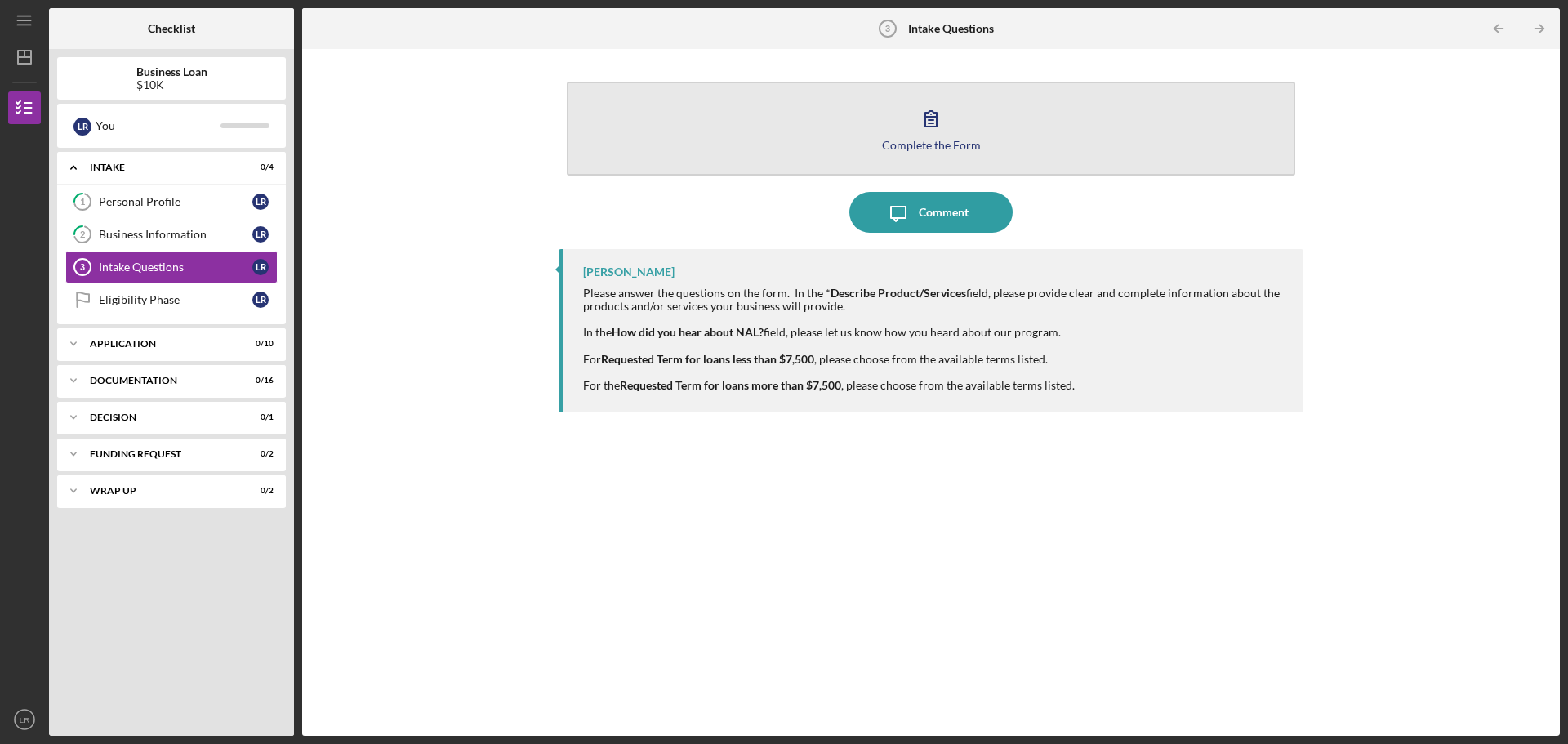
click at [937, 141] on div "Complete the Form" at bounding box center [931, 145] width 99 height 13
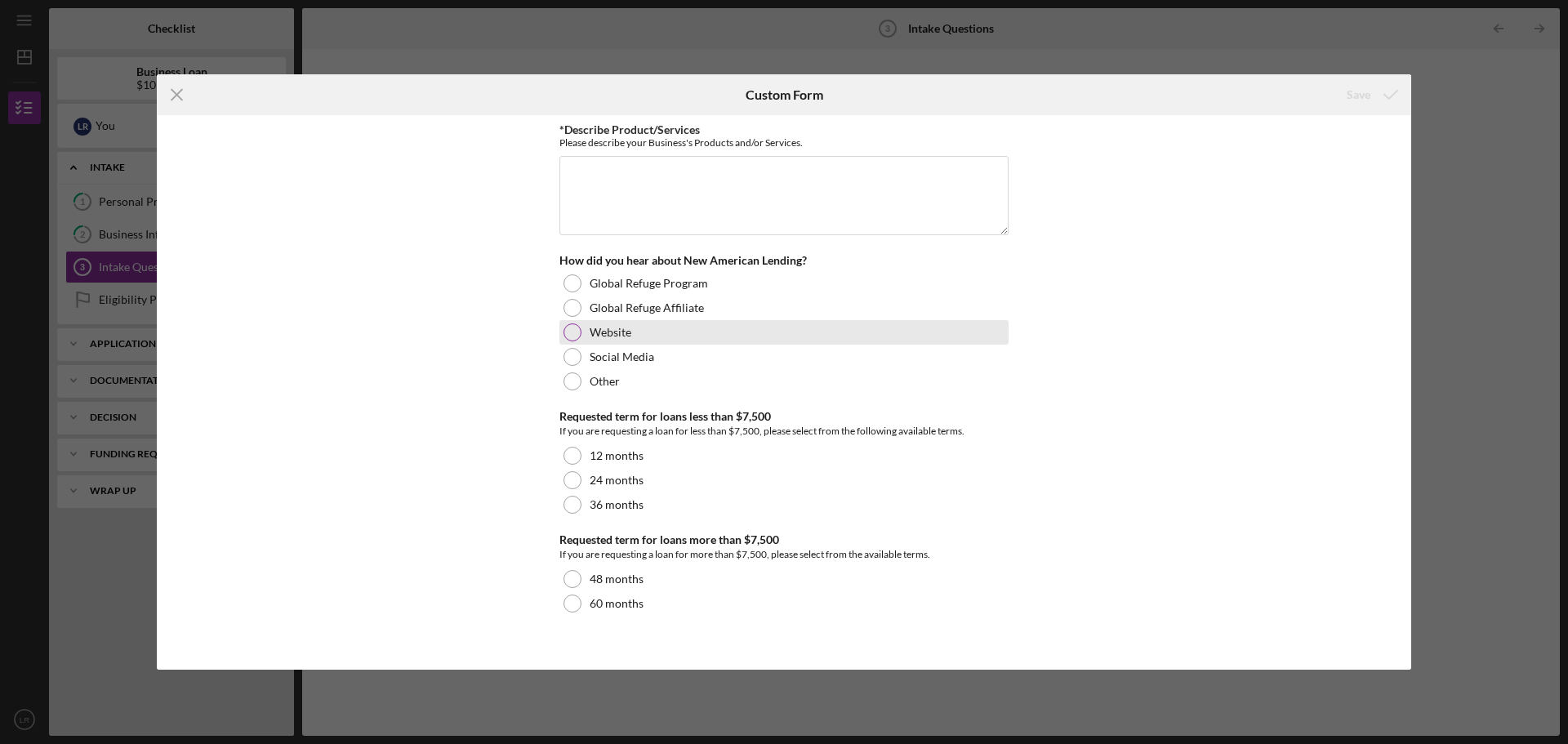
click at [574, 329] on div at bounding box center [572, 332] width 18 height 18
click at [616, 161] on textarea "*Describe Product/Services" at bounding box center [783, 196] width 449 height 79
paste textarea "The Golden Souls Club is a culturally rooted wellness and community program ser…"
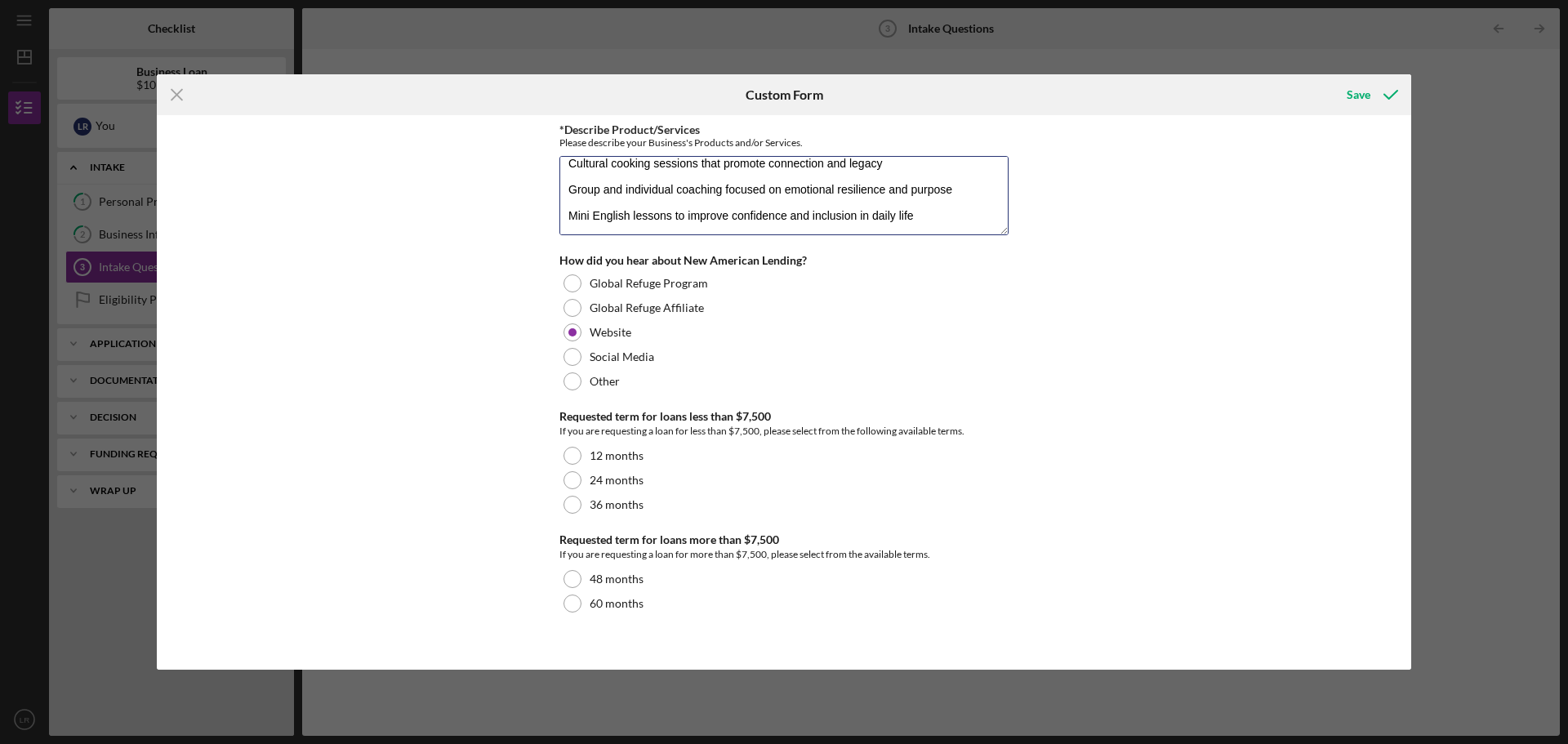
scroll to position [211, 0]
drag, startPoint x: 570, startPoint y: 166, endPoint x: 873, endPoint y: 263, distance: 318.1
click at [873, 263] on div "*Describe Product/Services Please describe your Business's Products and/or Serv…" at bounding box center [783, 393] width 449 height 538
paste textarea "loremipsum dolorsi Ametcons adipis el Seddoeiu, TE—i utla etdol ma aliquaeni ad…"
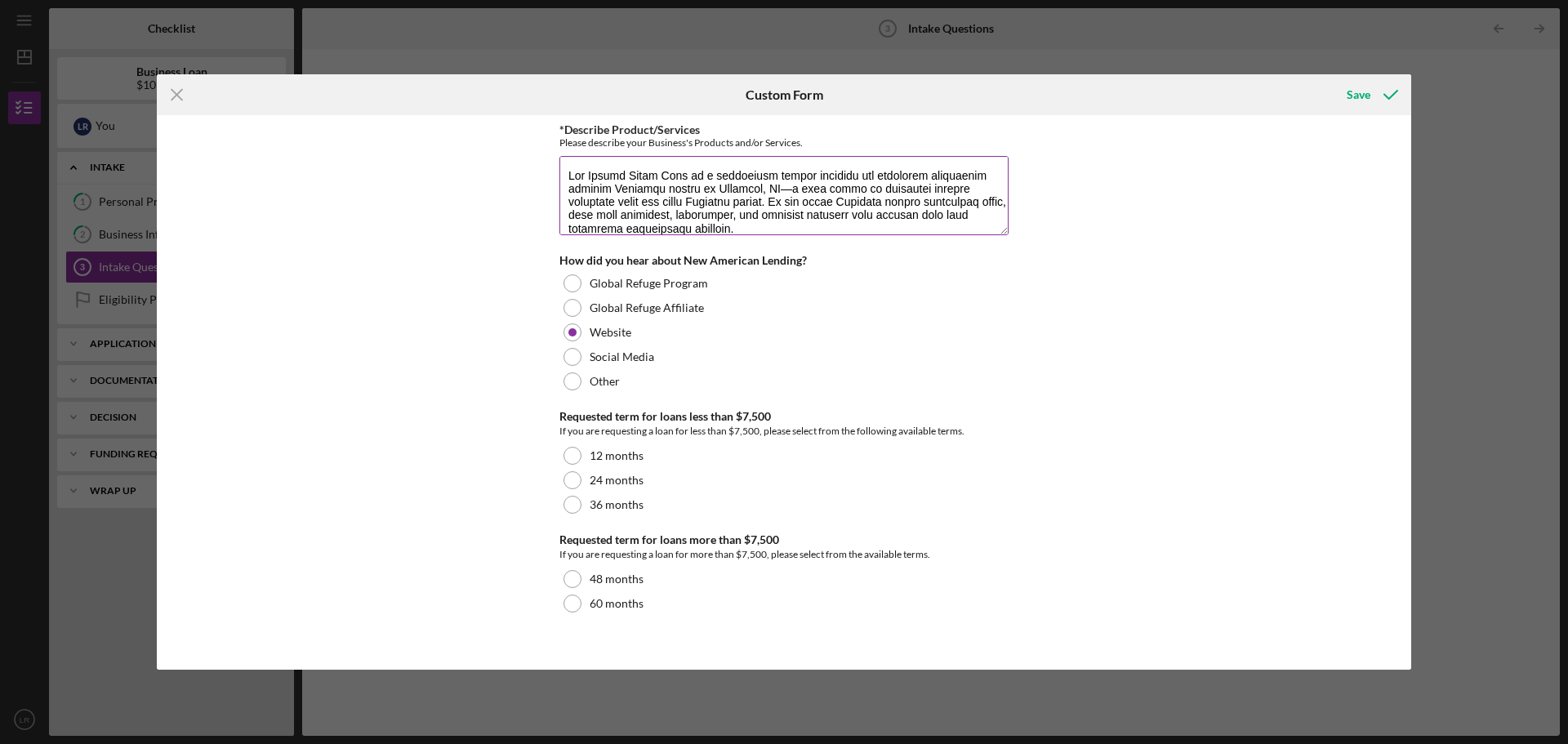
click at [570, 175] on textarea "*Describe Product/Services" at bounding box center [783, 196] width 449 height 79
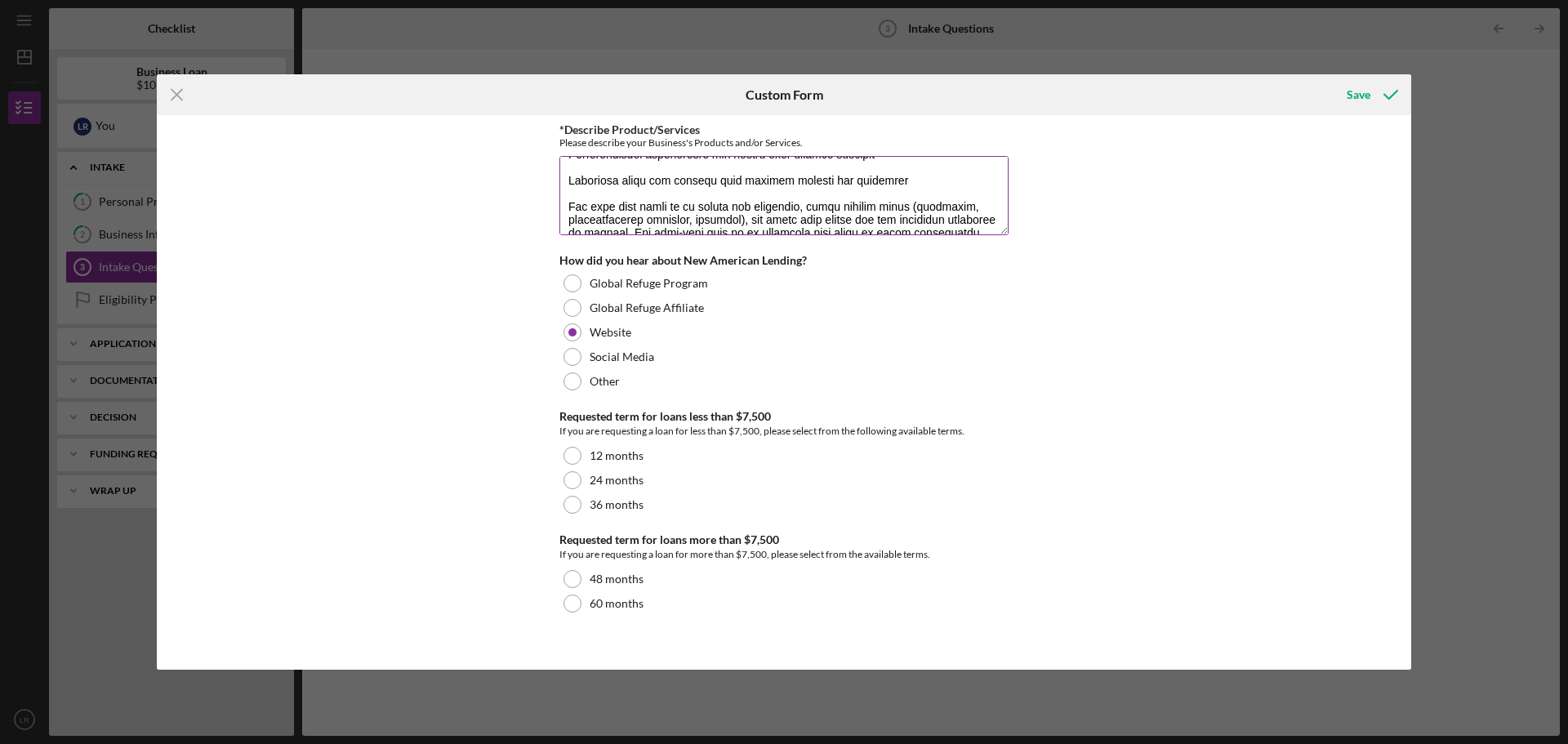
scroll to position [276, 0]
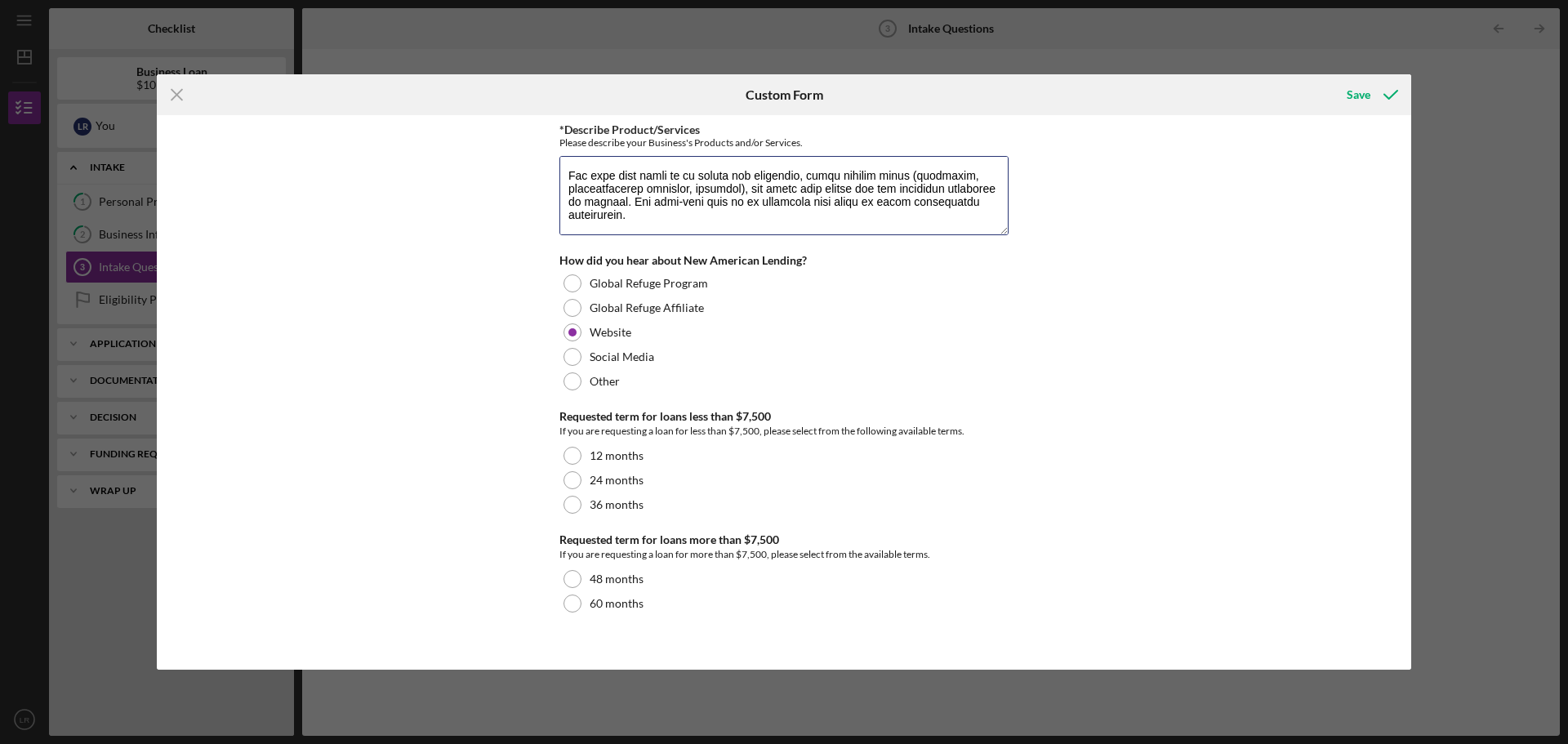
type textarea "Lo Ipsu do sit Ametc Adipisc (Eli Seddoe Tempo Inci ) ut l etdolorema aliqua en…"
click at [605, 477] on label "24 months" at bounding box center [617, 481] width 53 height 13
click at [573, 581] on div at bounding box center [572, 578] width 18 height 18
click at [1363, 95] on div "Save" at bounding box center [1358, 94] width 23 height 33
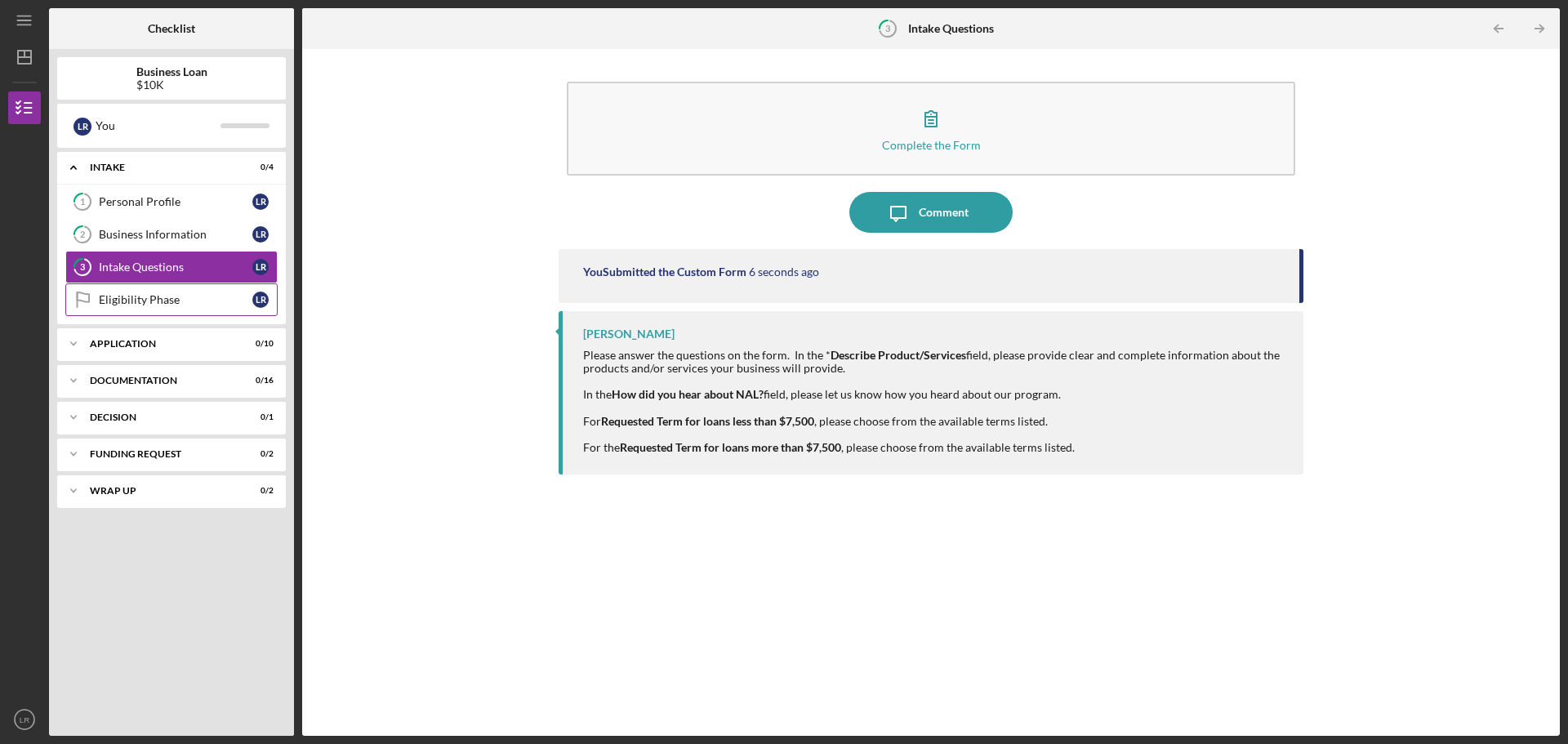
click at [140, 303] on div "Eligibility Phase" at bounding box center [176, 300] width 154 height 13
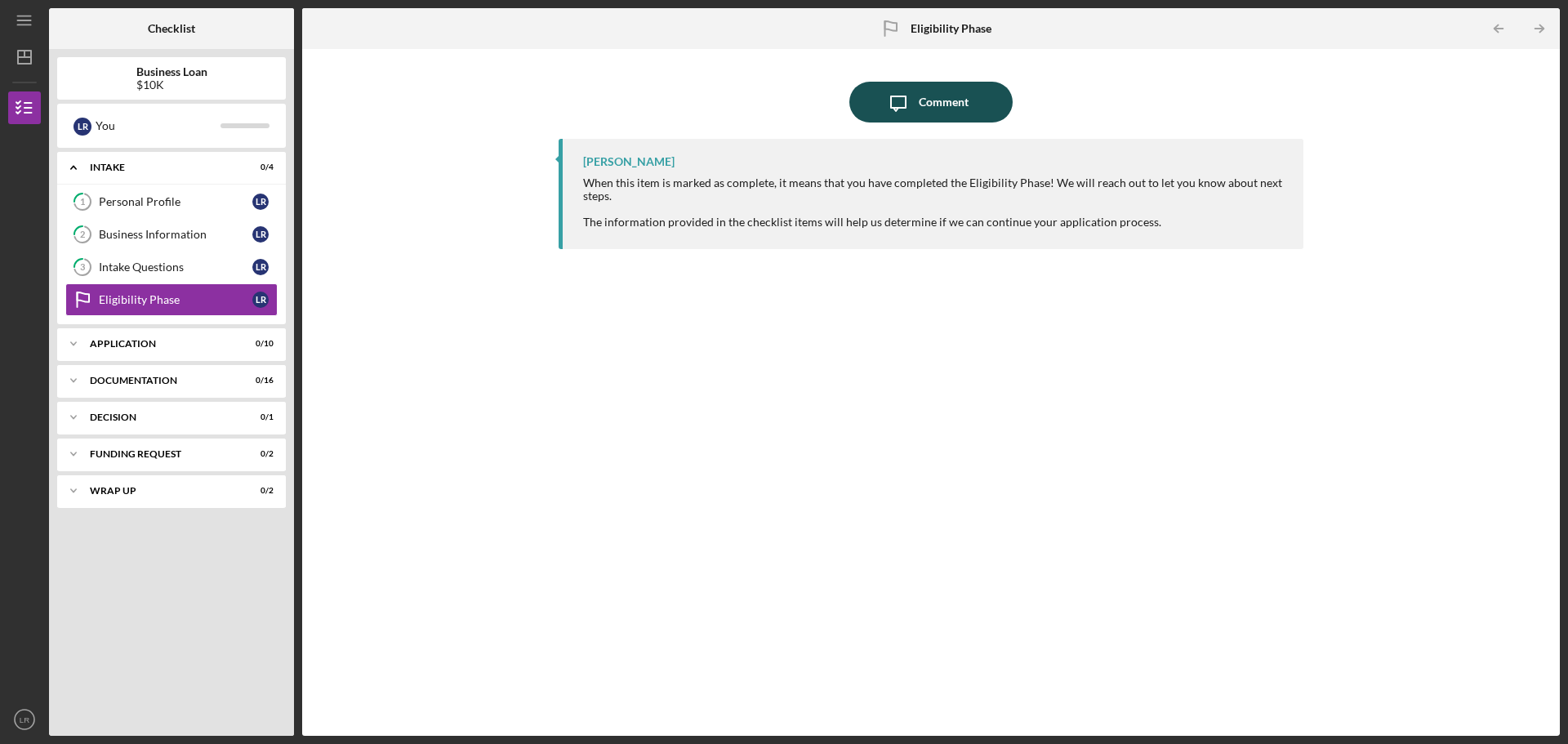
click at [913, 102] on icon "Icon/Message" at bounding box center [898, 102] width 41 height 41
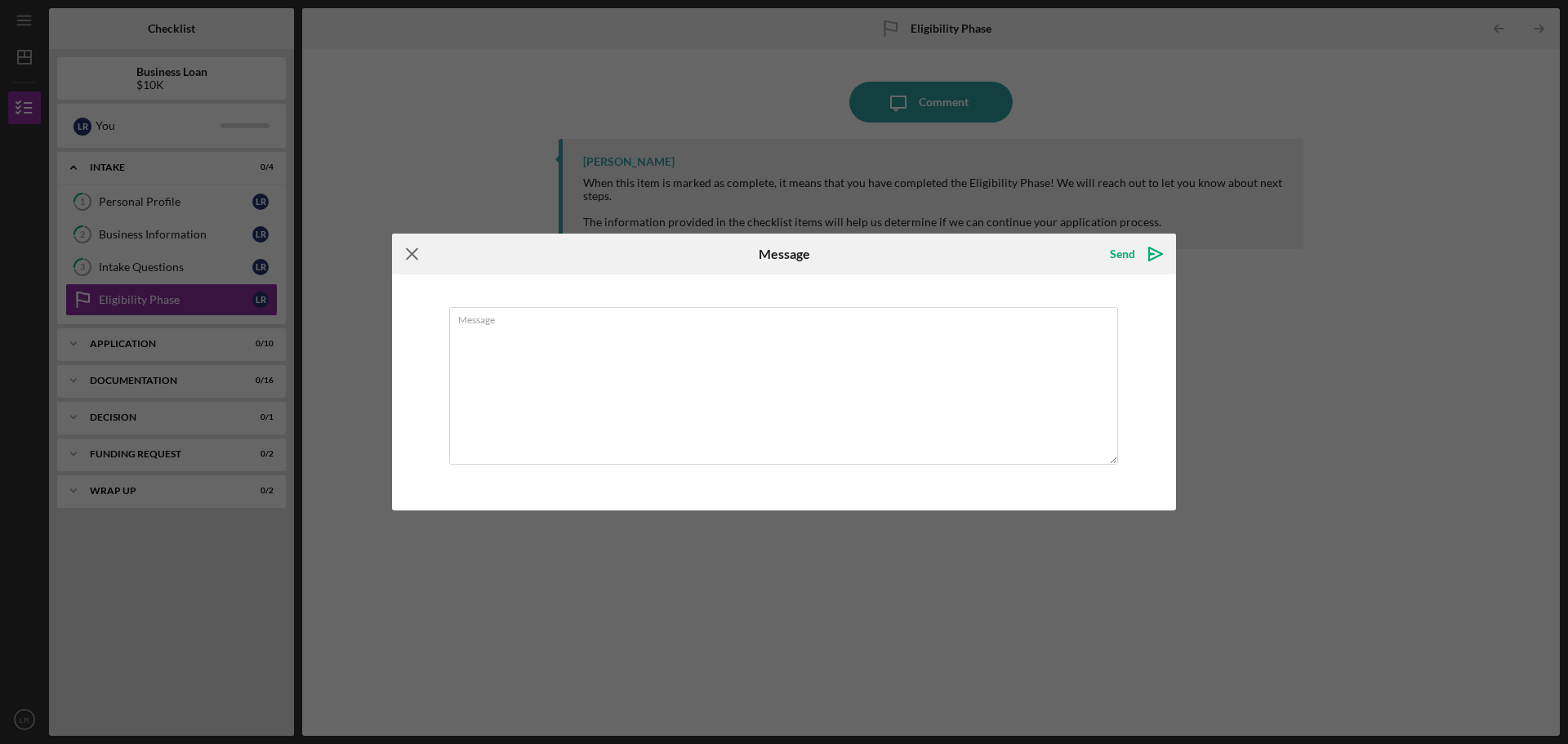
click at [410, 252] on g at bounding box center [412, 254] width 11 height 11
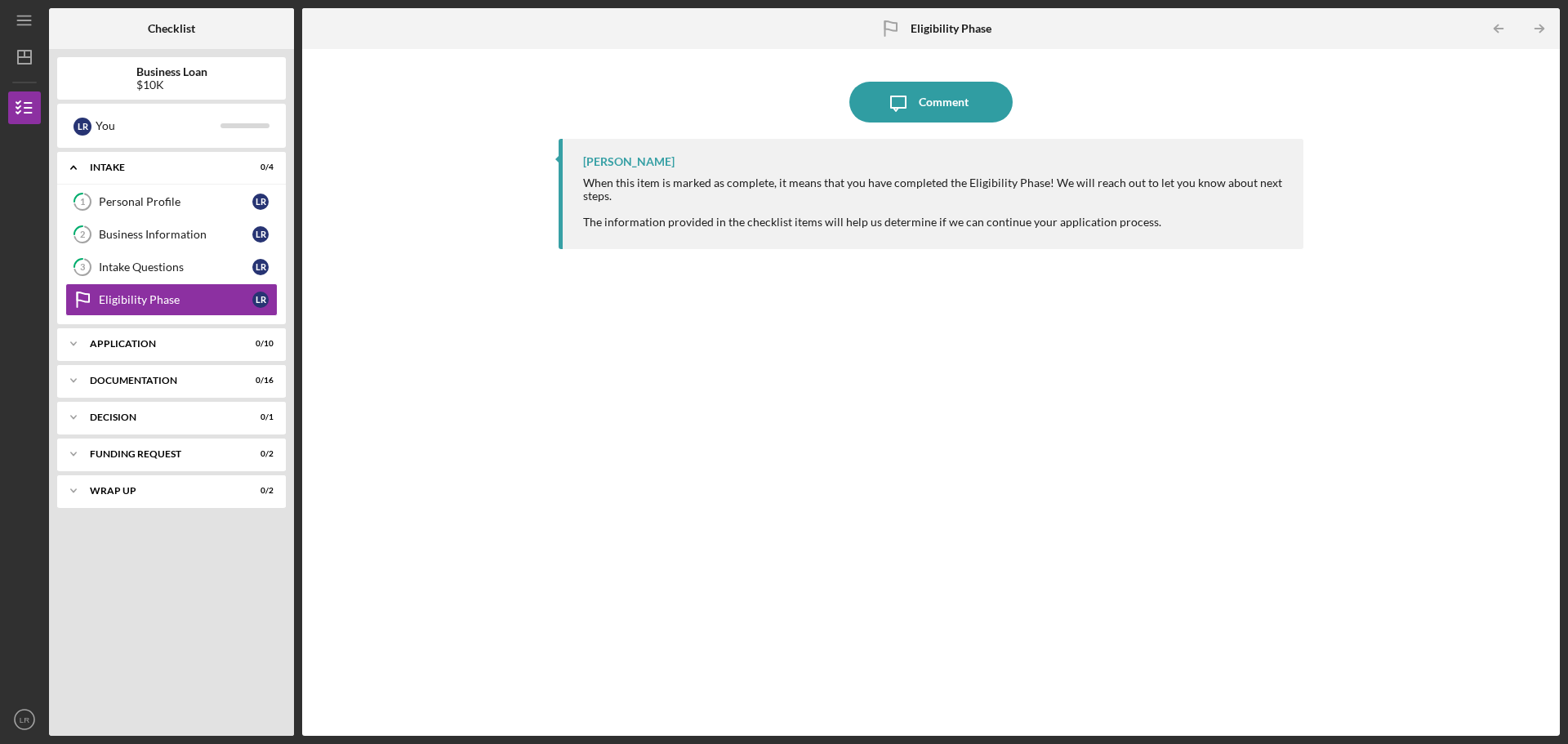
click at [548, 339] on div "Icon/Message Comment [PERSON_NAME] When this item is marked as complete, it mea…" at bounding box center [930, 392] width 1241 height 670
click at [148, 350] on div "Icon/Expander Application 0 / 10" at bounding box center [171, 344] width 229 height 33
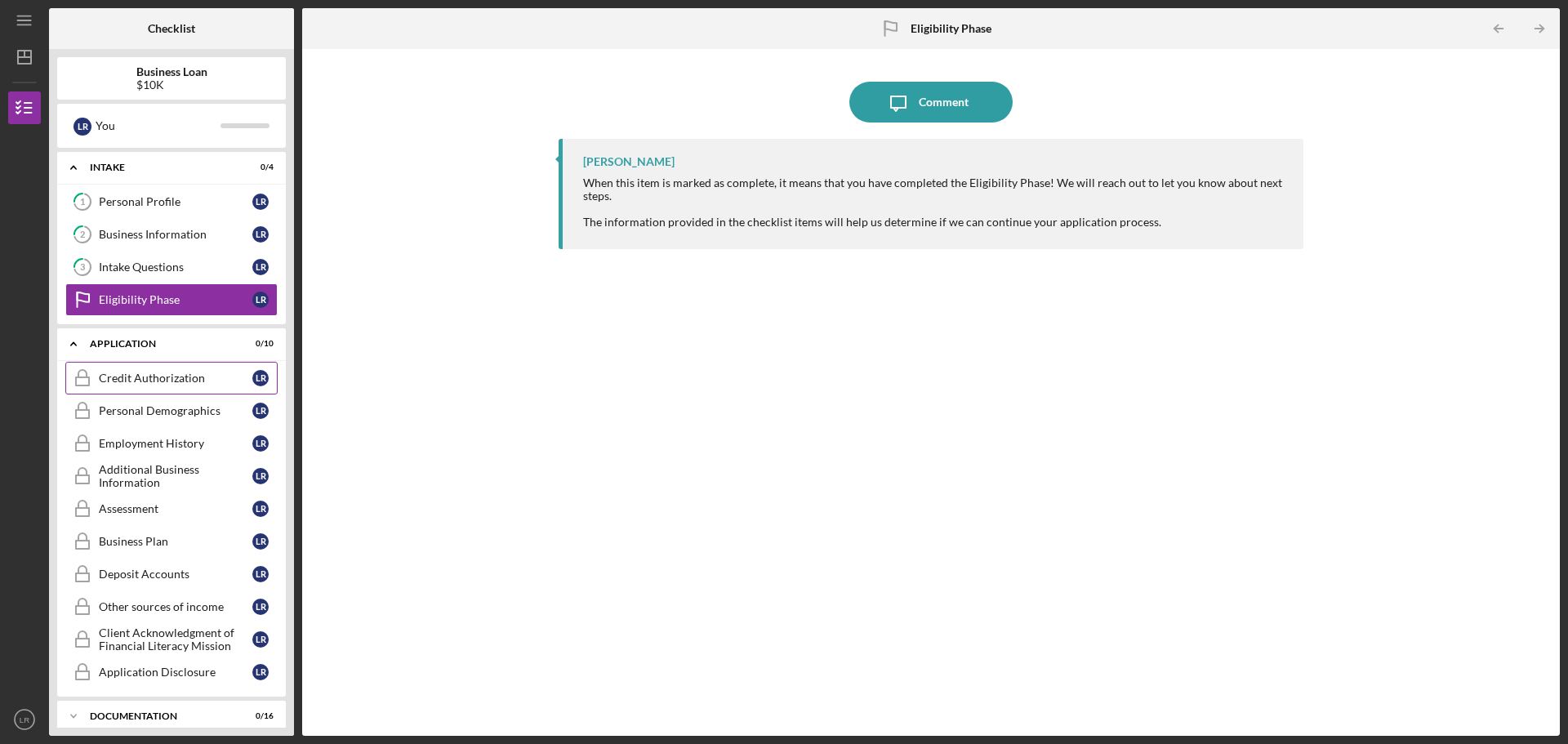
click at [164, 382] on div "Credit Authorization" at bounding box center [176, 379] width 154 height 13
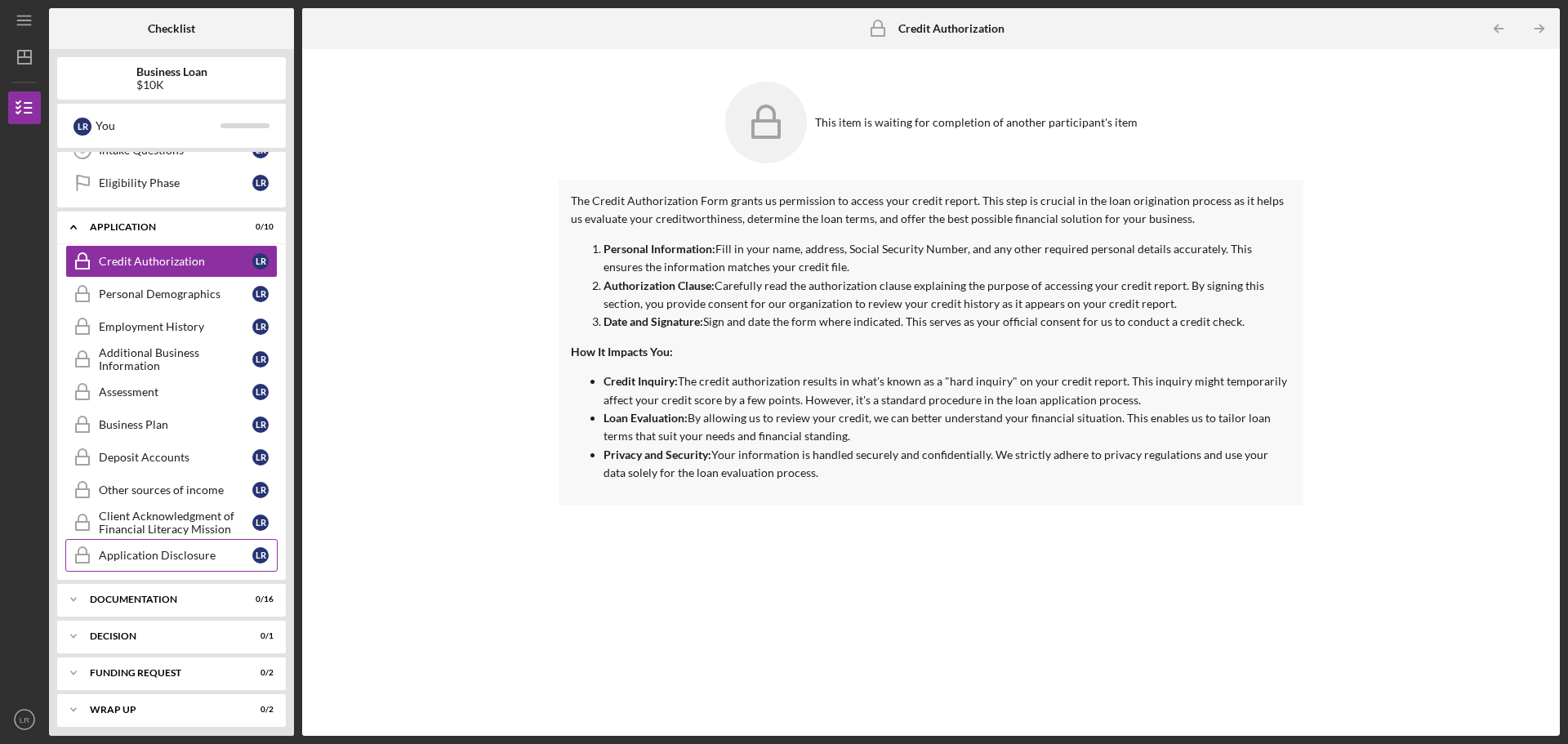
scroll to position [125, 0]
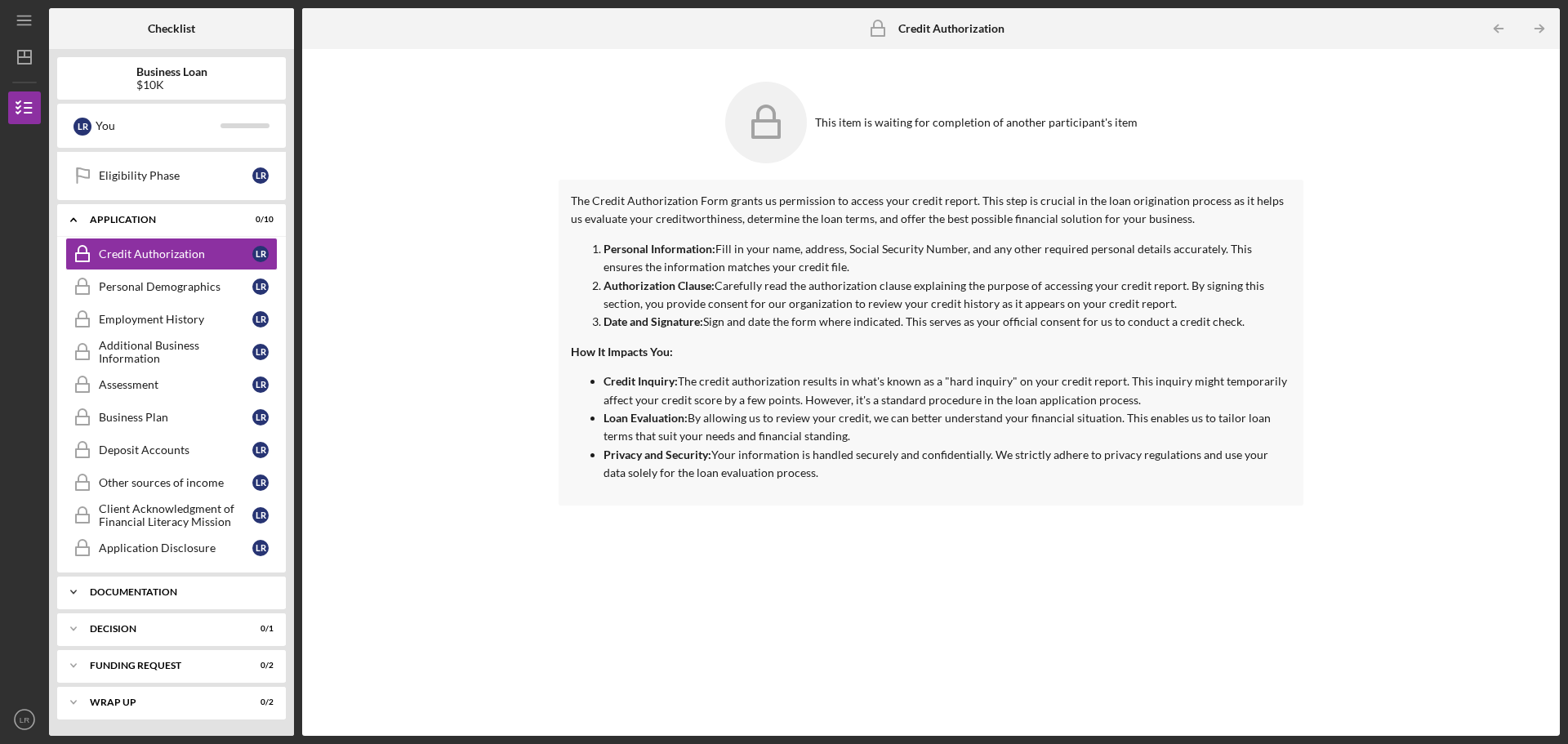
click at [161, 594] on div "Documentation" at bounding box center [177, 593] width 176 height 10
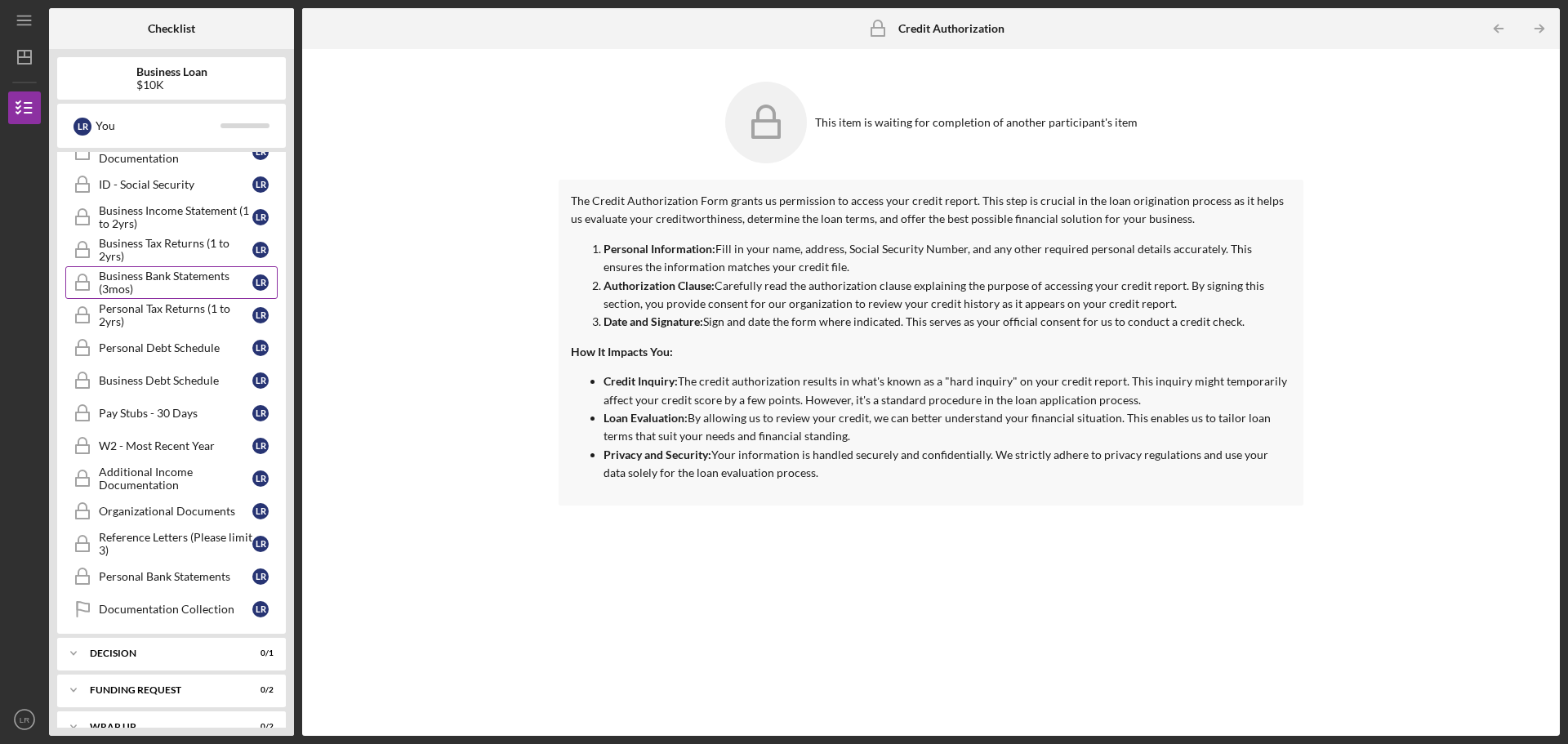
scroll to position [656, 0]
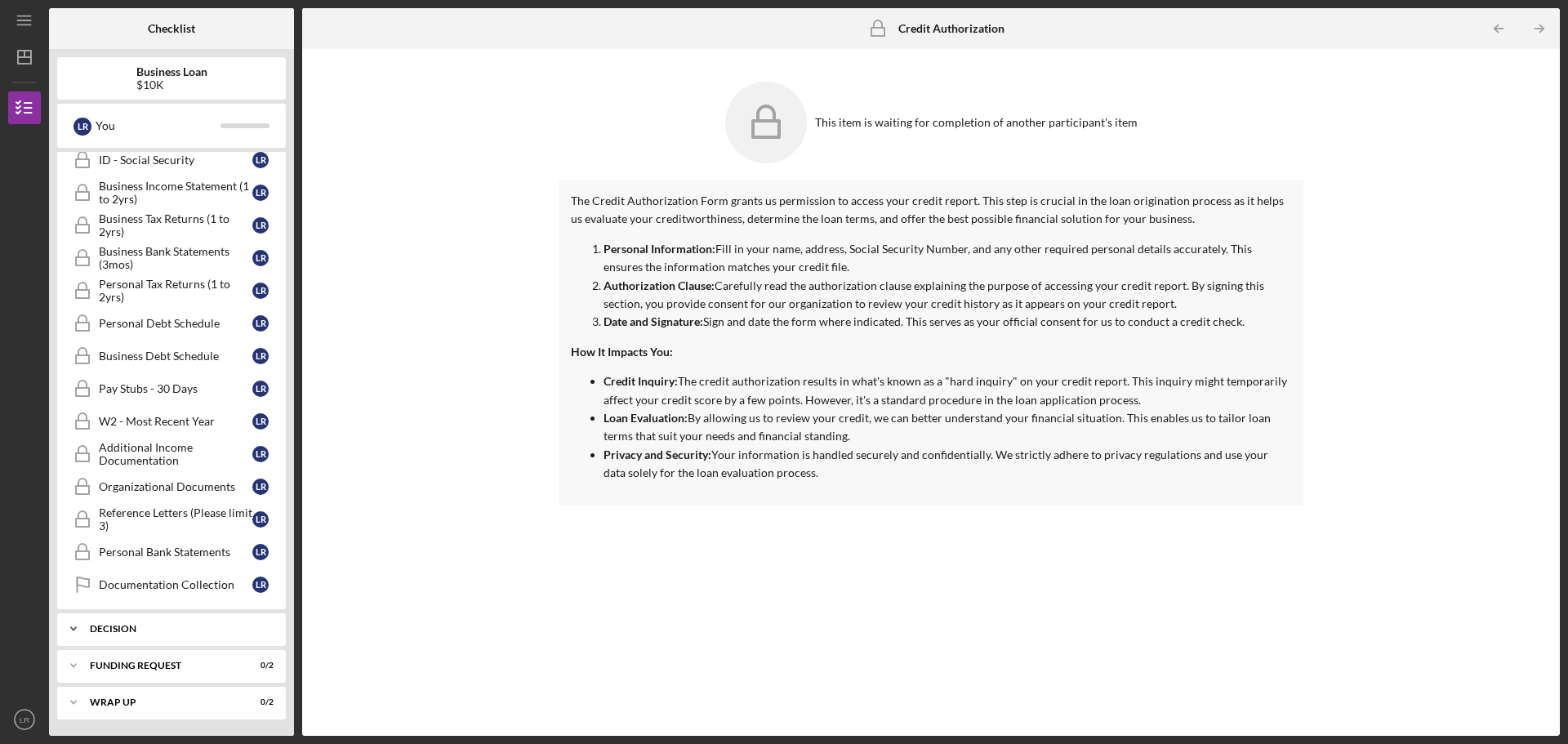
click at [153, 626] on div "Decision" at bounding box center [177, 629] width 176 height 10
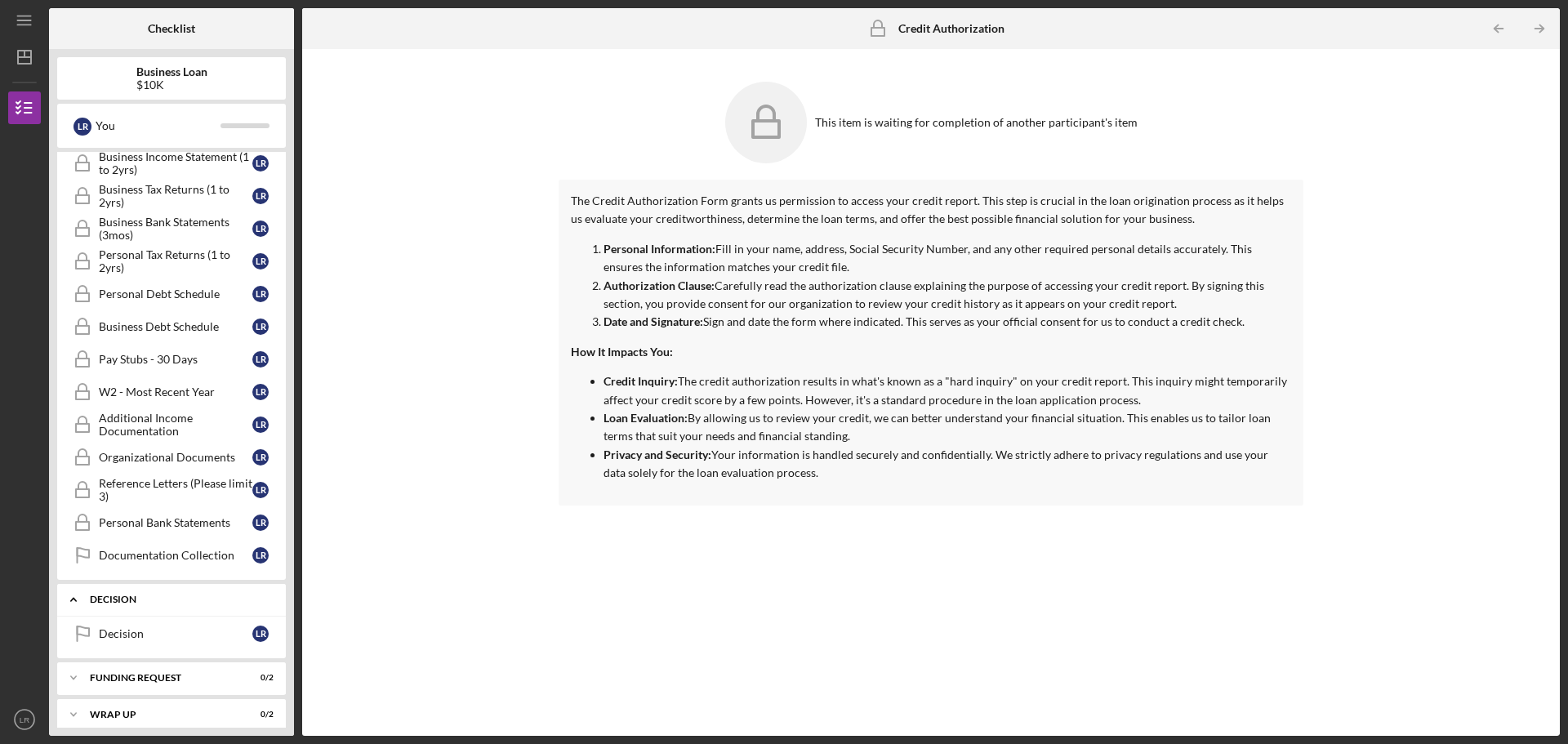
scroll to position [698, 0]
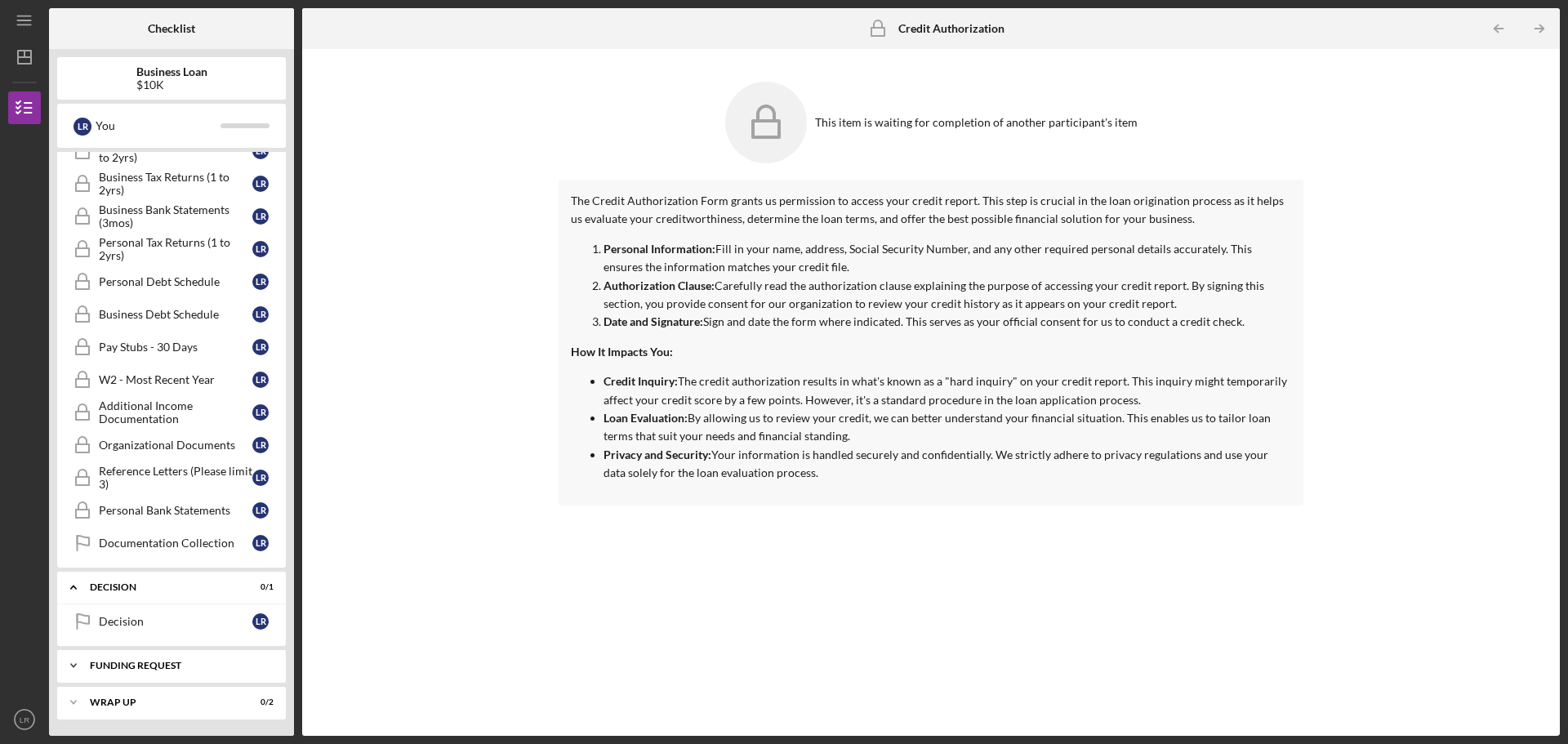
click at [178, 671] on div "Icon/Expander Funding Request 0 / 2" at bounding box center [171, 665] width 229 height 33
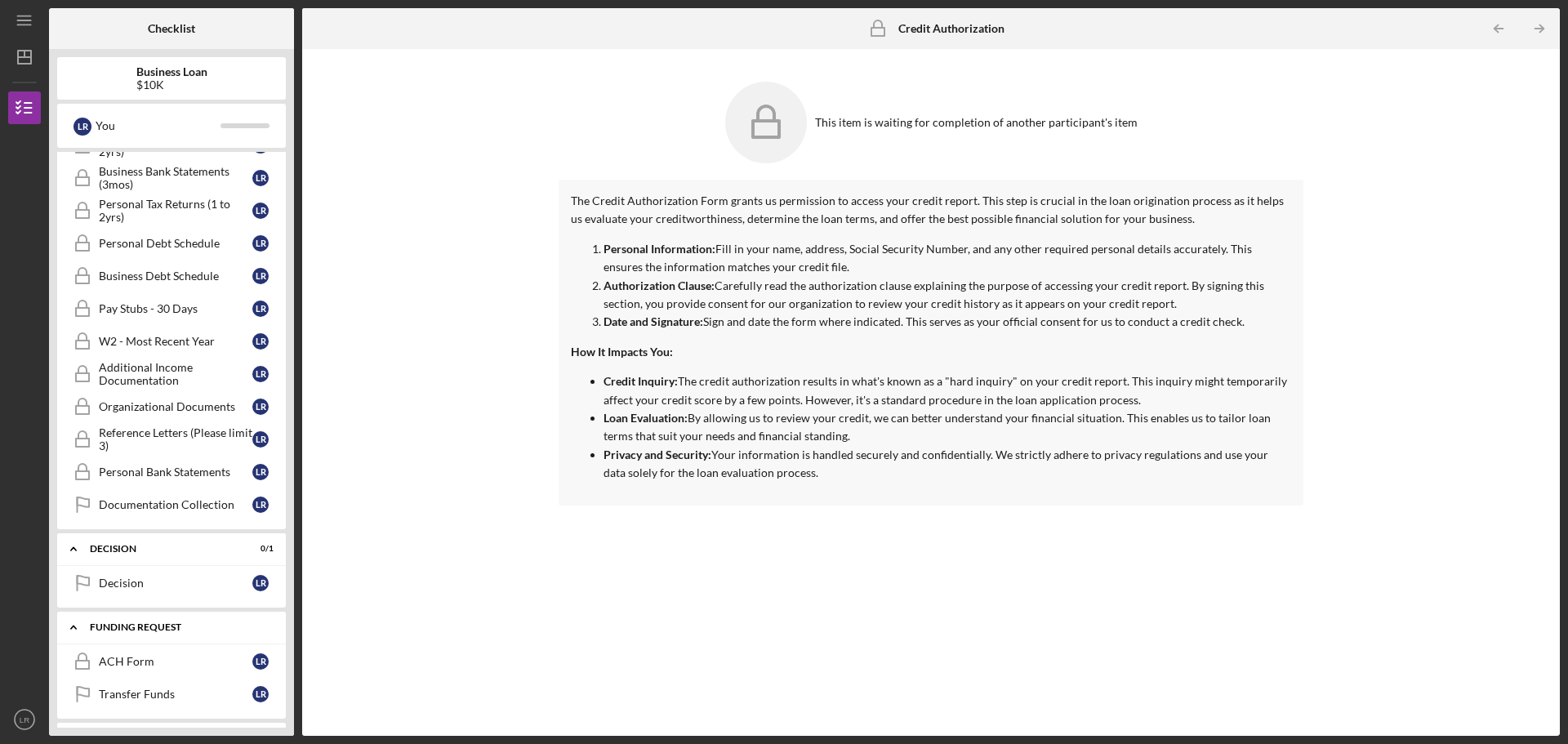
scroll to position [772, 0]
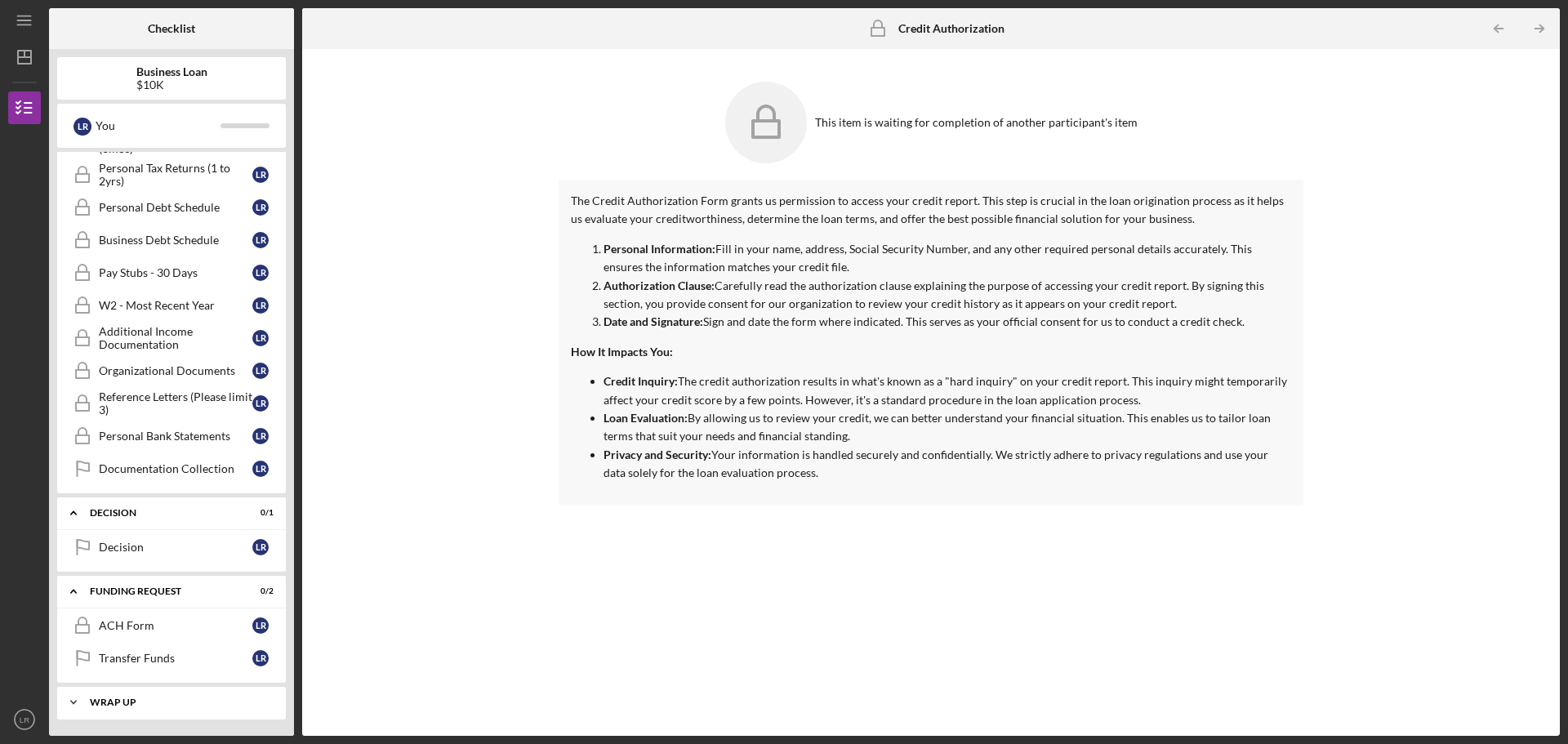
click at [149, 701] on div "Wrap up" at bounding box center [177, 703] width 176 height 10
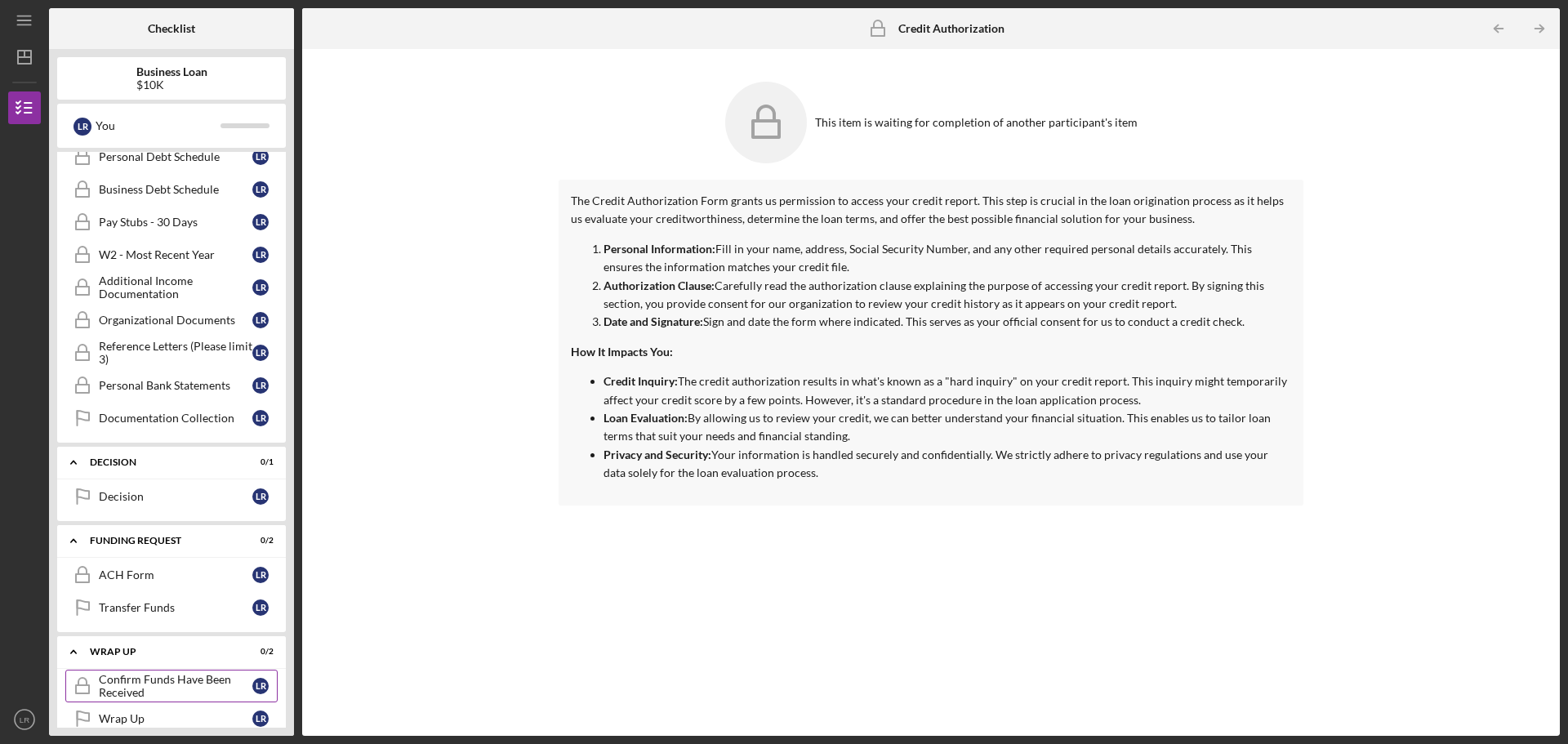
scroll to position [846, 0]
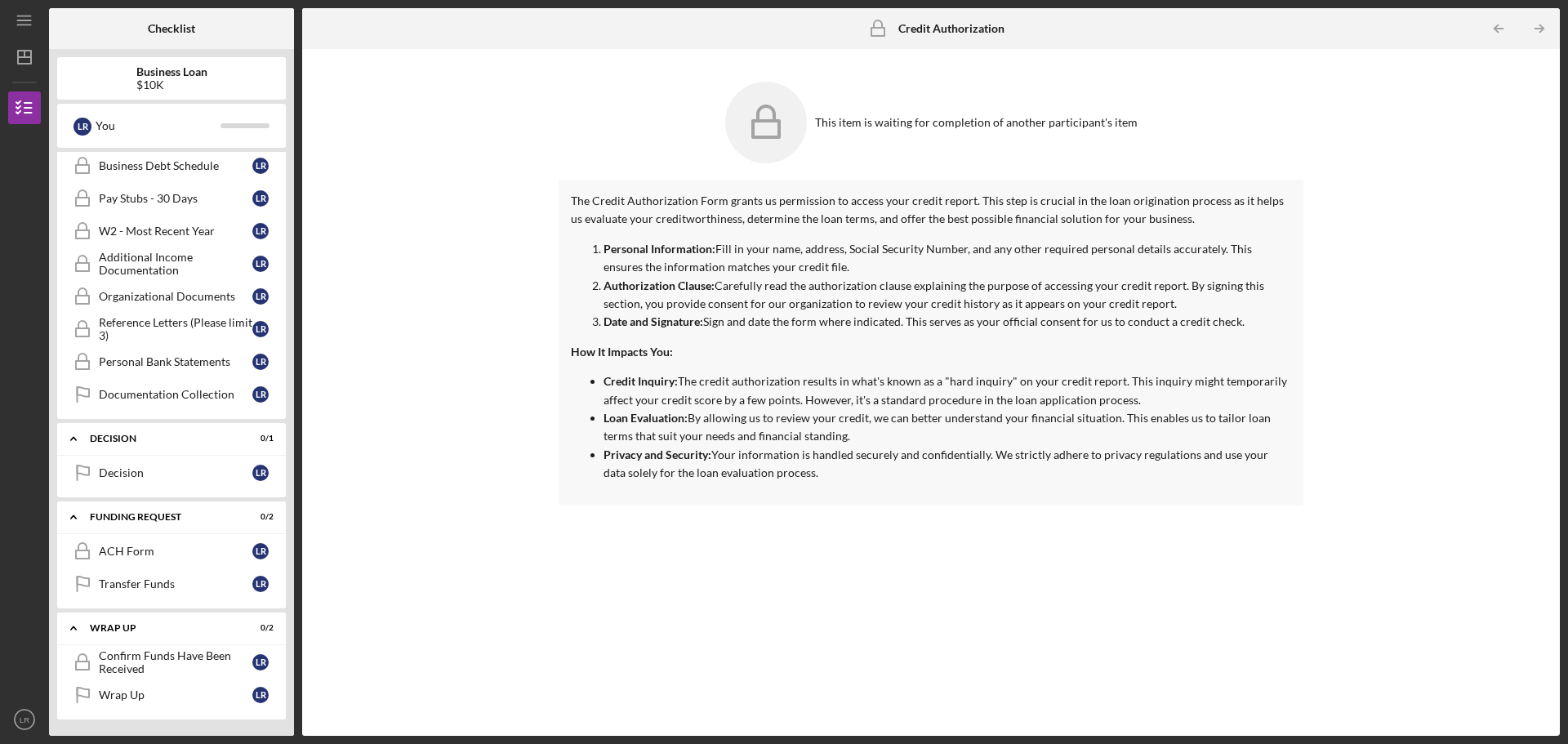
click at [158, 66] on b "Business Loan" at bounding box center [171, 72] width 71 height 13
click at [158, 81] on div "$10K" at bounding box center [171, 85] width 71 height 13
click at [23, 60] on icon "Icon/Dashboard" at bounding box center [24, 57] width 41 height 41
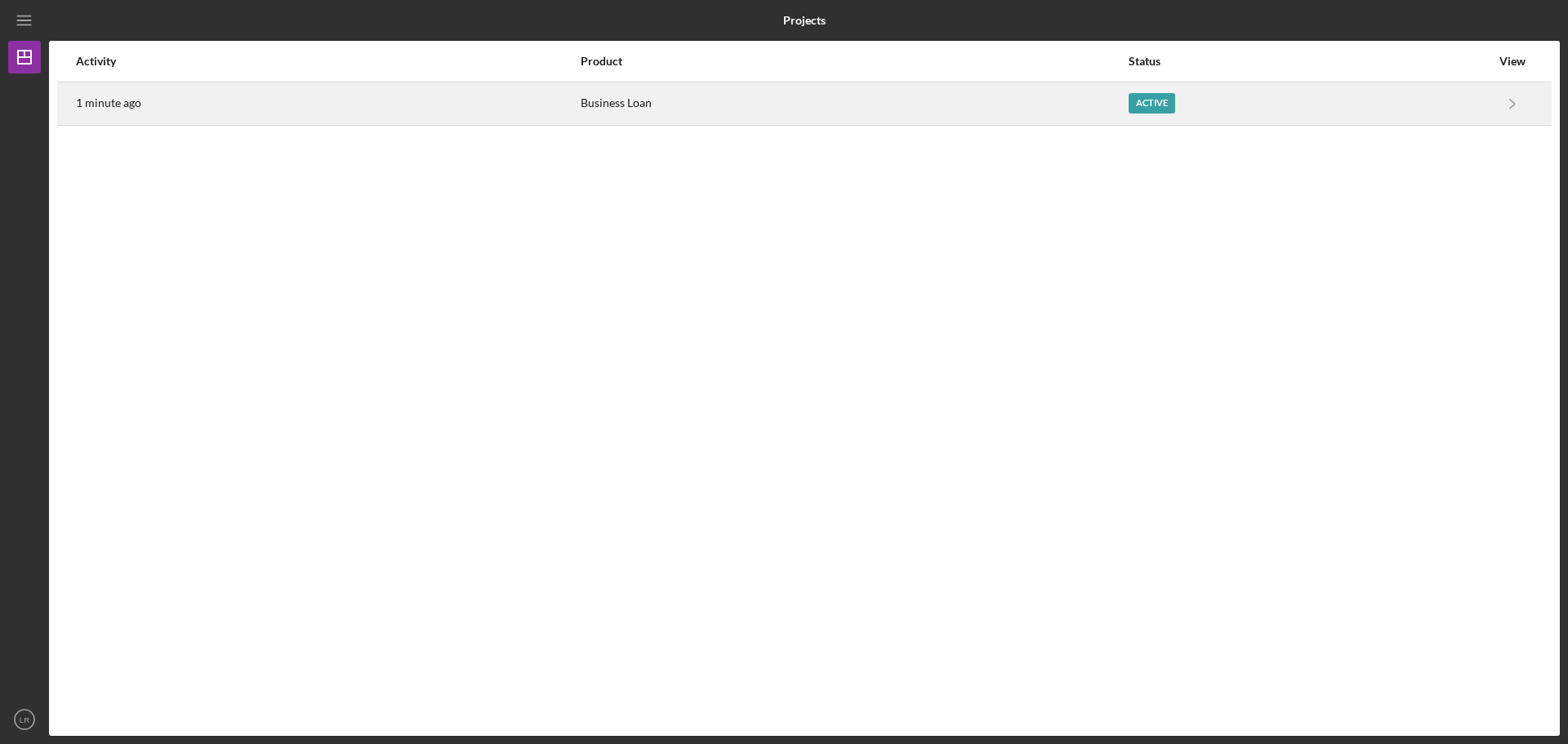
click at [195, 102] on div "1 minute ago" at bounding box center [328, 104] width 503 height 41
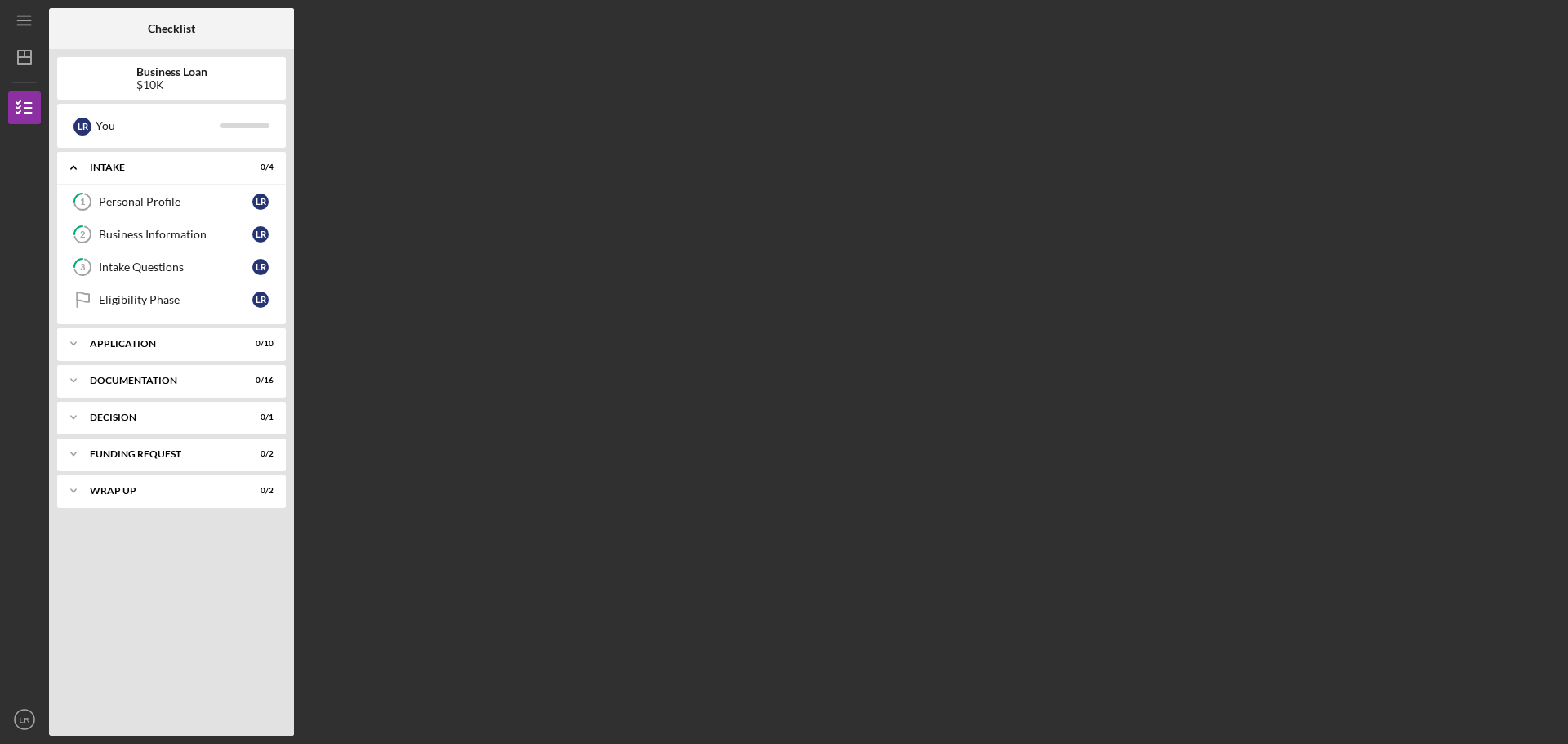
click at [161, 84] on div "$10K" at bounding box center [171, 85] width 71 height 13
click at [22, 20] on line "button" at bounding box center [24, 20] width 13 height 0
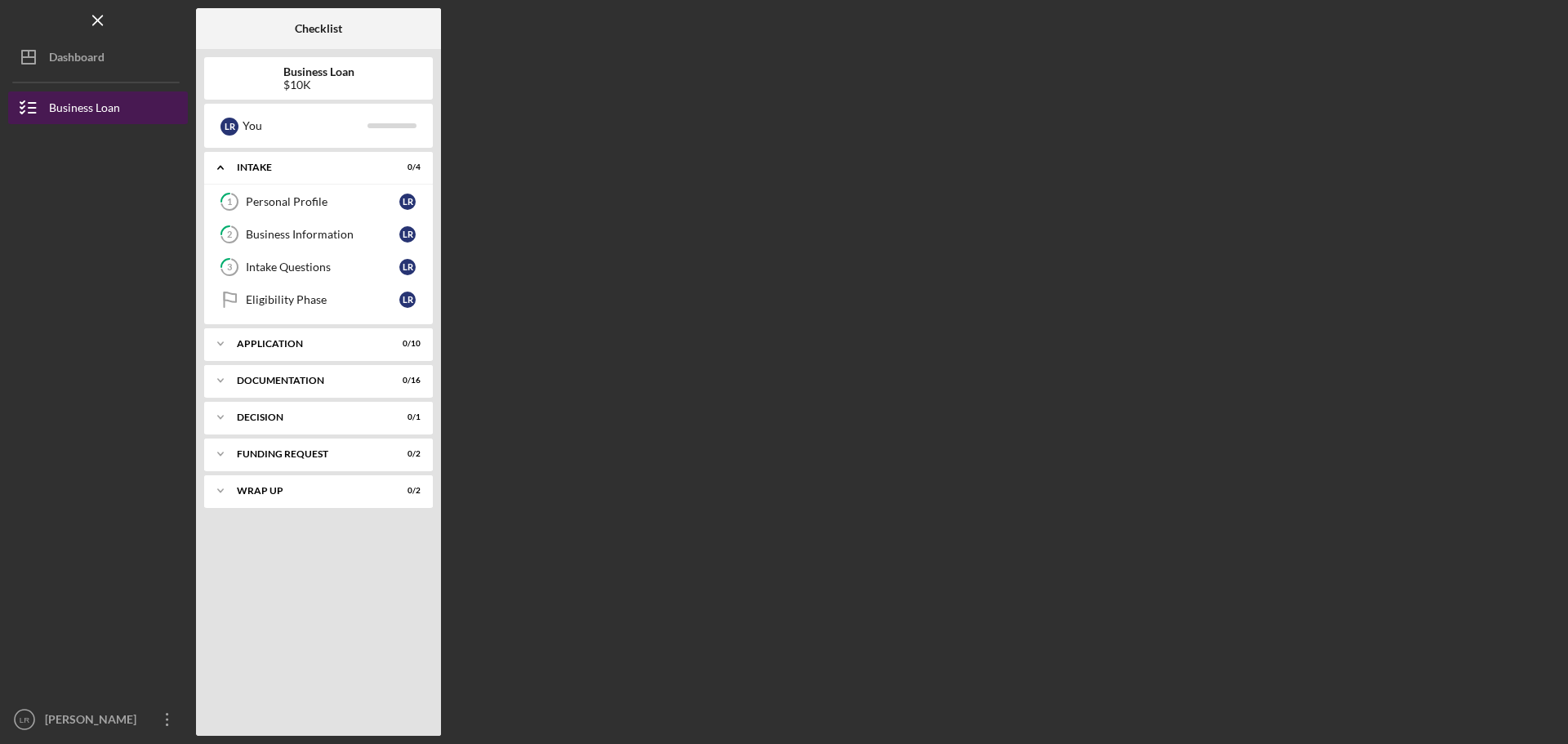
click at [92, 107] on div "Business Loan" at bounding box center [84, 110] width 71 height 37
click at [337, 77] on b "Business Loan" at bounding box center [318, 72] width 71 height 13
